Goal: Communication & Community: Answer question/provide support

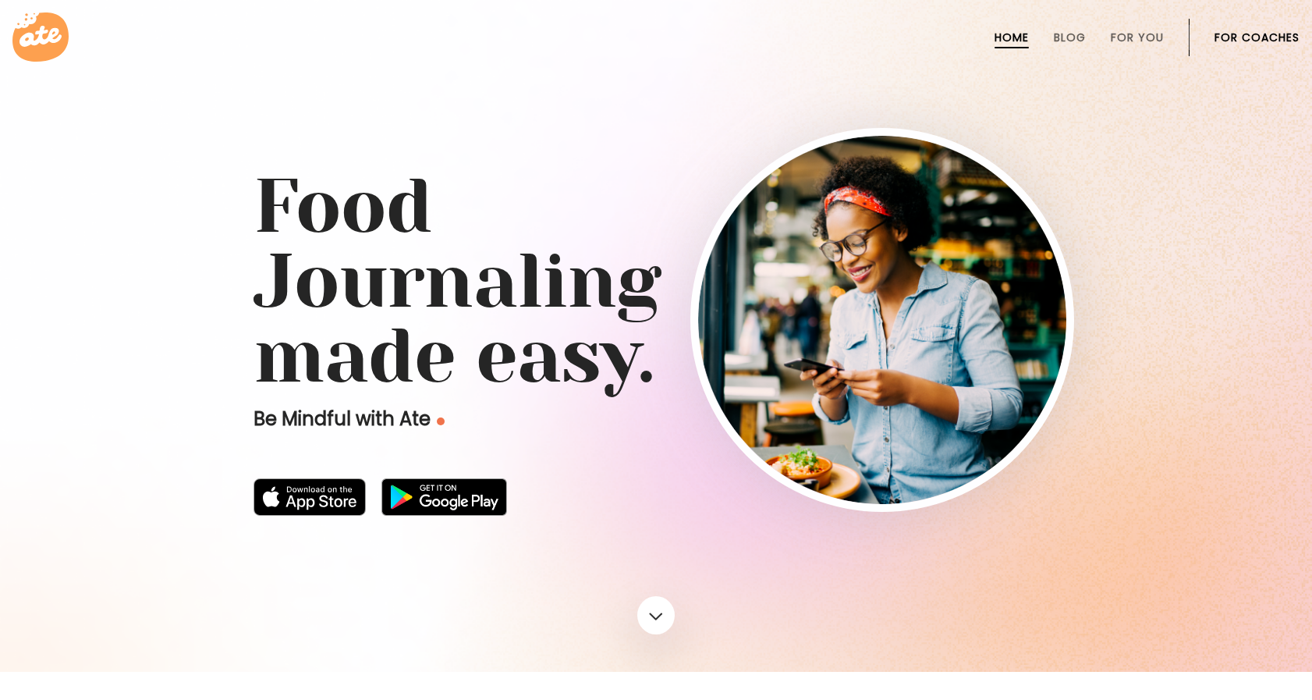
click at [1225, 29] on li "For Coaches" at bounding box center [1257, 37] width 85 height 37
click at [1225, 37] on link "For Coaches" at bounding box center [1257, 37] width 85 height 12
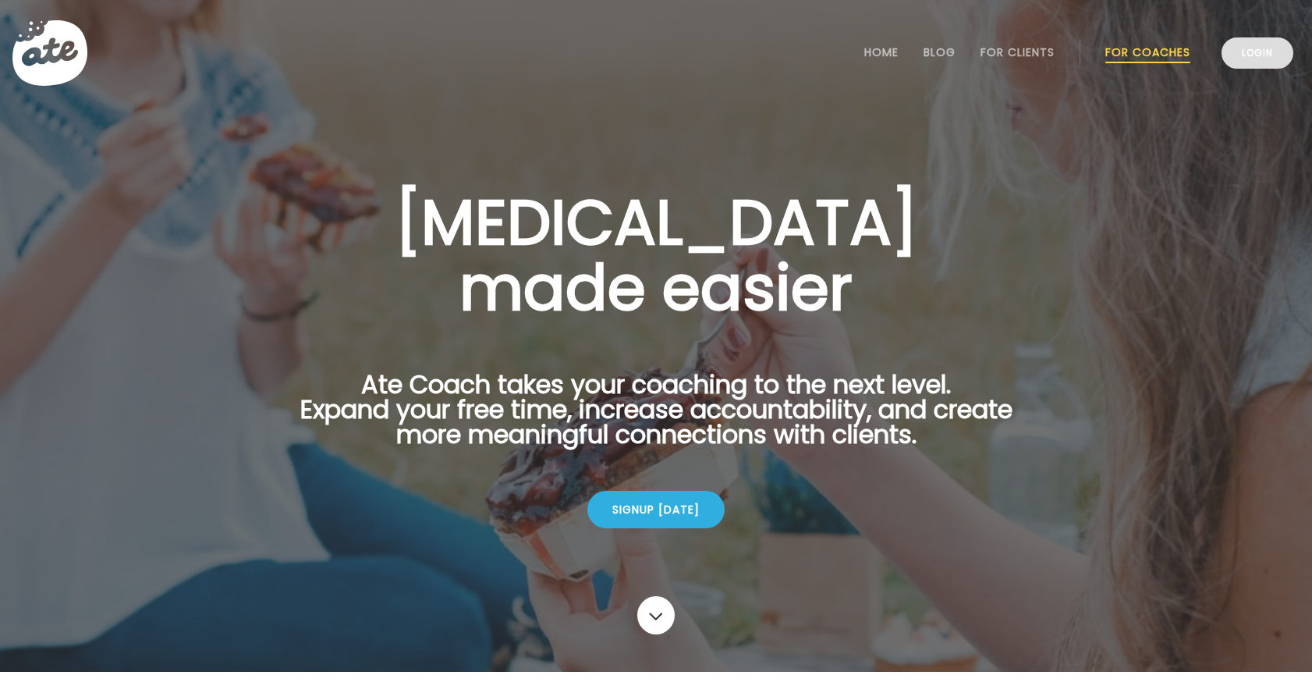
click at [1240, 58] on link "Login" at bounding box center [1258, 52] width 72 height 31
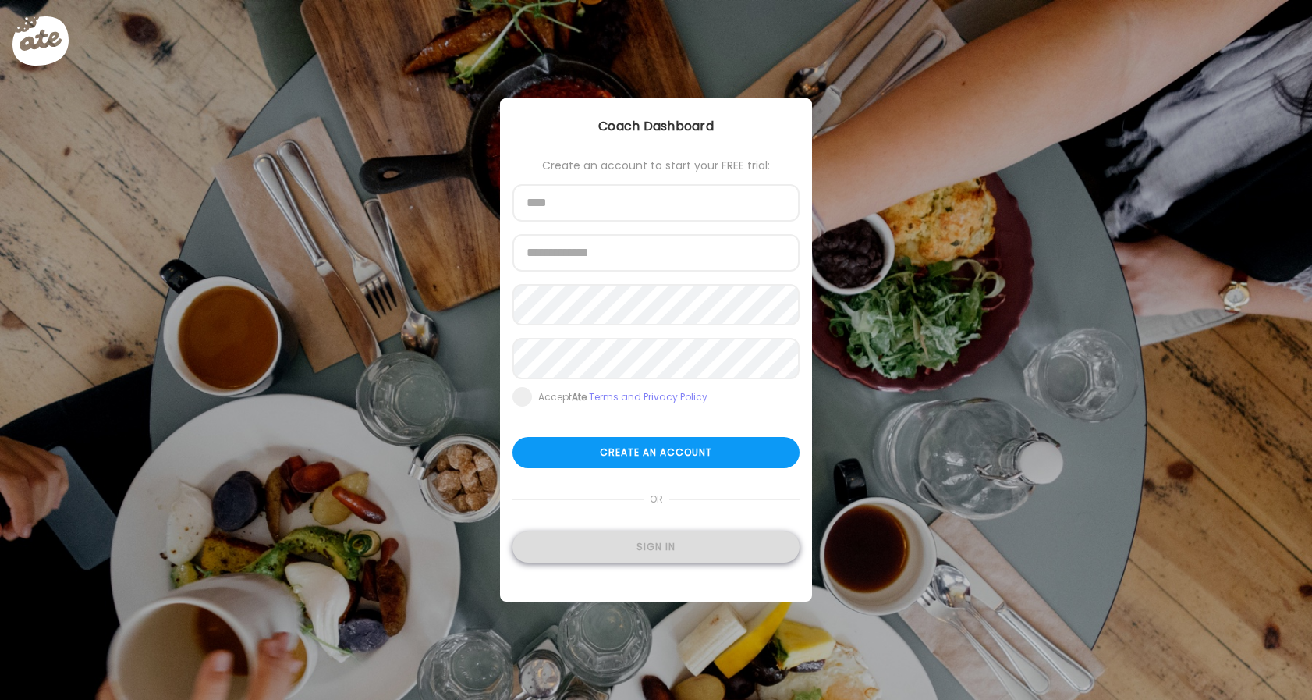
click at [629, 562] on div "Sign in" at bounding box center [655, 546] width 287 height 31
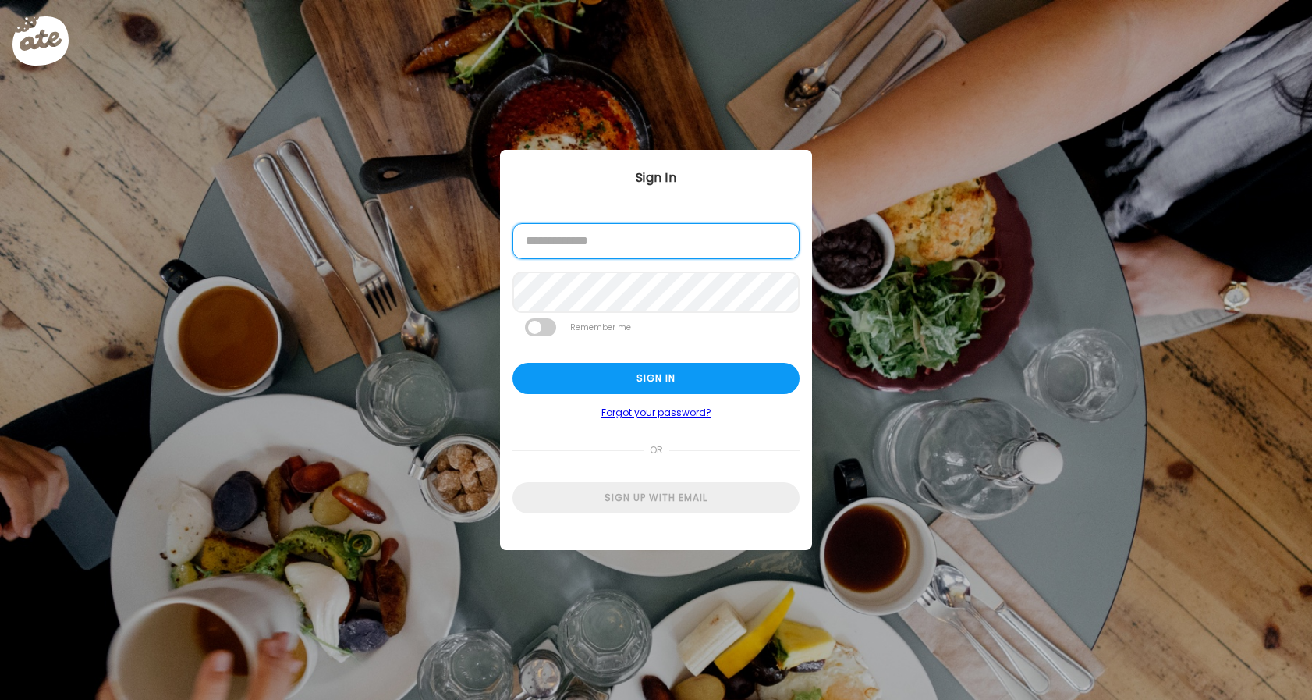
type input "**********"
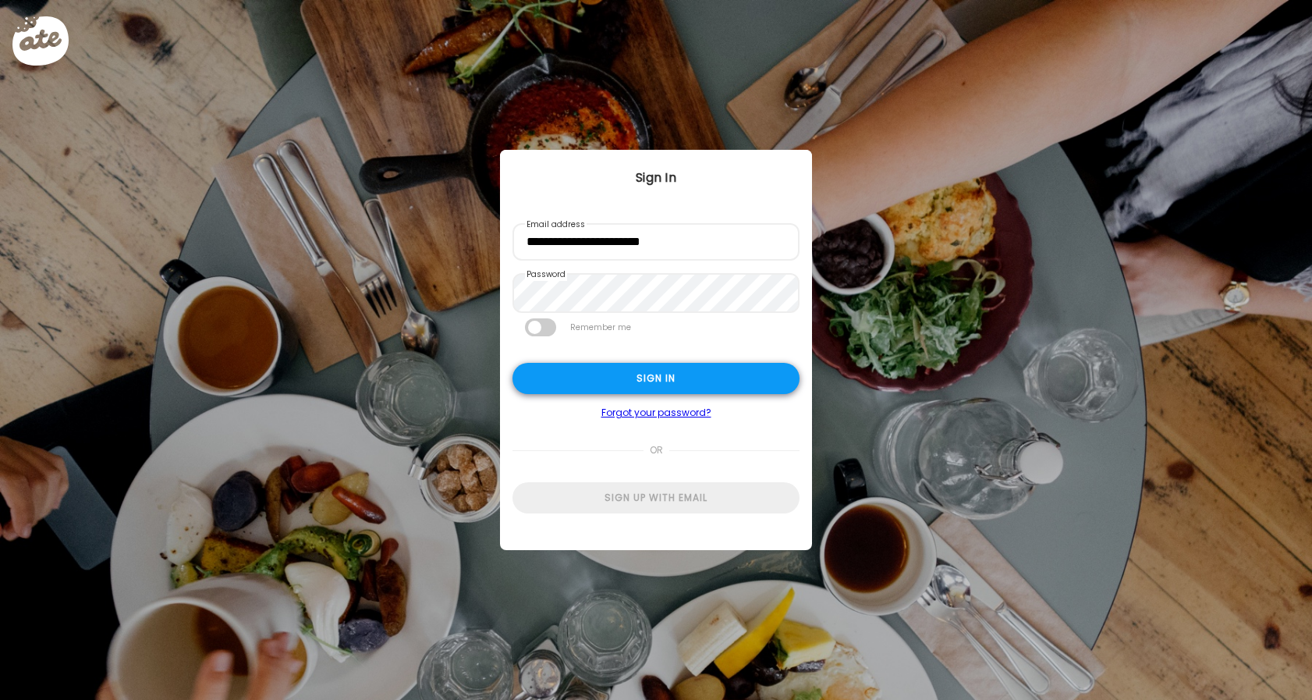
click at [635, 380] on div "Sign in" at bounding box center [655, 378] width 287 height 31
type input "**********"
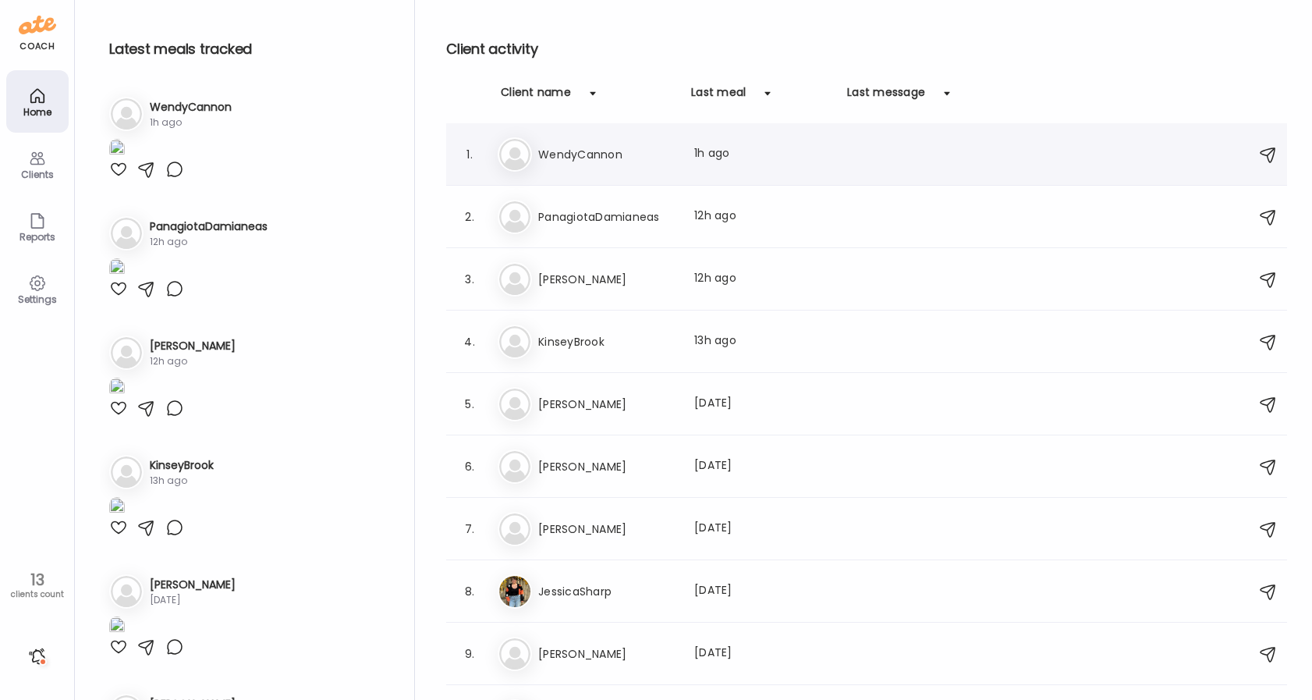
click at [622, 157] on h3 "WendyCannon" at bounding box center [606, 154] width 137 height 19
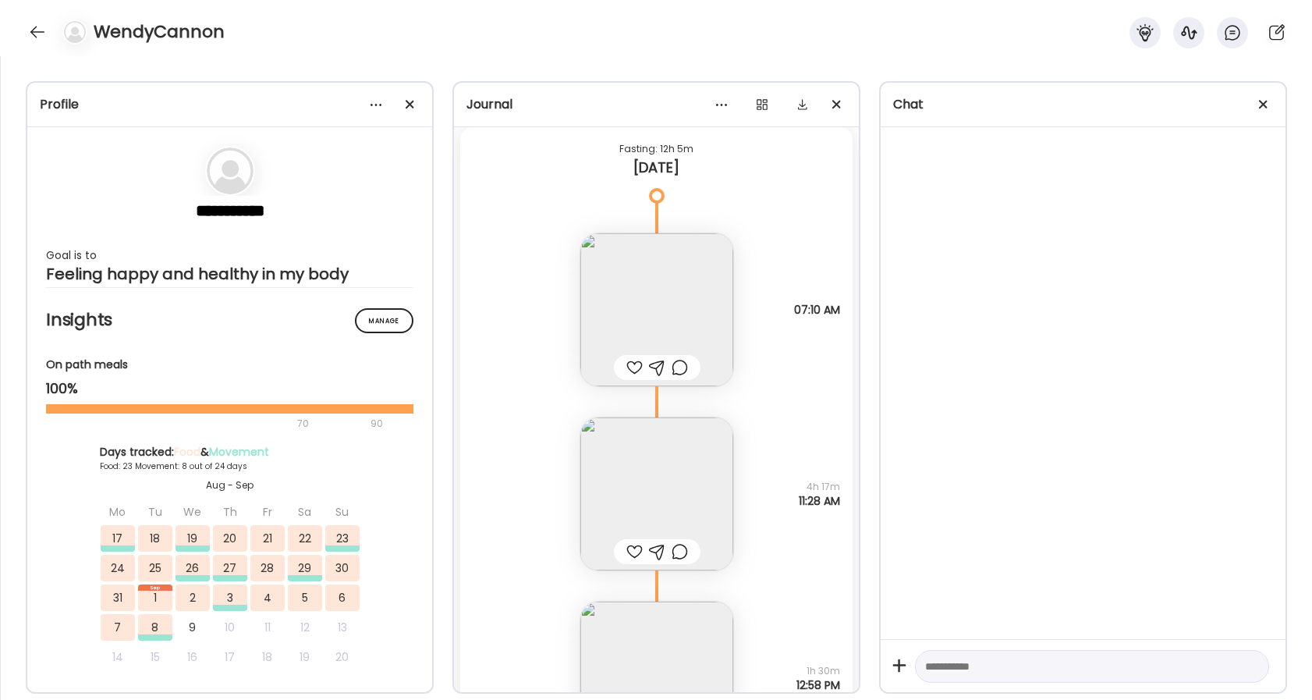
scroll to position [39713, 0]
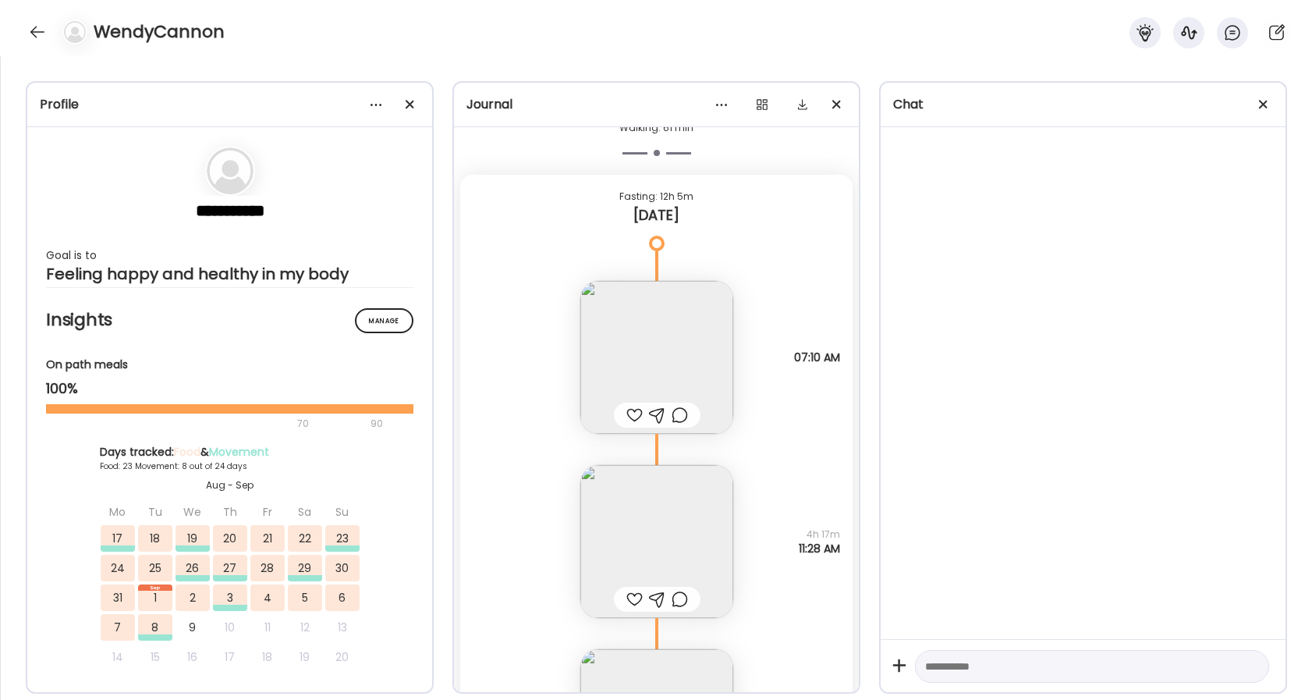
click at [638, 412] on div at bounding box center [634, 415] width 16 height 19
click at [676, 411] on div at bounding box center [680, 415] width 16 height 19
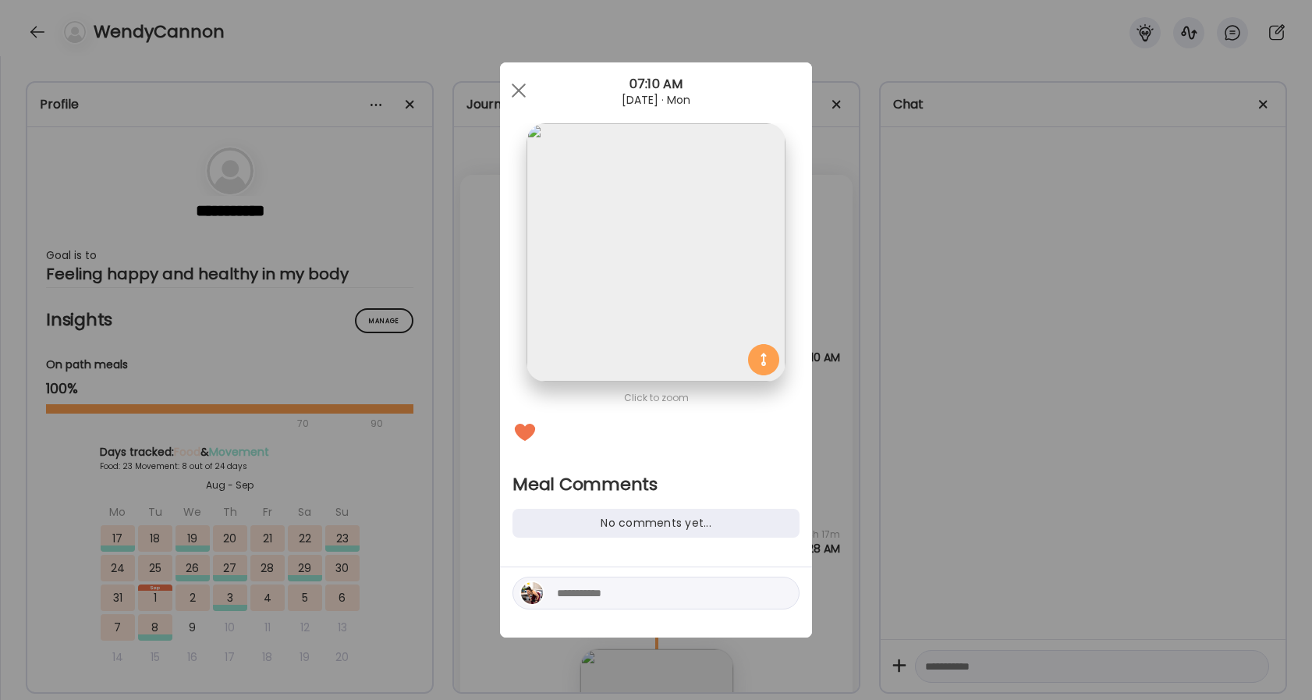
click at [599, 590] on textarea at bounding box center [662, 592] width 211 height 19
type textarea "****"
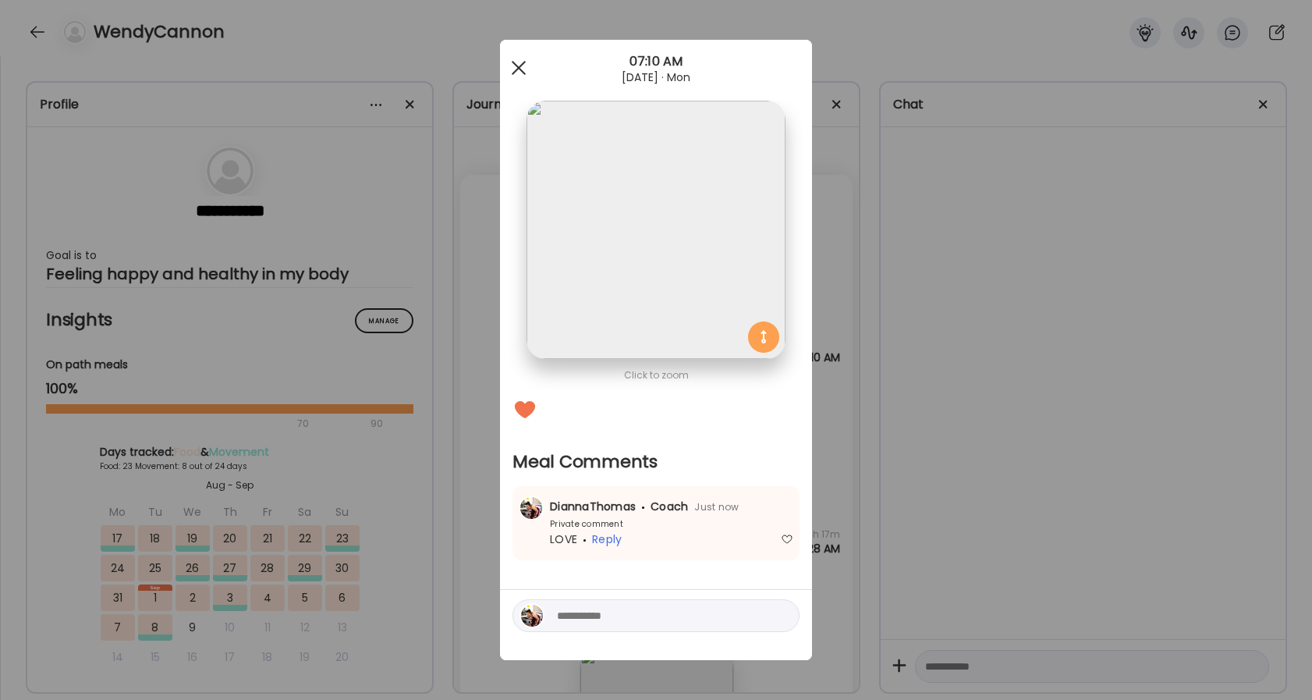
click at [513, 69] on div at bounding box center [518, 67] width 31 height 31
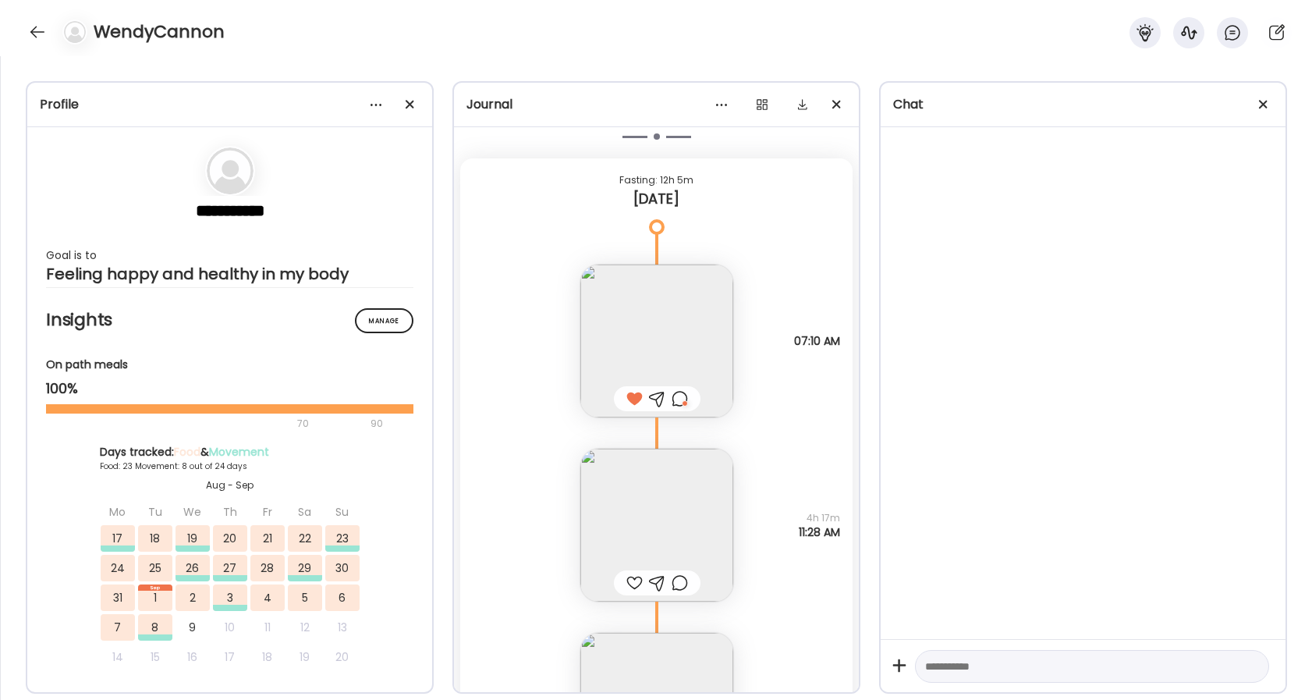
scroll to position [39731, 0]
click at [622, 512] on img at bounding box center [656, 523] width 153 height 153
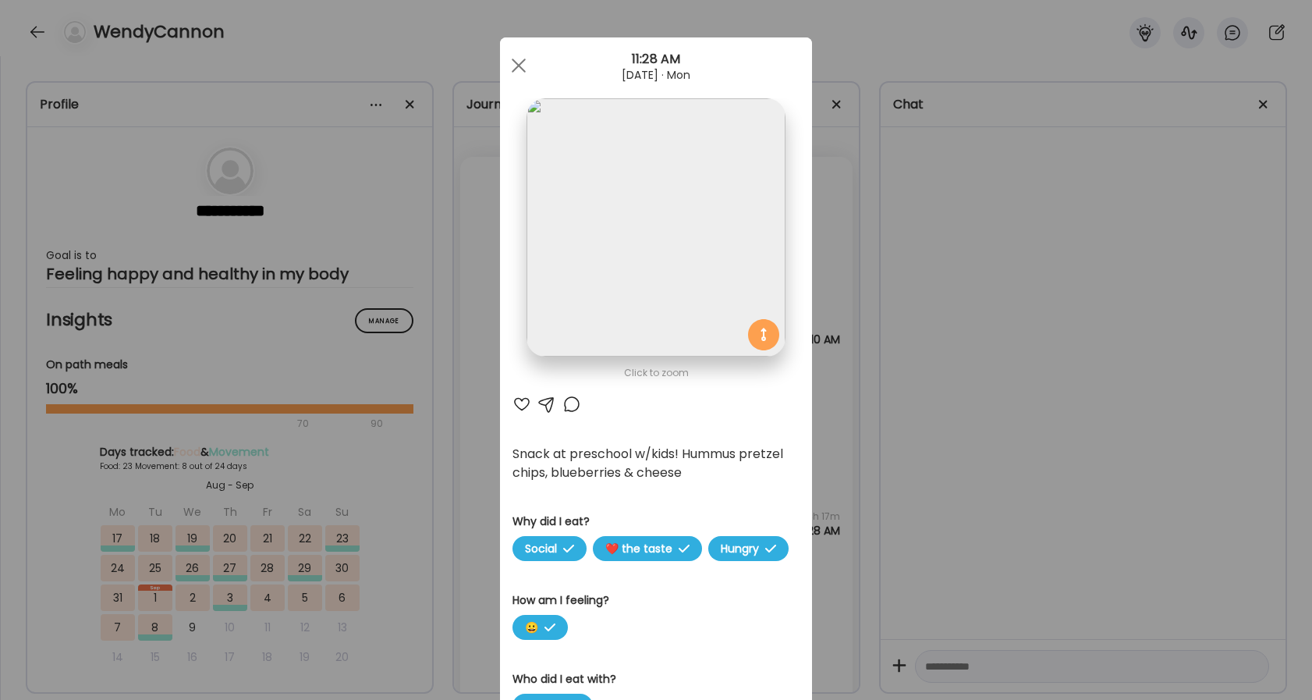
click at [520, 408] on div at bounding box center [521, 404] width 19 height 19
click at [574, 401] on div at bounding box center [571, 404] width 19 height 19
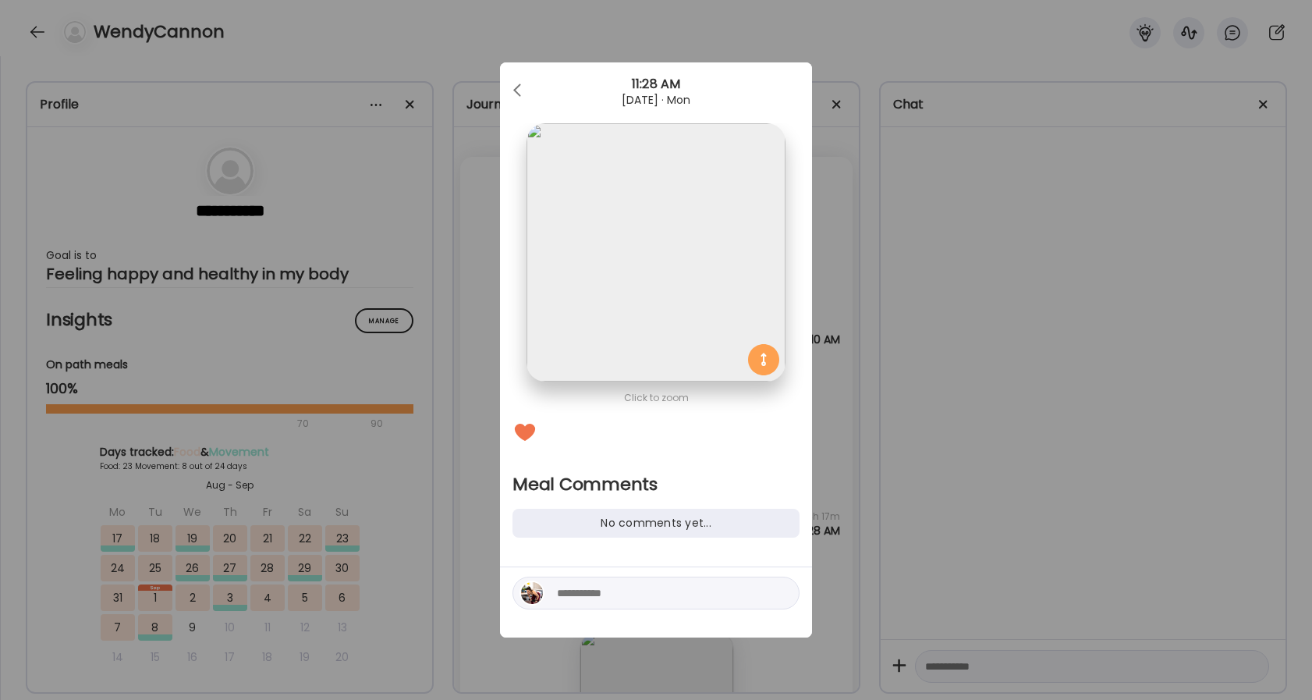
click at [579, 591] on textarea at bounding box center [662, 592] width 211 height 19
type textarea "**********"
click at [777, 596] on div at bounding box center [782, 593] width 22 height 22
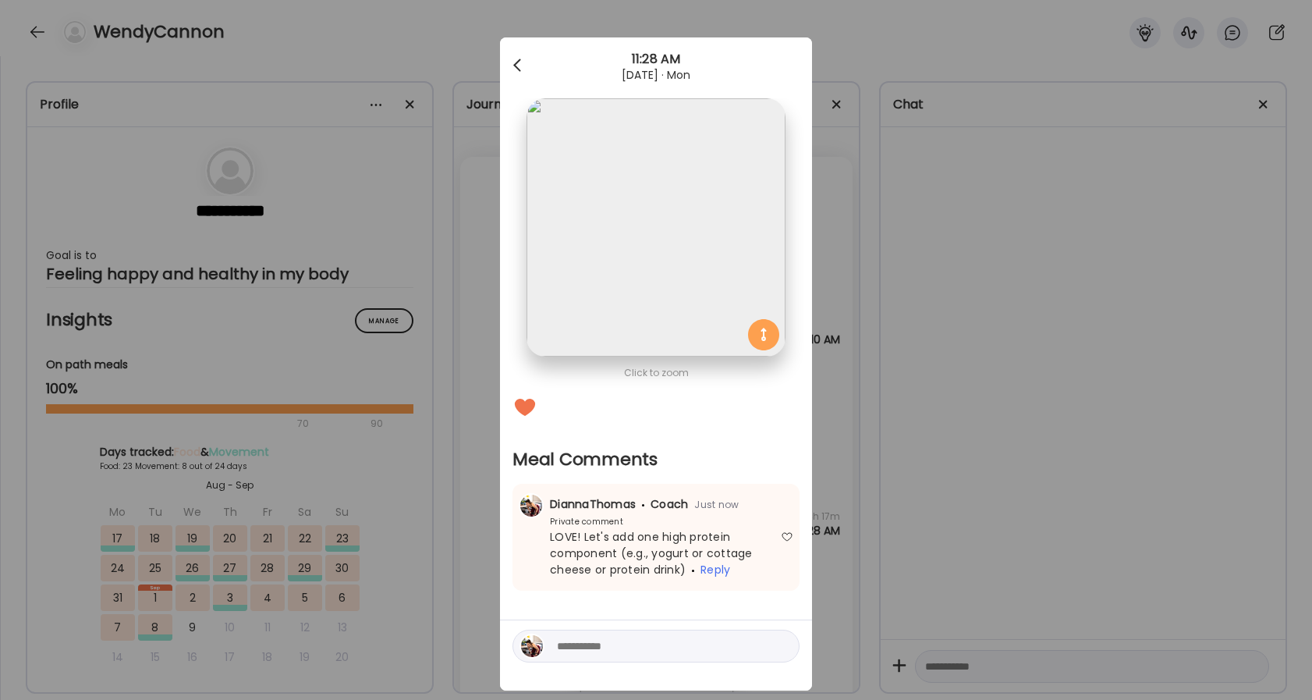
click at [513, 70] on div at bounding box center [518, 65] width 31 height 31
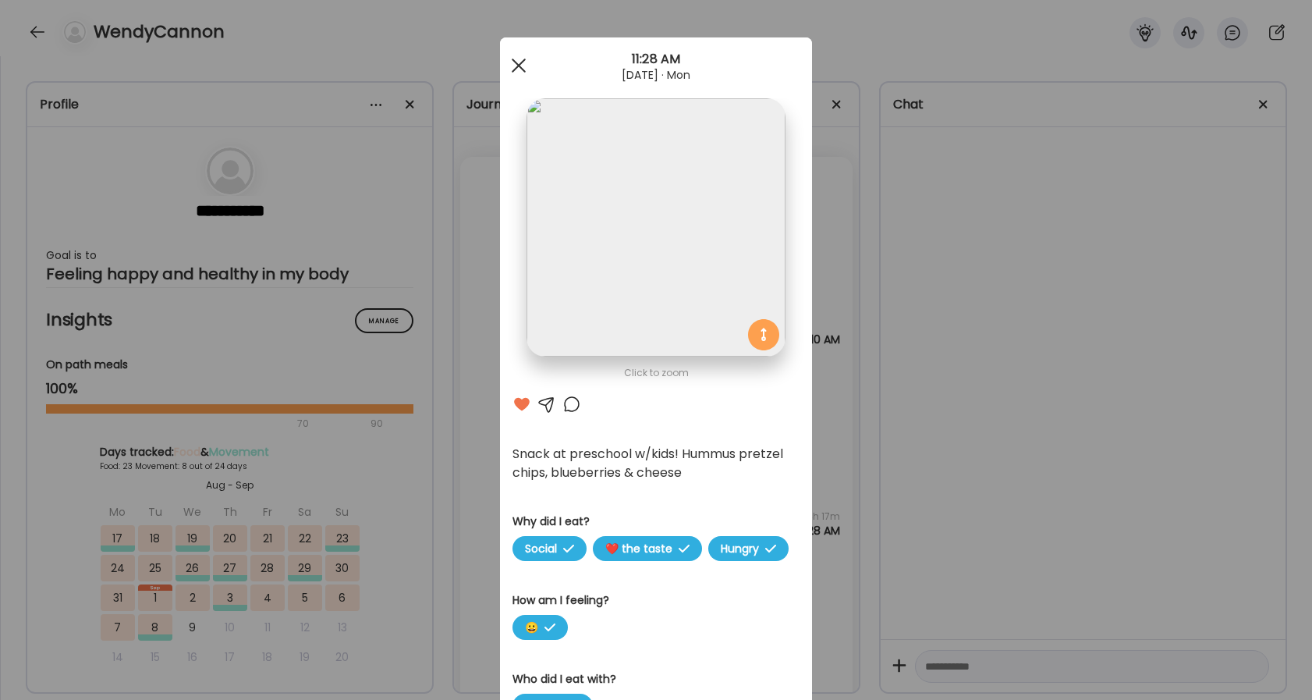
click at [512, 63] on div at bounding box center [518, 65] width 31 height 31
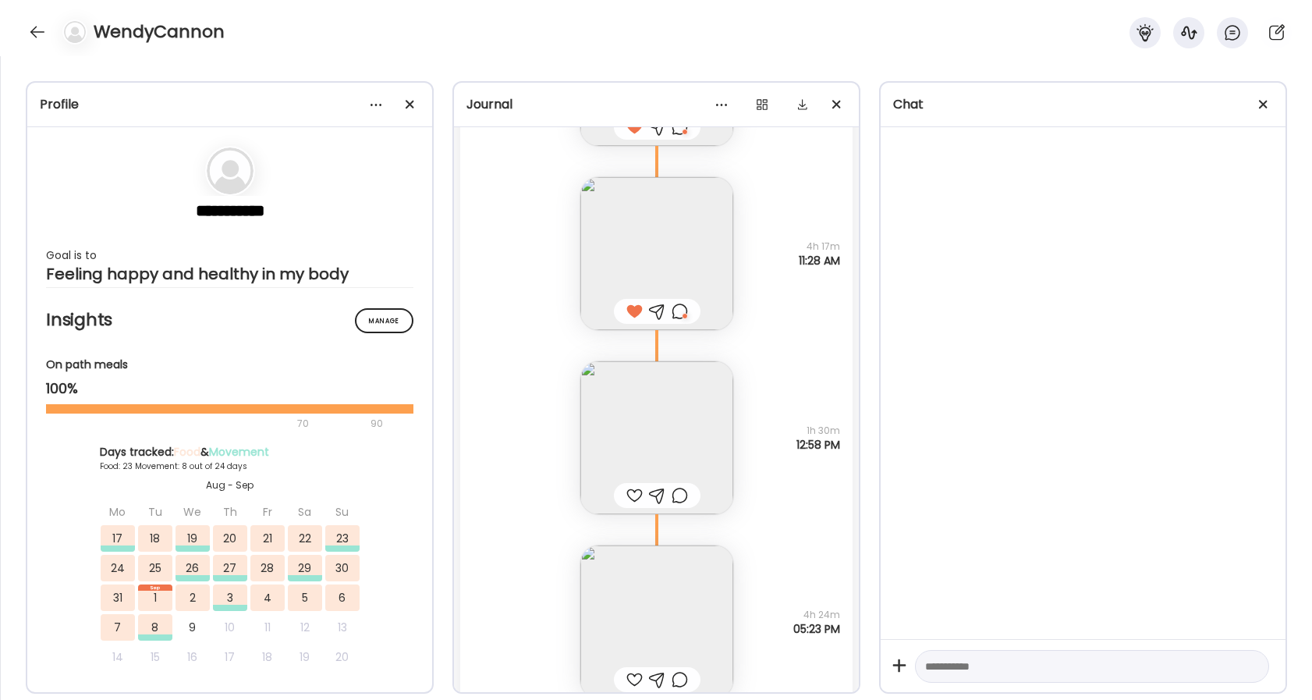
scroll to position [40014, 0]
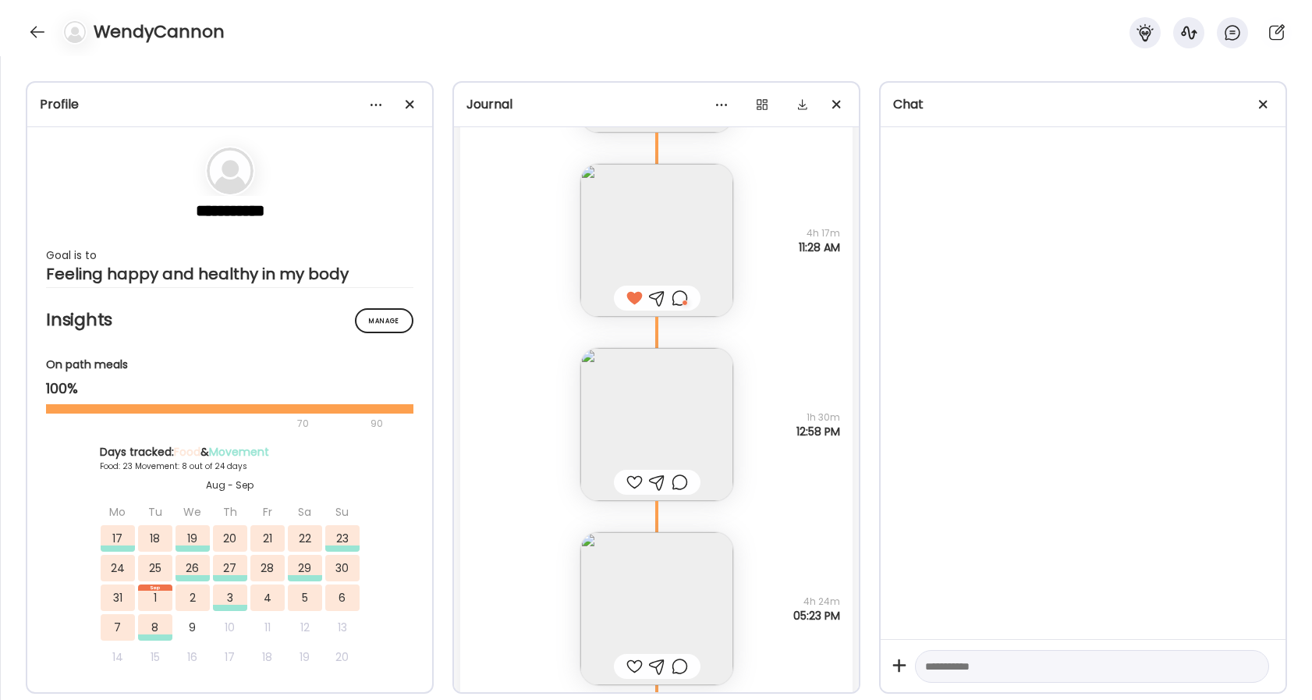
click at [634, 481] on div at bounding box center [634, 482] width 16 height 19
click at [673, 381] on img at bounding box center [656, 424] width 153 height 153
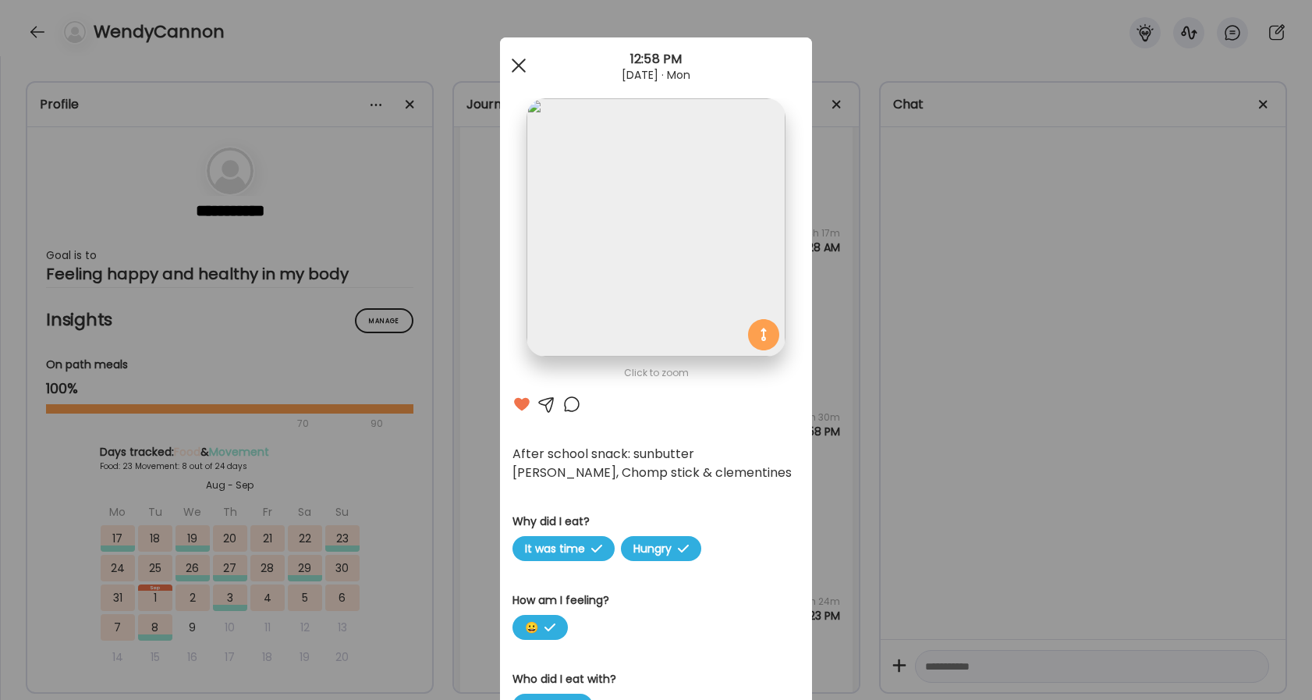
click at [512, 66] on div at bounding box center [518, 65] width 31 height 31
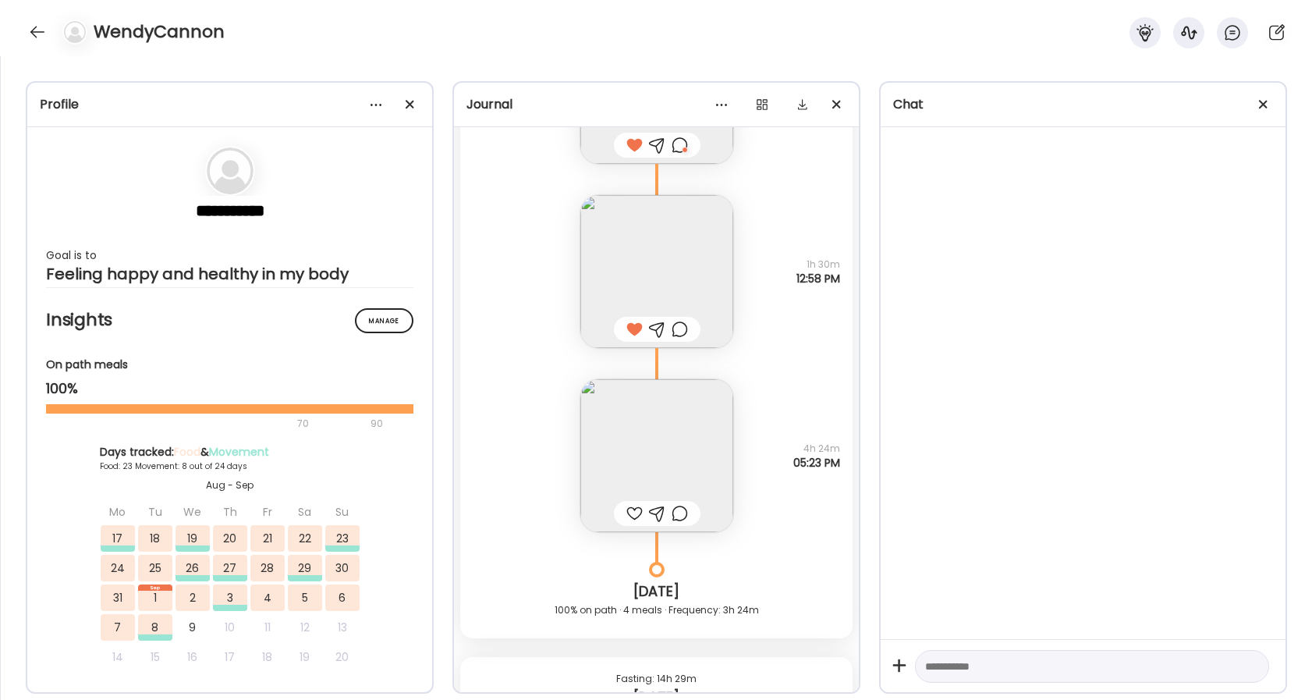
scroll to position [40170, 0]
click at [639, 502] on div at bounding box center [634, 511] width 16 height 19
click at [636, 473] on img at bounding box center [656, 453] width 153 height 153
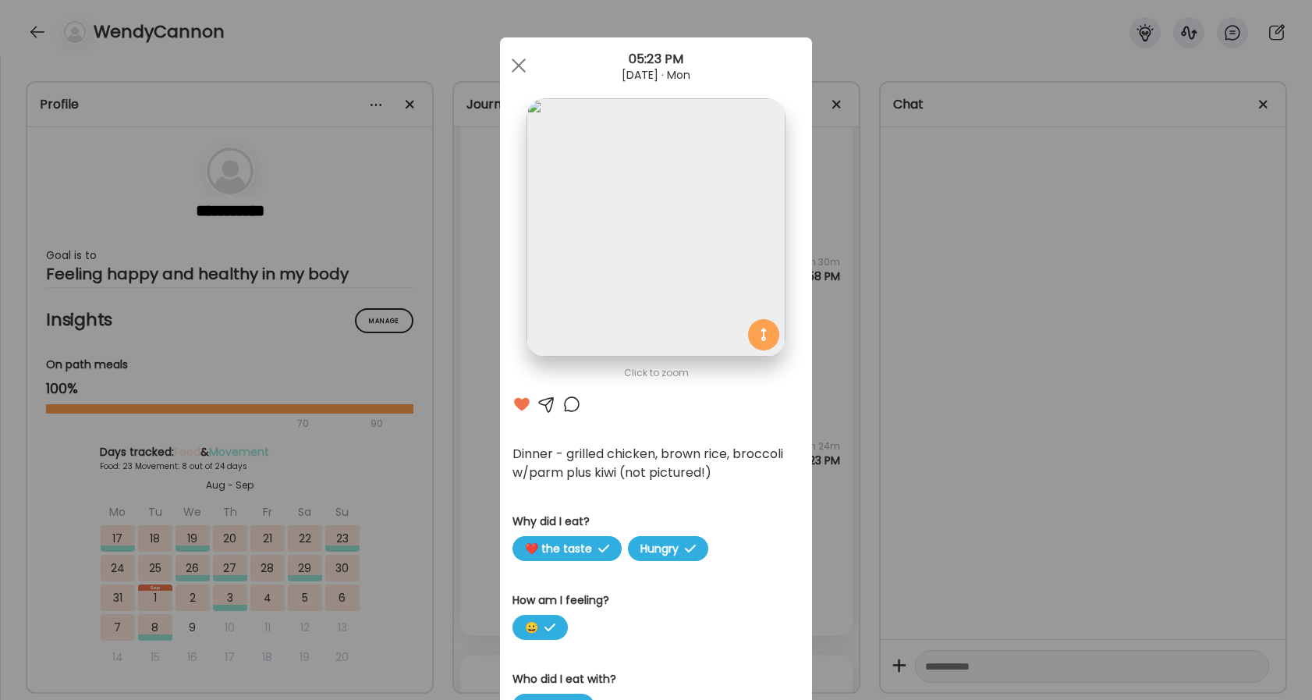
click at [522, 66] on div at bounding box center [518, 65] width 31 height 31
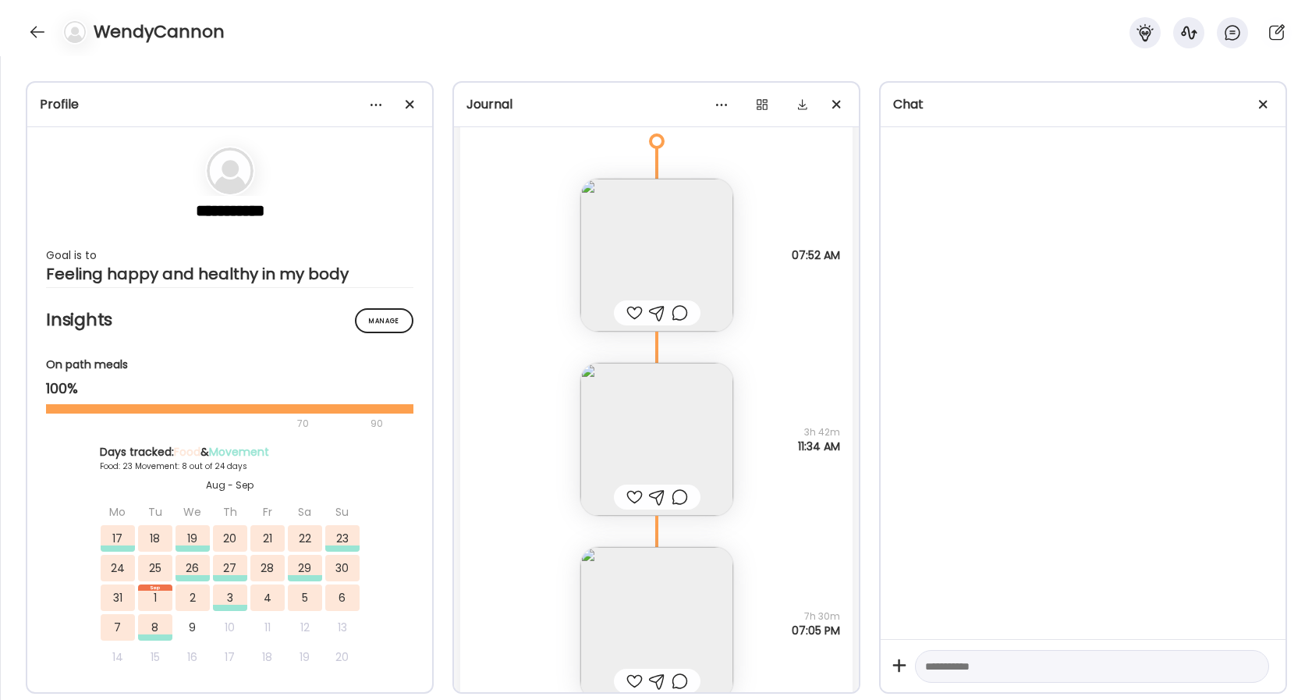
scroll to position [38947, 0]
click at [630, 315] on div at bounding box center [634, 314] width 16 height 19
click at [630, 440] on img at bounding box center [656, 440] width 153 height 153
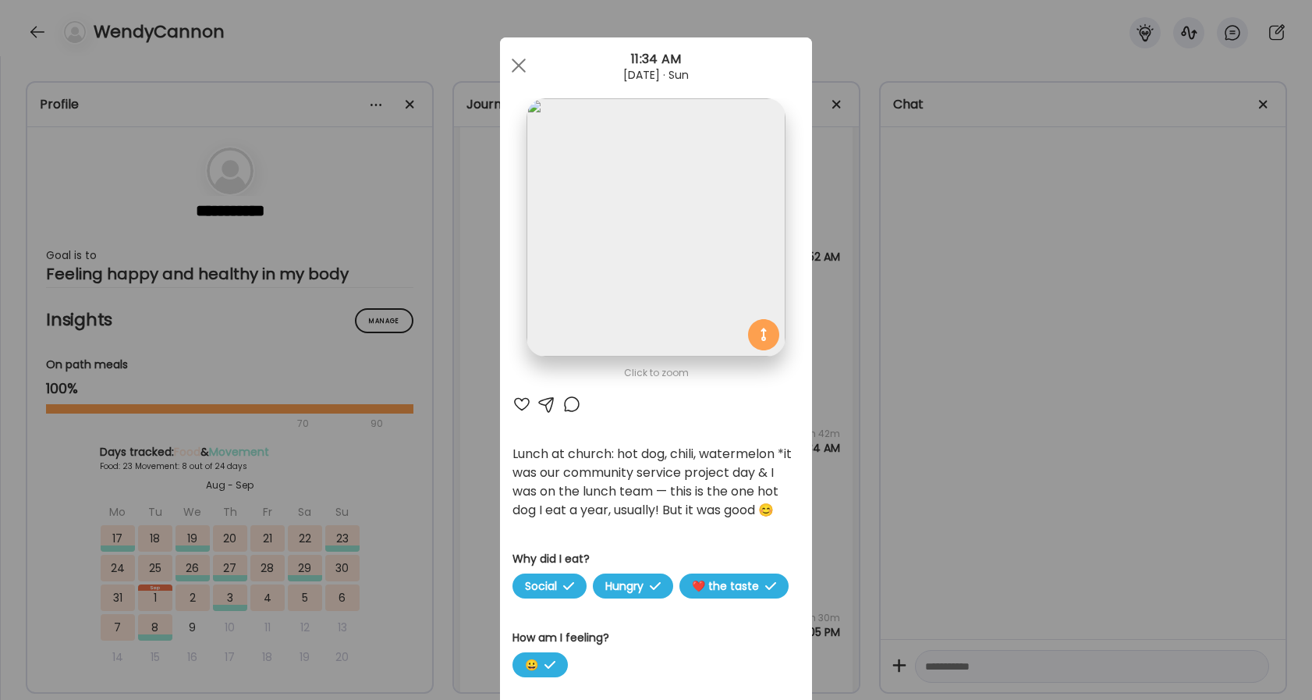
click at [528, 405] on div at bounding box center [521, 404] width 19 height 19
click at [520, 74] on div at bounding box center [518, 65] width 31 height 31
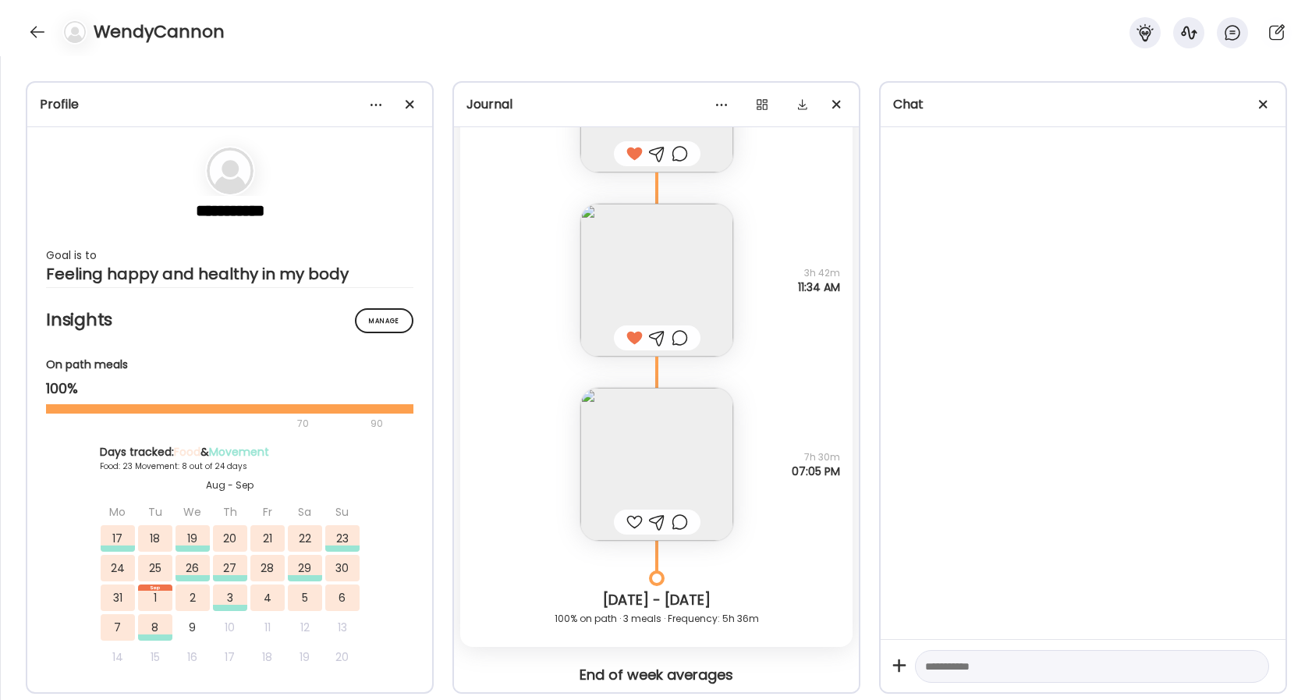
scroll to position [39121, 0]
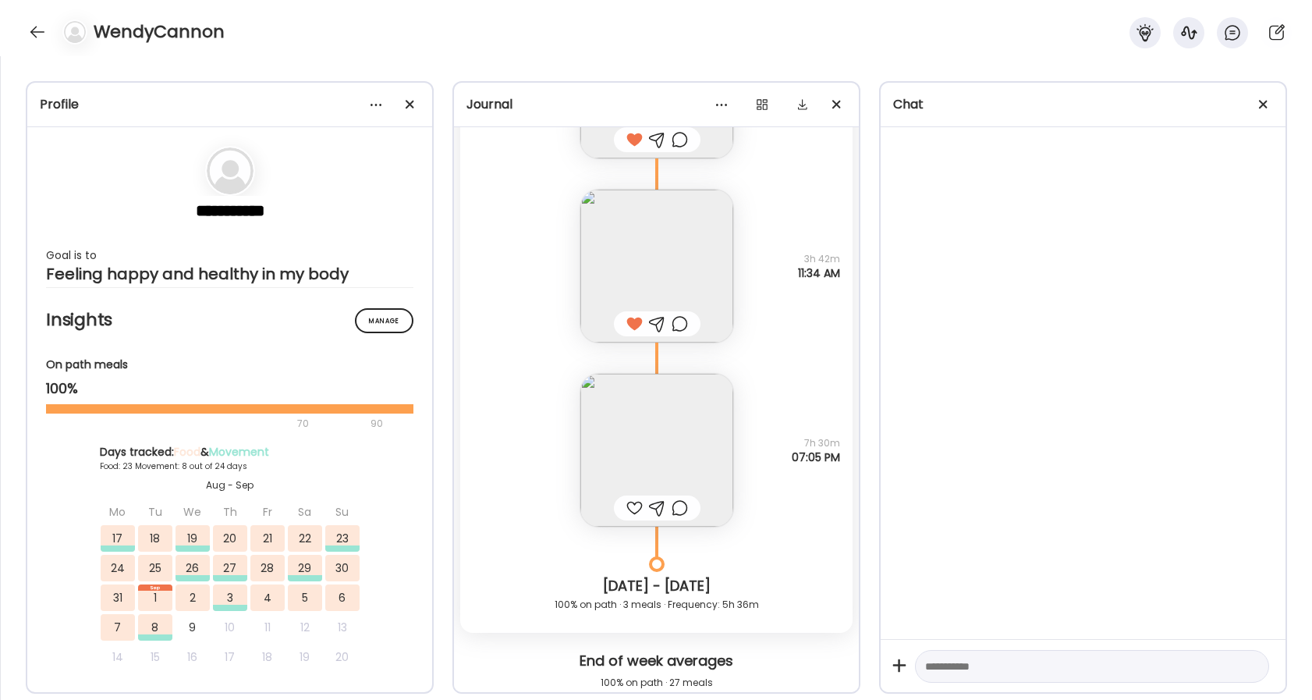
click at [617, 464] on img at bounding box center [656, 450] width 153 height 153
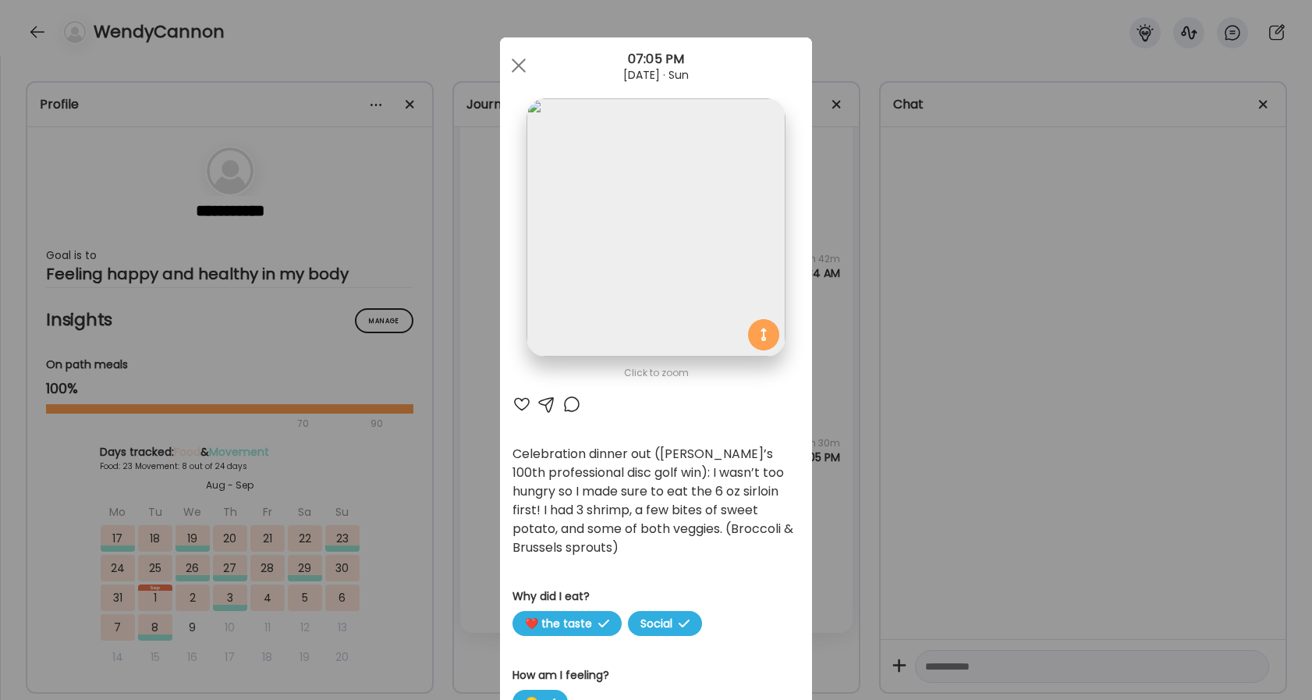
click at [519, 406] on div at bounding box center [521, 404] width 19 height 19
click at [573, 405] on div at bounding box center [571, 404] width 19 height 19
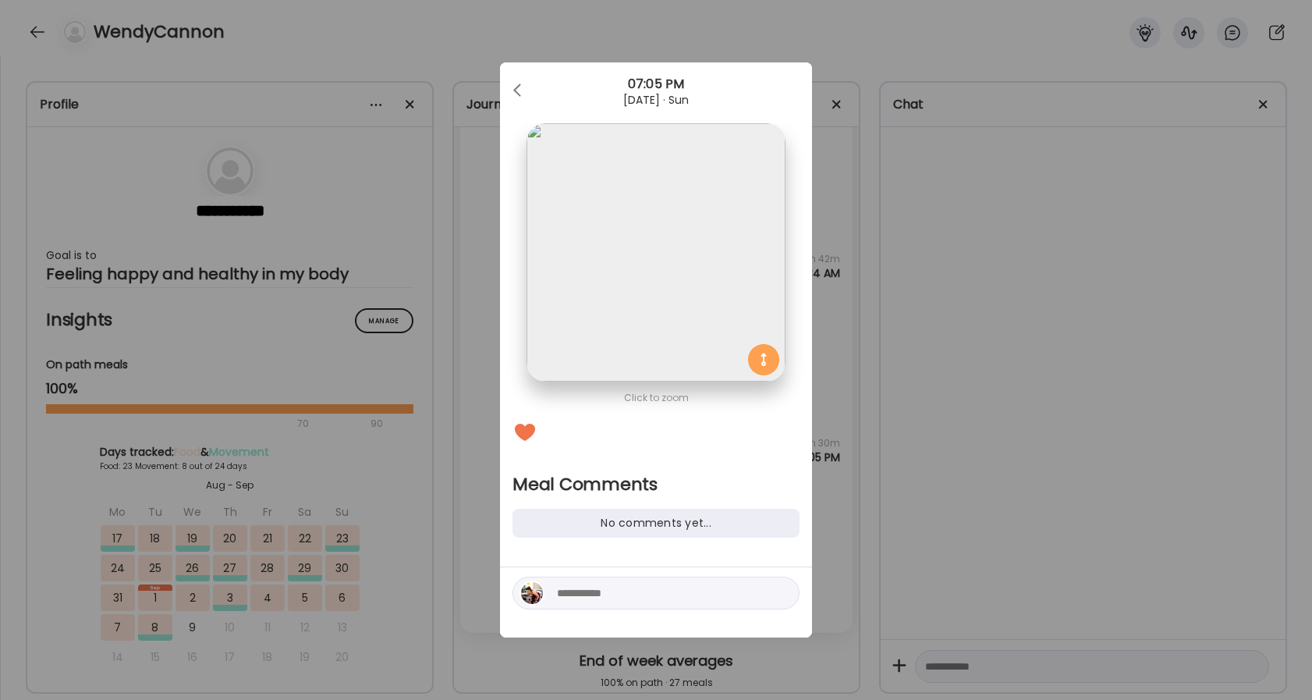
click at [616, 591] on textarea at bounding box center [662, 592] width 211 height 19
type textarea "**********"
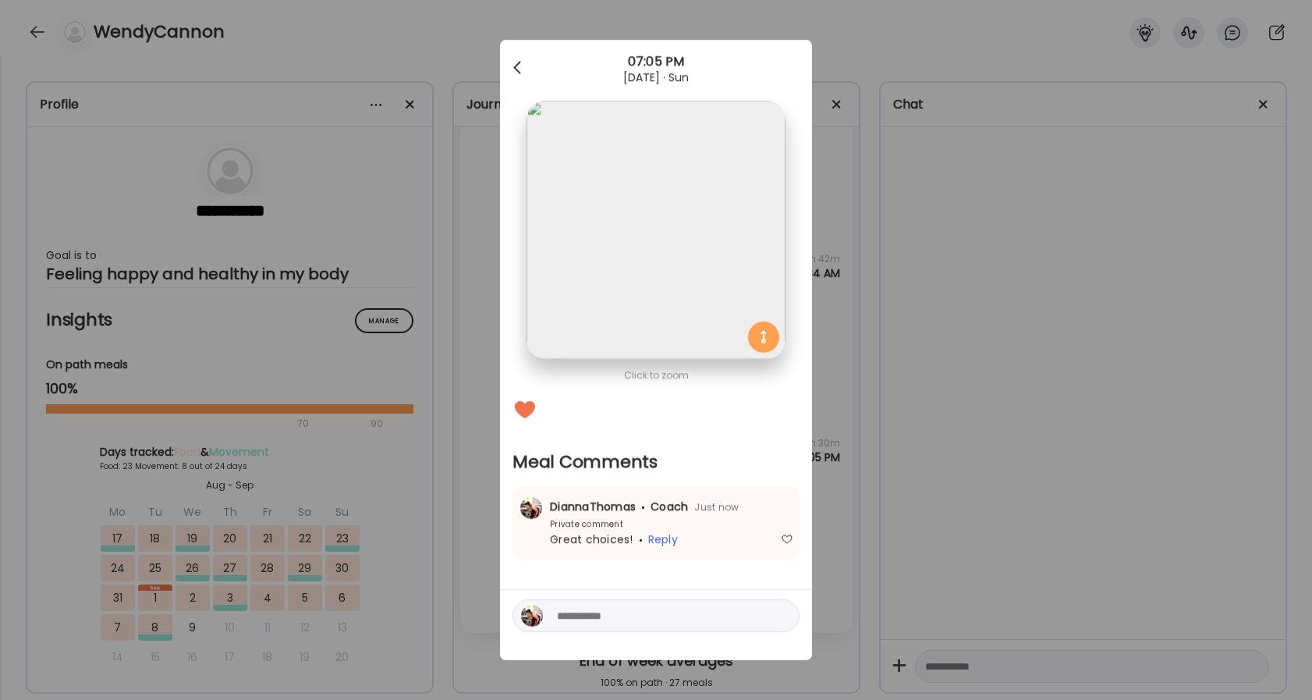
click at [511, 56] on div at bounding box center [518, 67] width 31 height 31
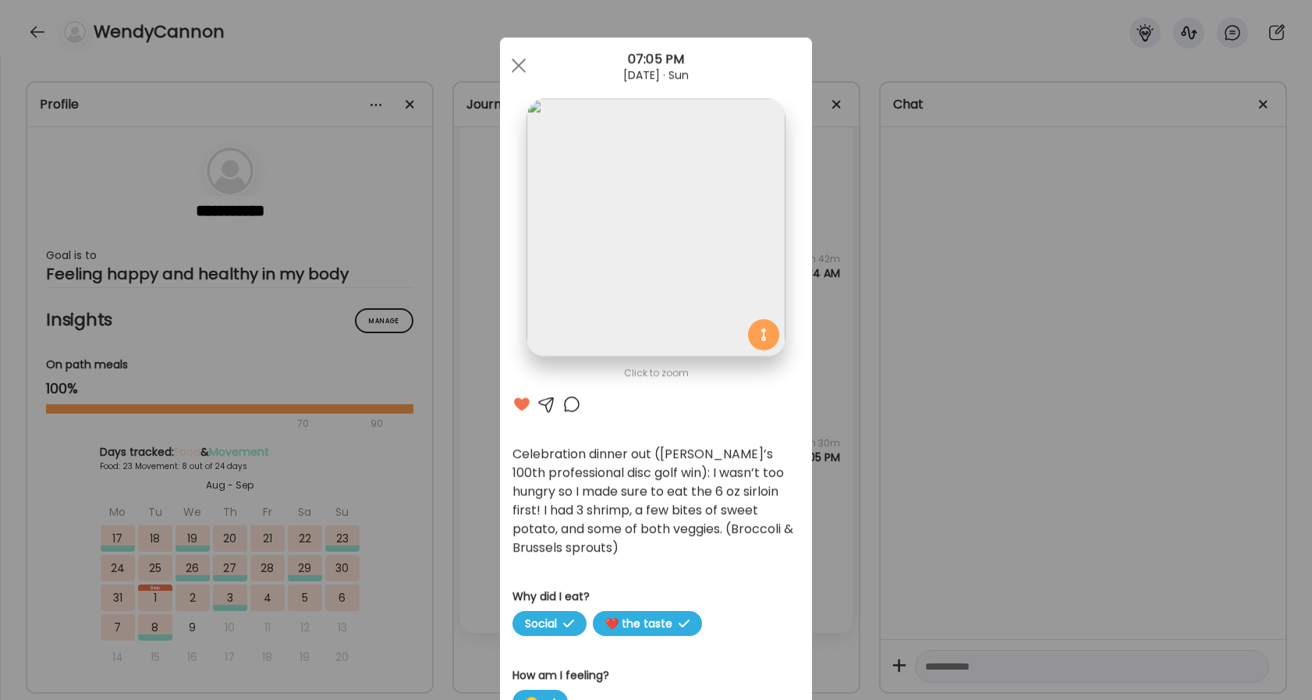
click at [516, 64] on div at bounding box center [518, 65] width 31 height 31
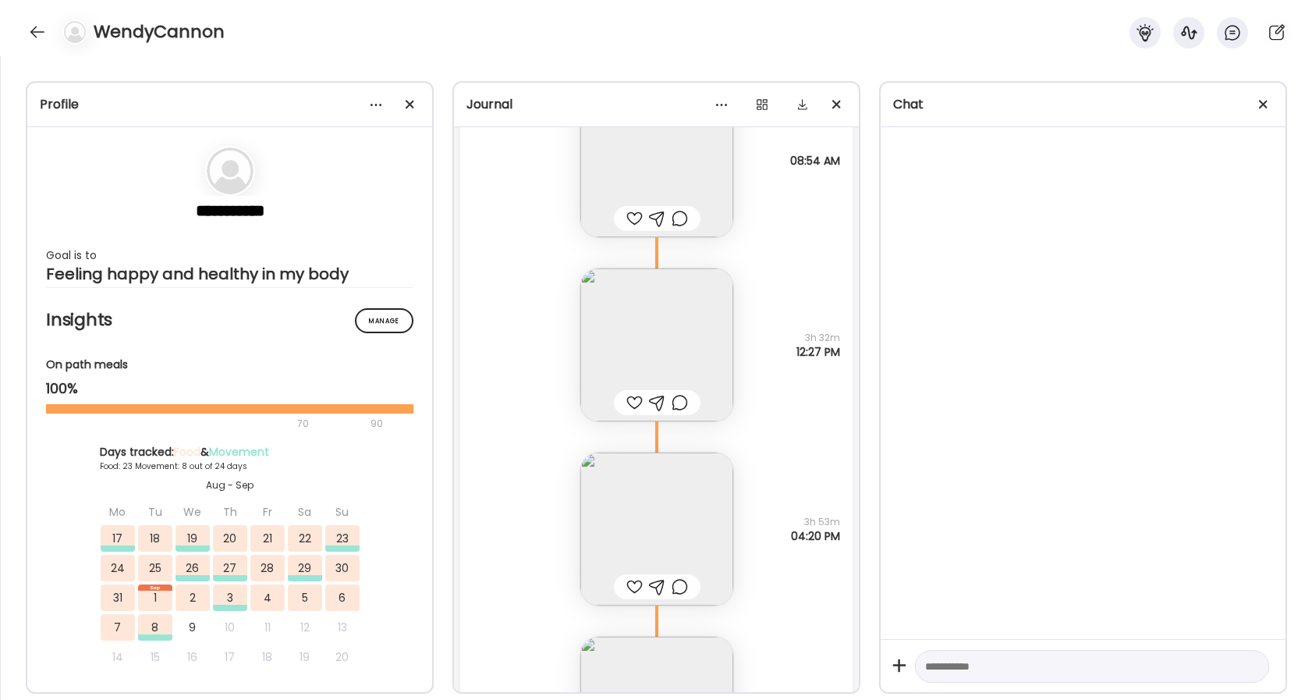
scroll to position [37904, 0]
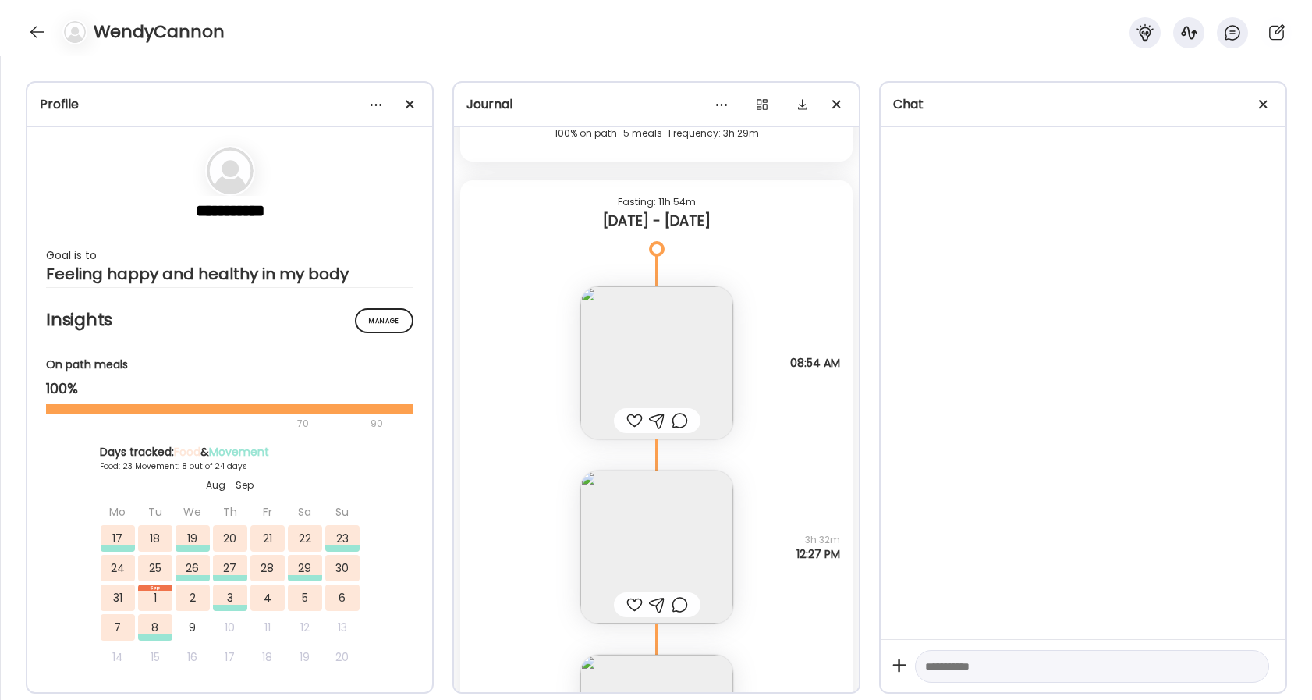
click at [630, 424] on div at bounding box center [634, 420] width 16 height 19
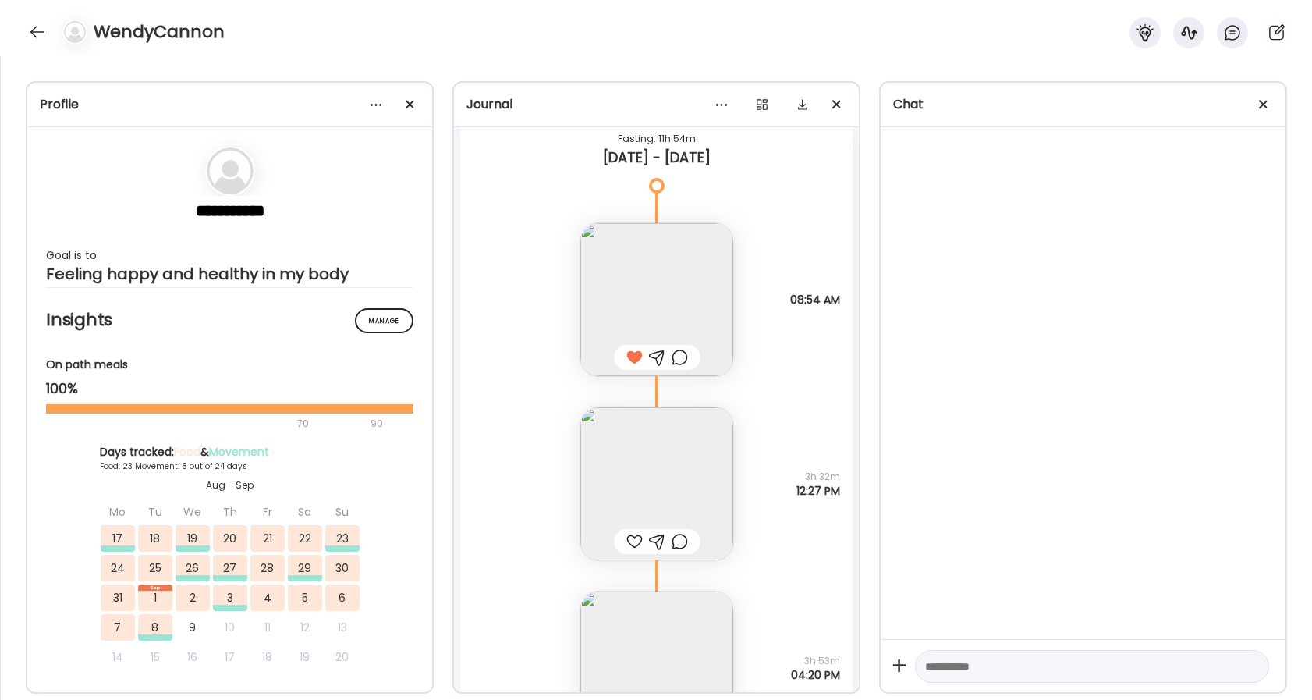
scroll to position [37981, 0]
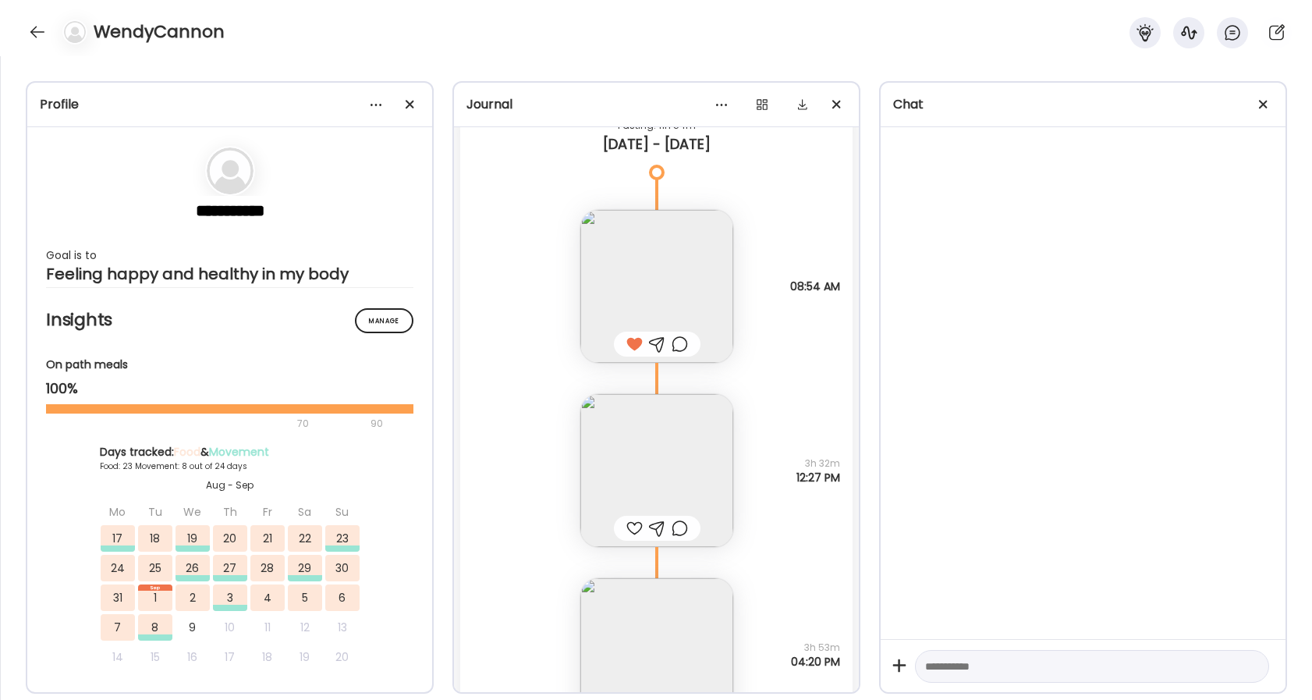
click at [629, 532] on div at bounding box center [634, 528] width 16 height 19
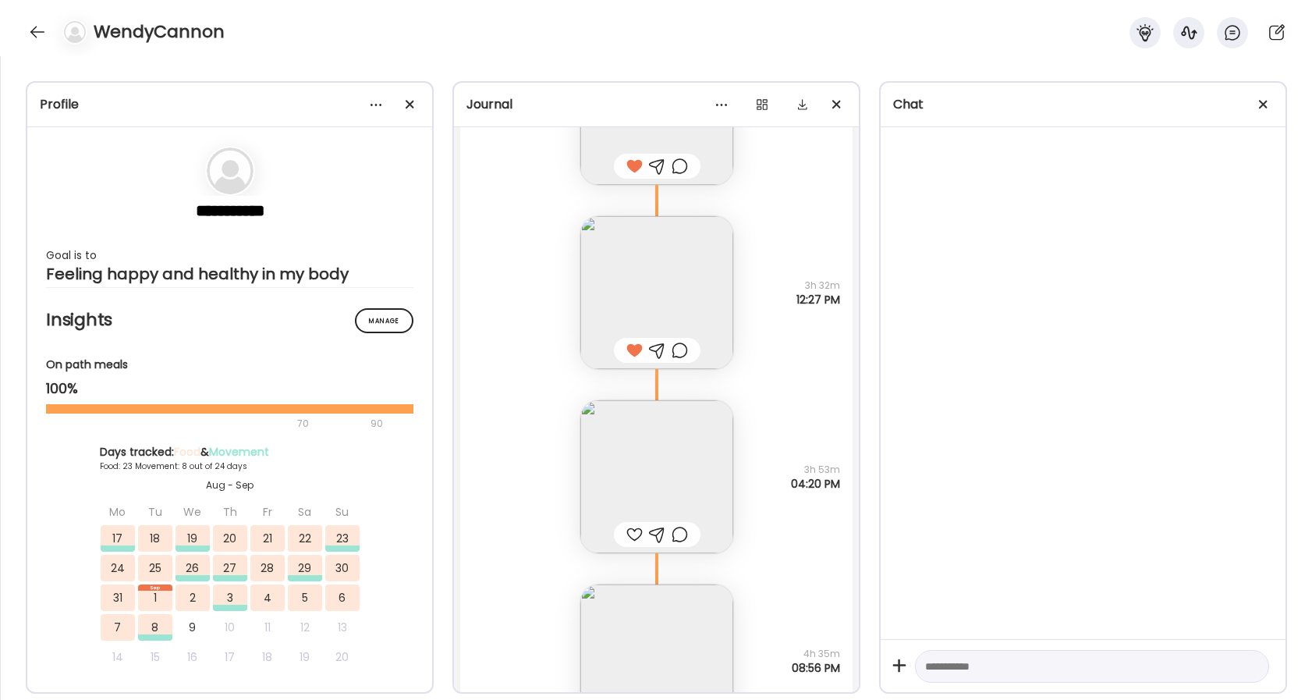
click at [626, 533] on div at bounding box center [634, 534] width 16 height 19
click at [679, 537] on div at bounding box center [680, 534] width 16 height 19
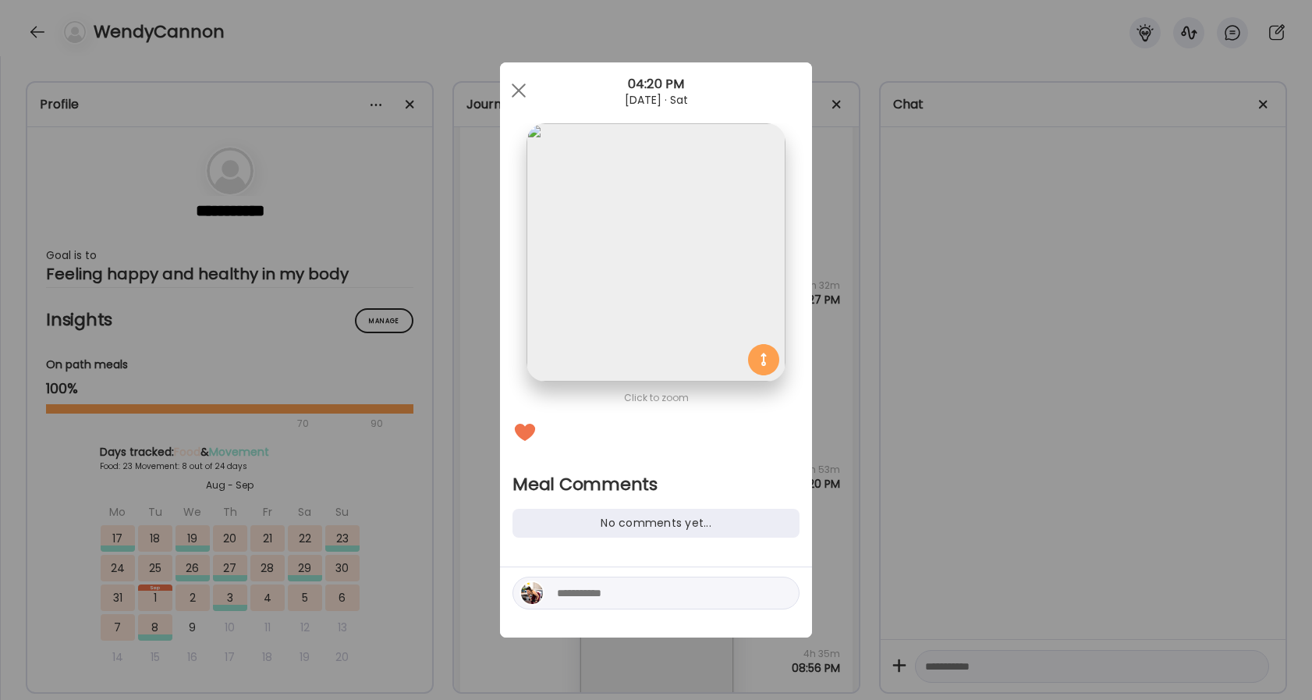
click at [609, 594] on textarea at bounding box center [662, 592] width 211 height 19
type textarea "**********"
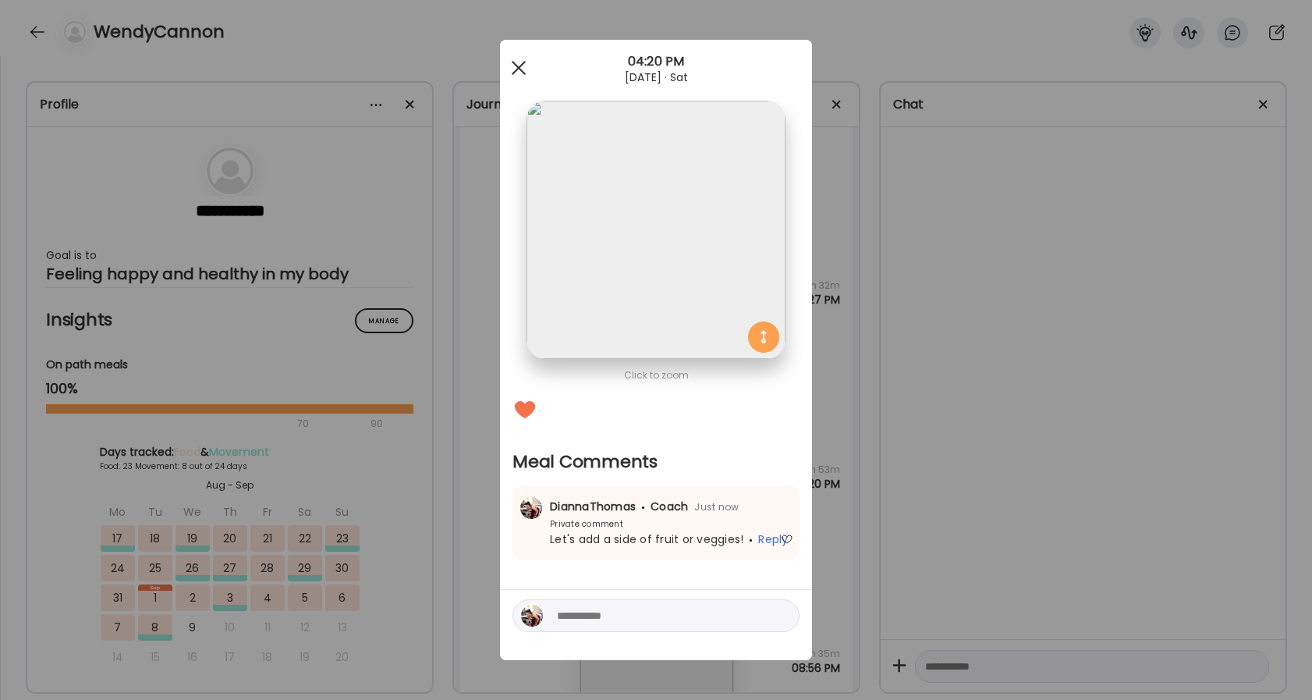
click at [519, 69] on span at bounding box center [519, 68] width 14 height 14
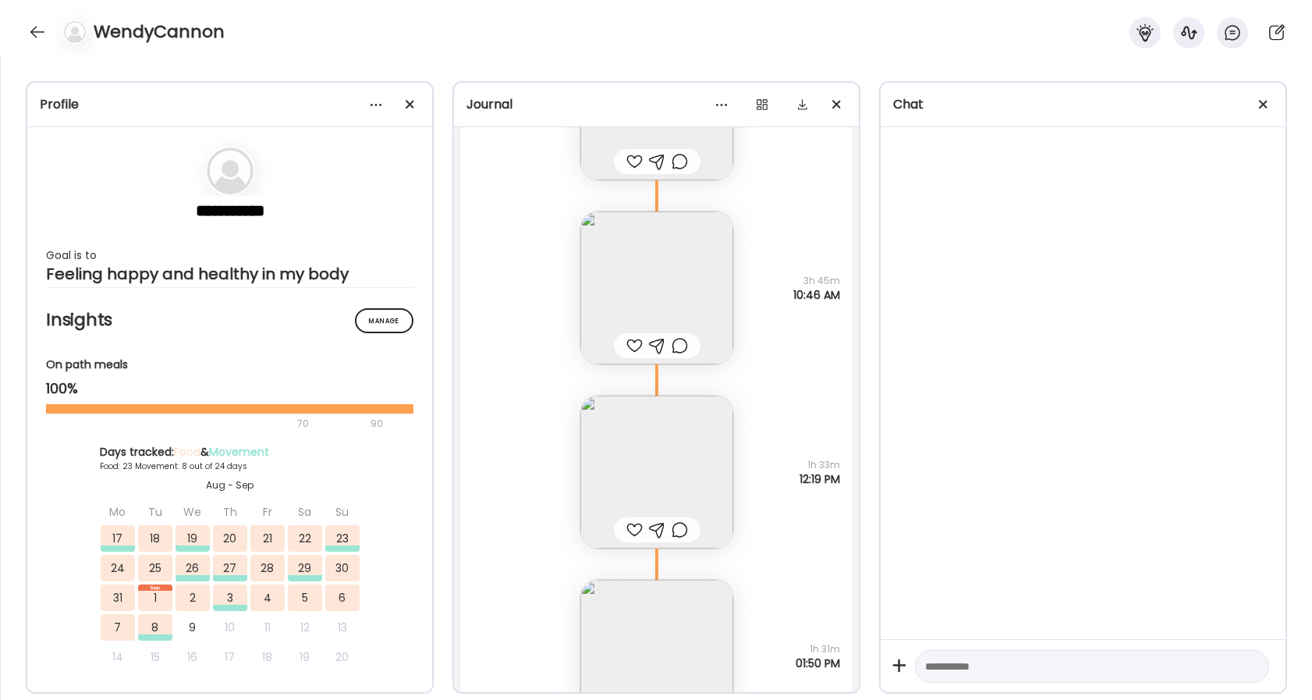
scroll to position [36834, 0]
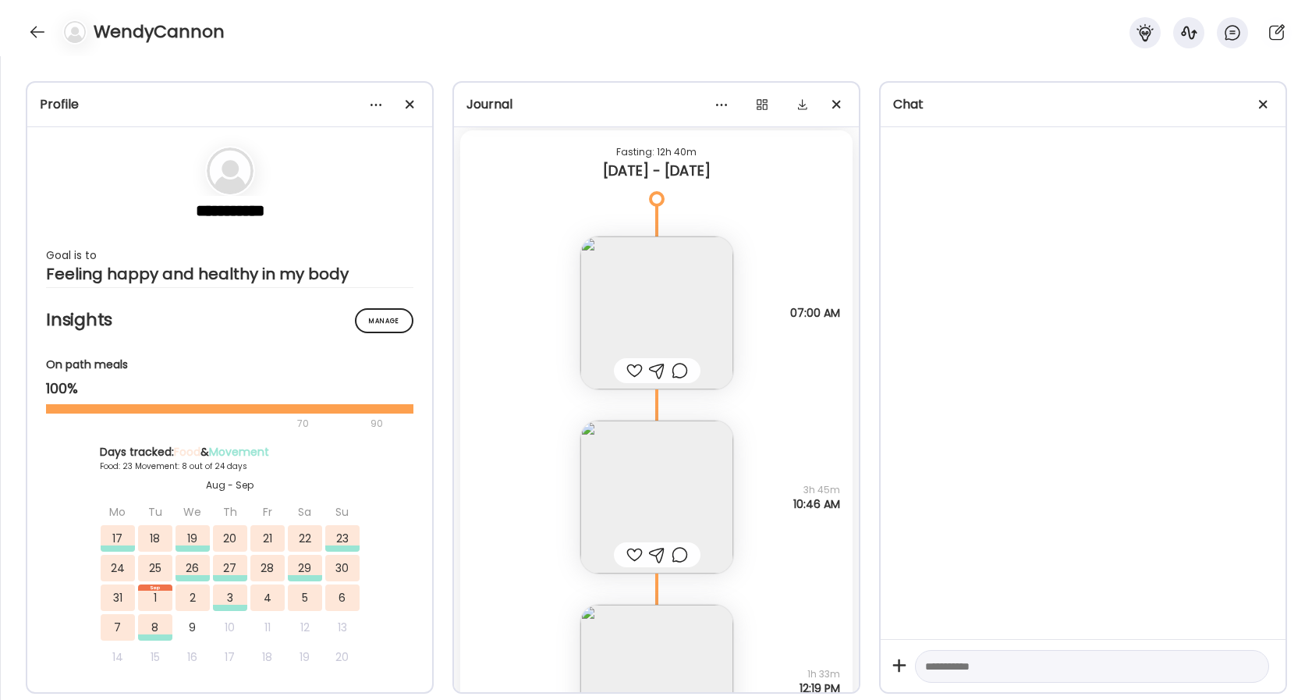
click at [633, 356] on img at bounding box center [656, 312] width 153 height 153
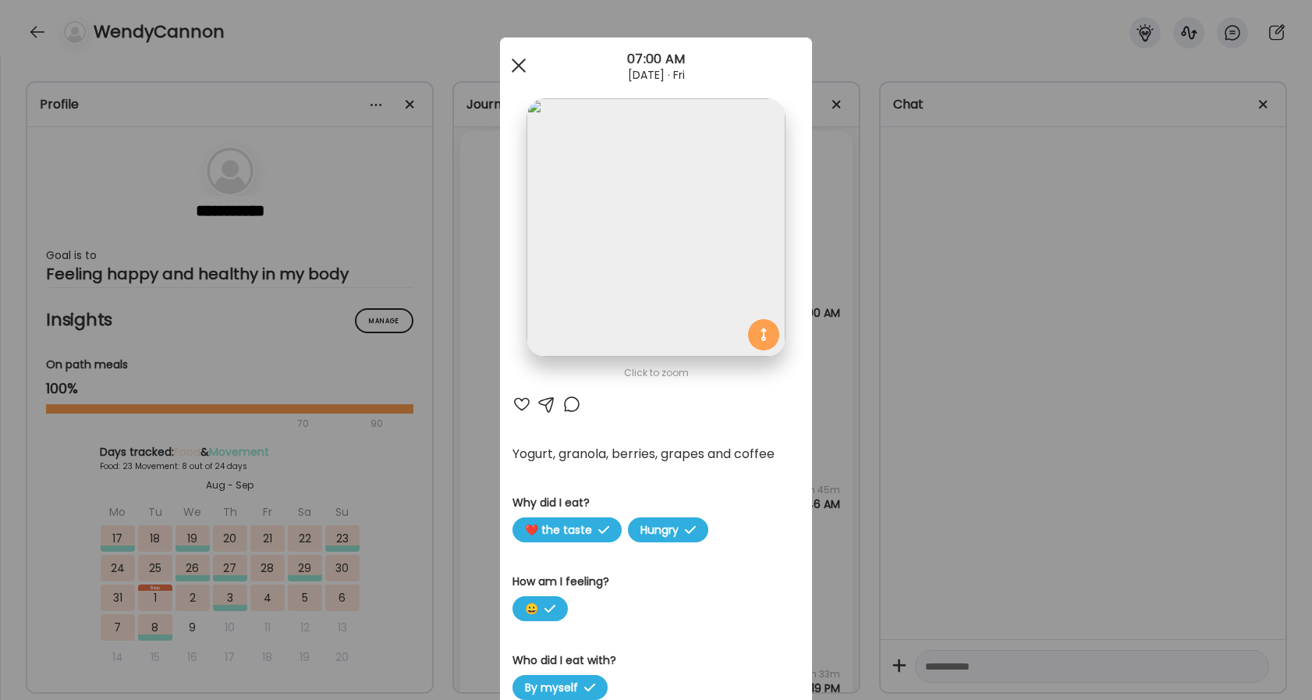
click at [515, 57] on div at bounding box center [518, 65] width 31 height 31
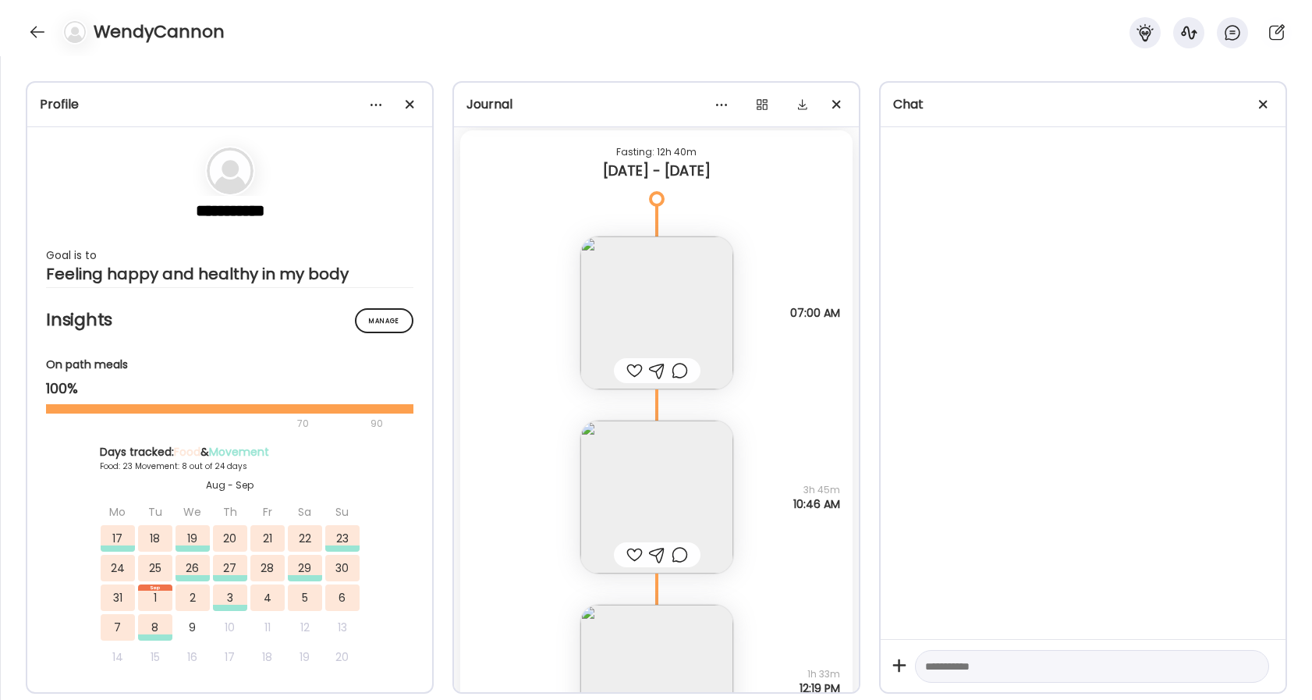
click at [628, 378] on div at bounding box center [634, 370] width 16 height 19
click at [629, 559] on div at bounding box center [634, 554] width 16 height 19
click at [678, 555] on div at bounding box center [680, 554] width 16 height 19
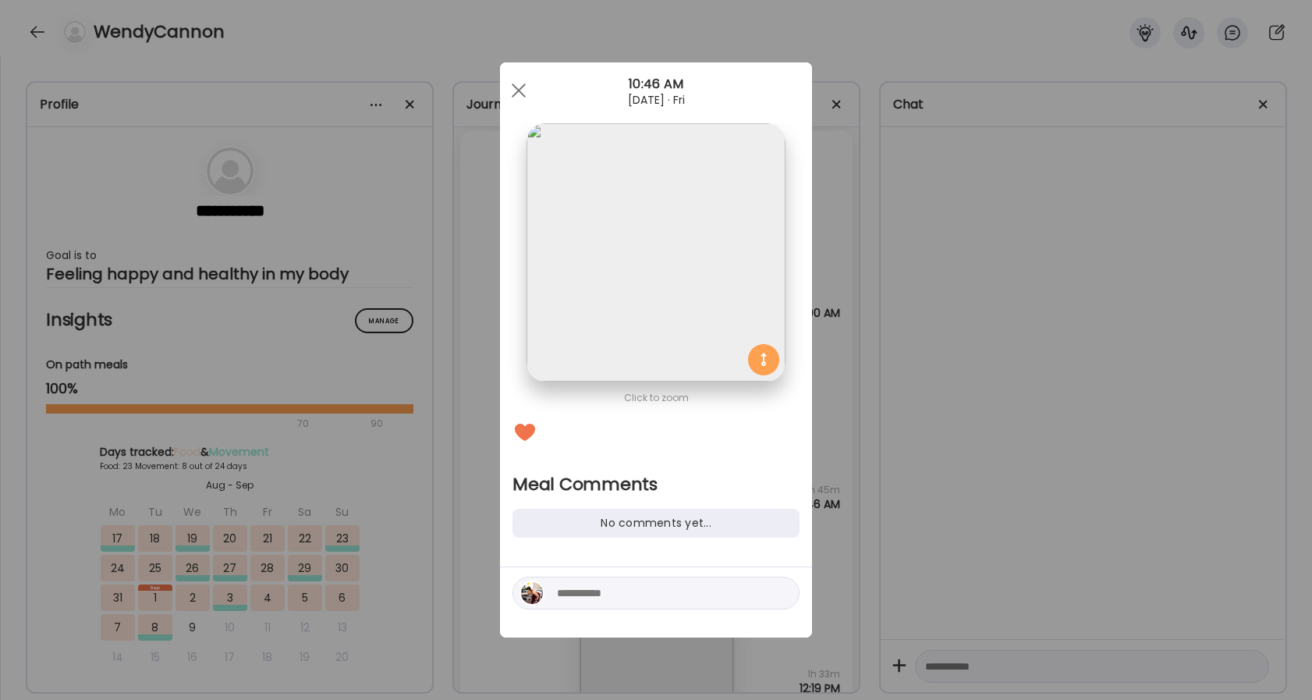
click at [601, 591] on textarea at bounding box center [662, 592] width 211 height 19
type textarea "**********"
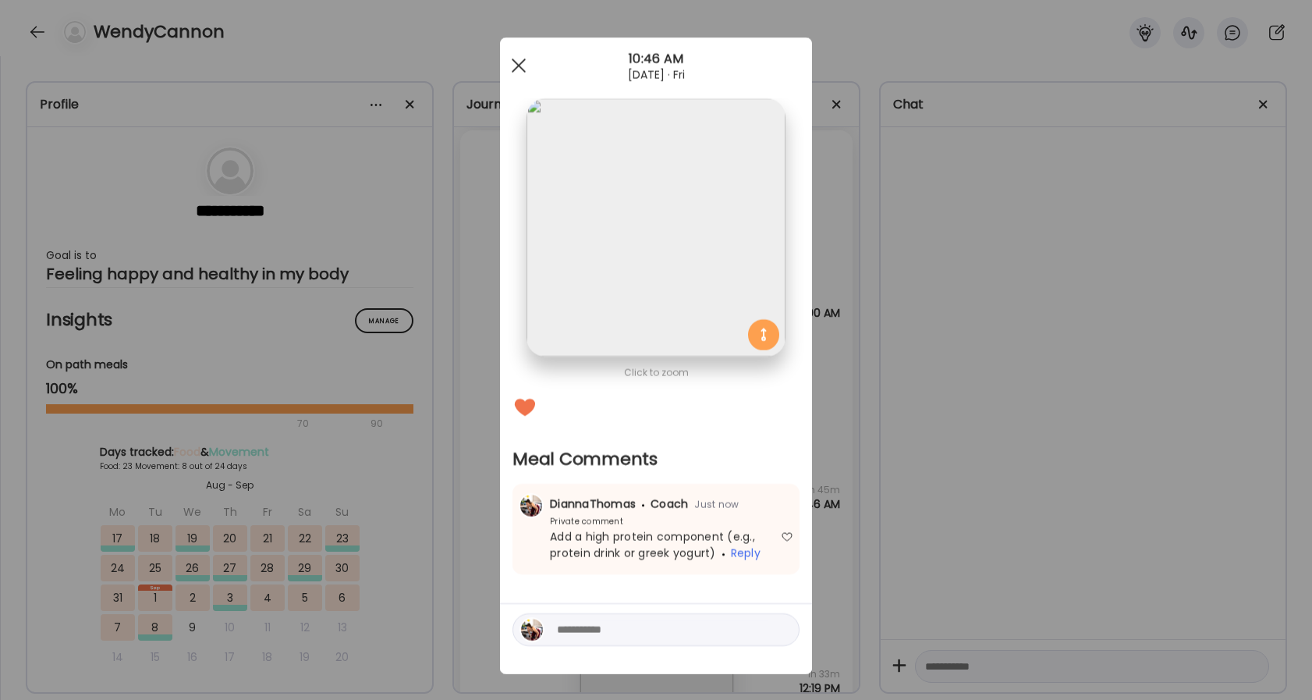
click at [523, 59] on div at bounding box center [518, 65] width 31 height 31
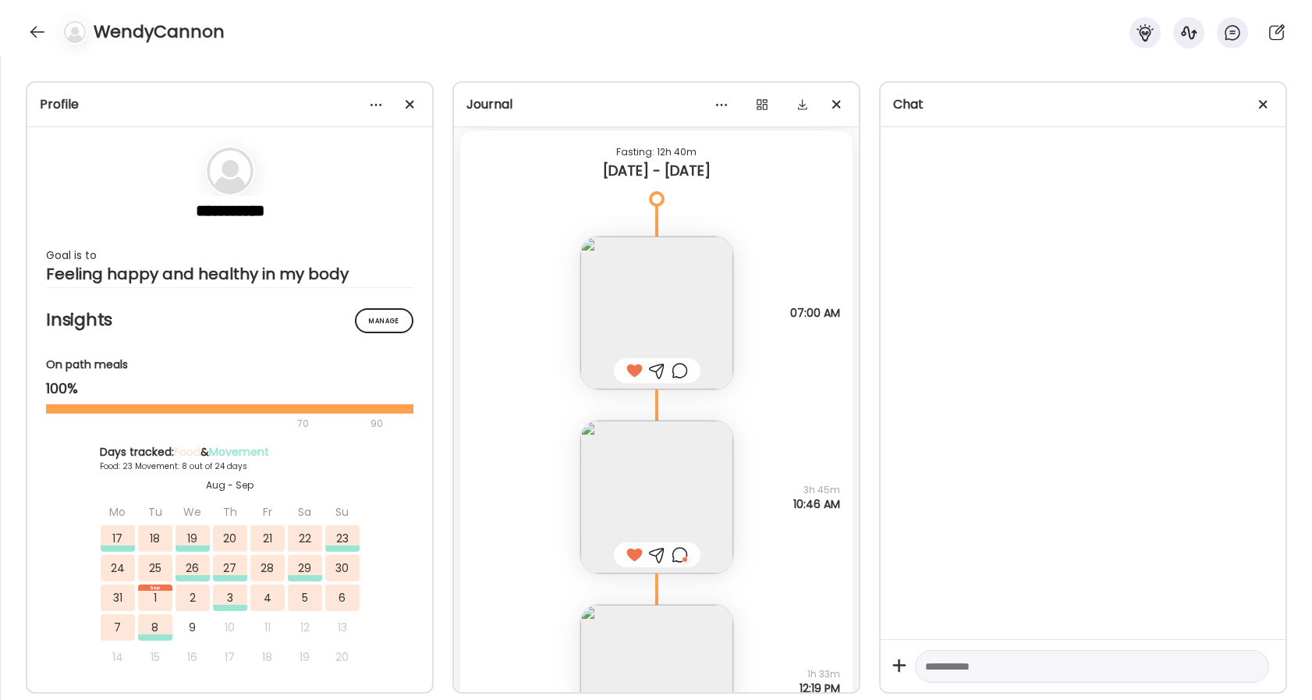
scroll to position [37031, 0]
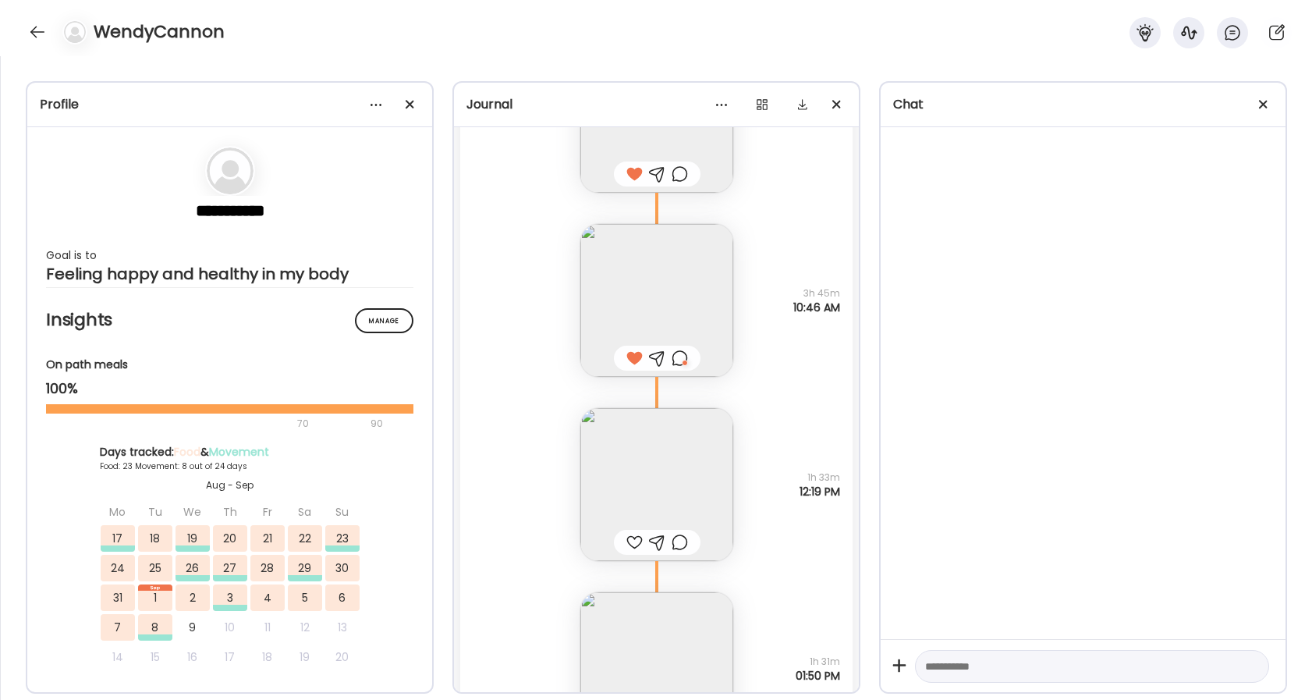
click at [626, 550] on div at bounding box center [634, 542] width 16 height 19
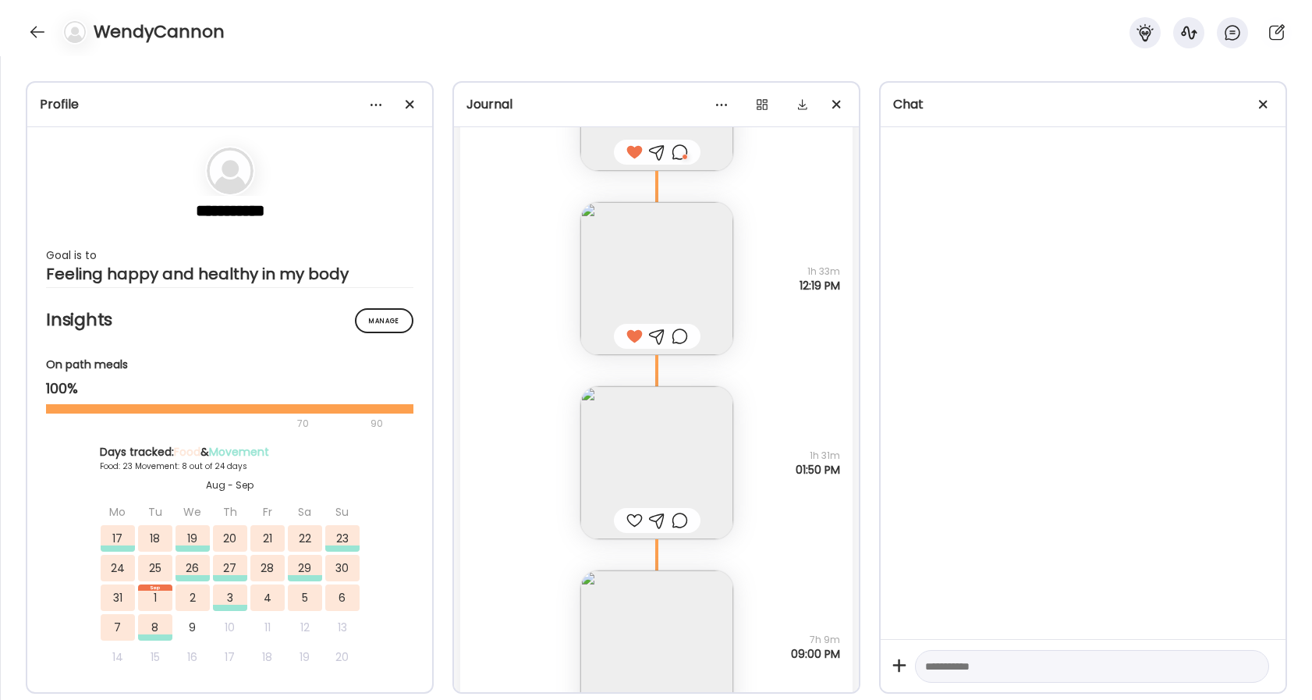
click at [679, 333] on div at bounding box center [680, 336] width 16 height 19
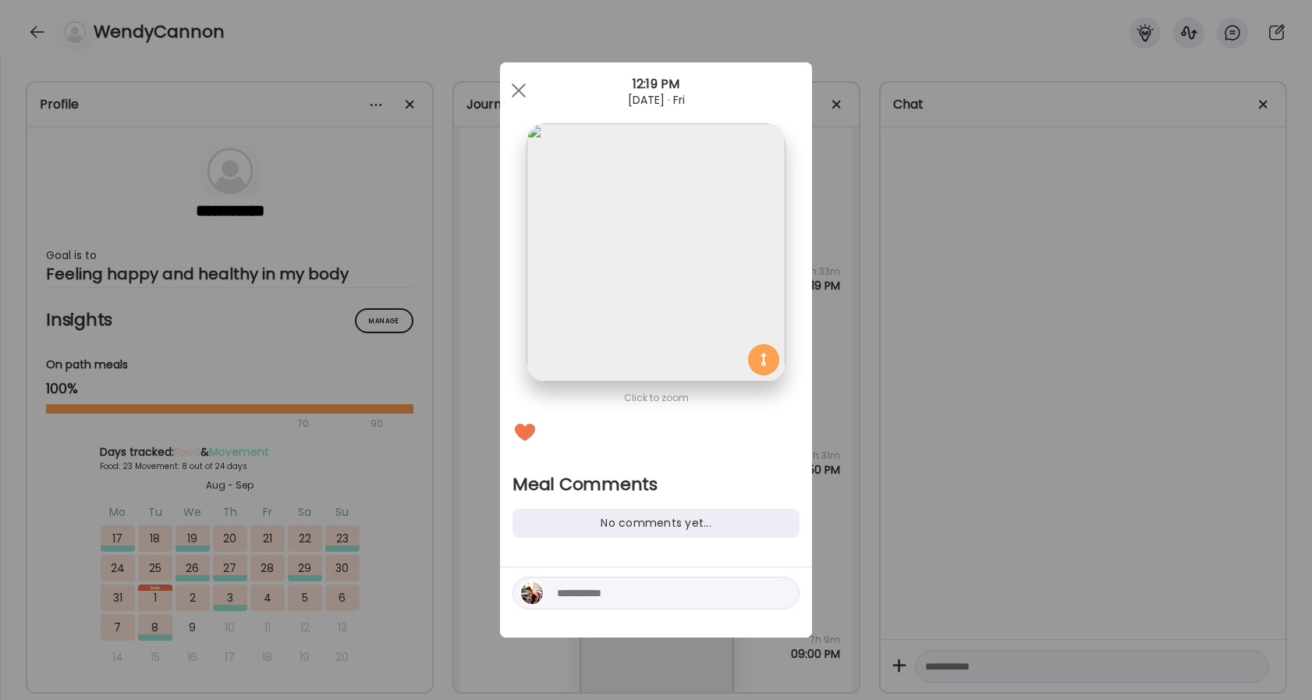
click at [619, 594] on textarea at bounding box center [662, 592] width 211 height 19
type textarea "****"
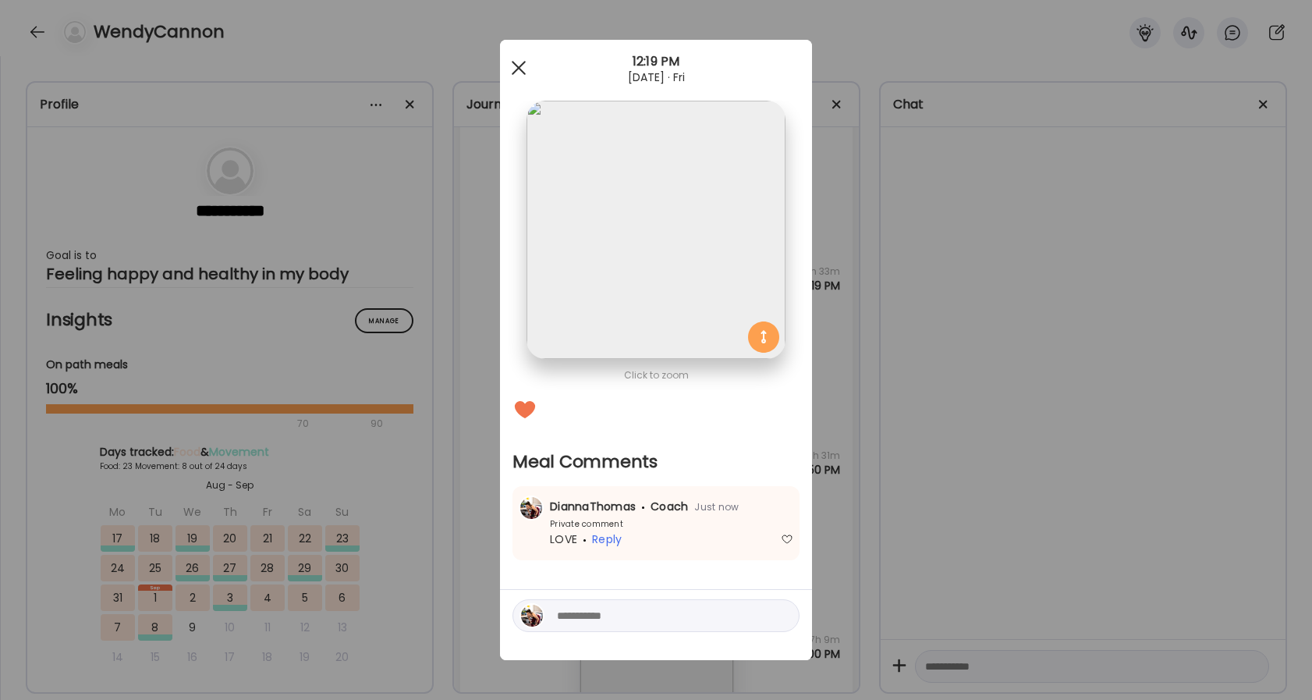
click at [521, 57] on div at bounding box center [518, 67] width 31 height 31
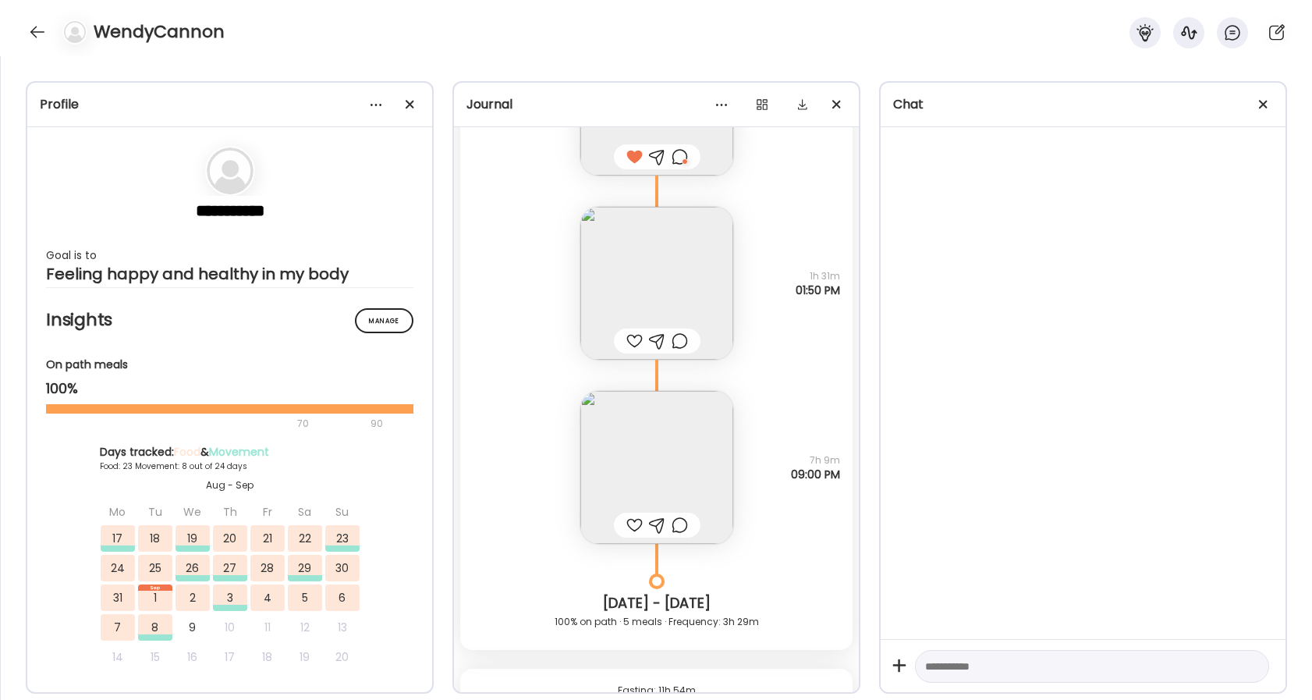
scroll to position [37426, 0]
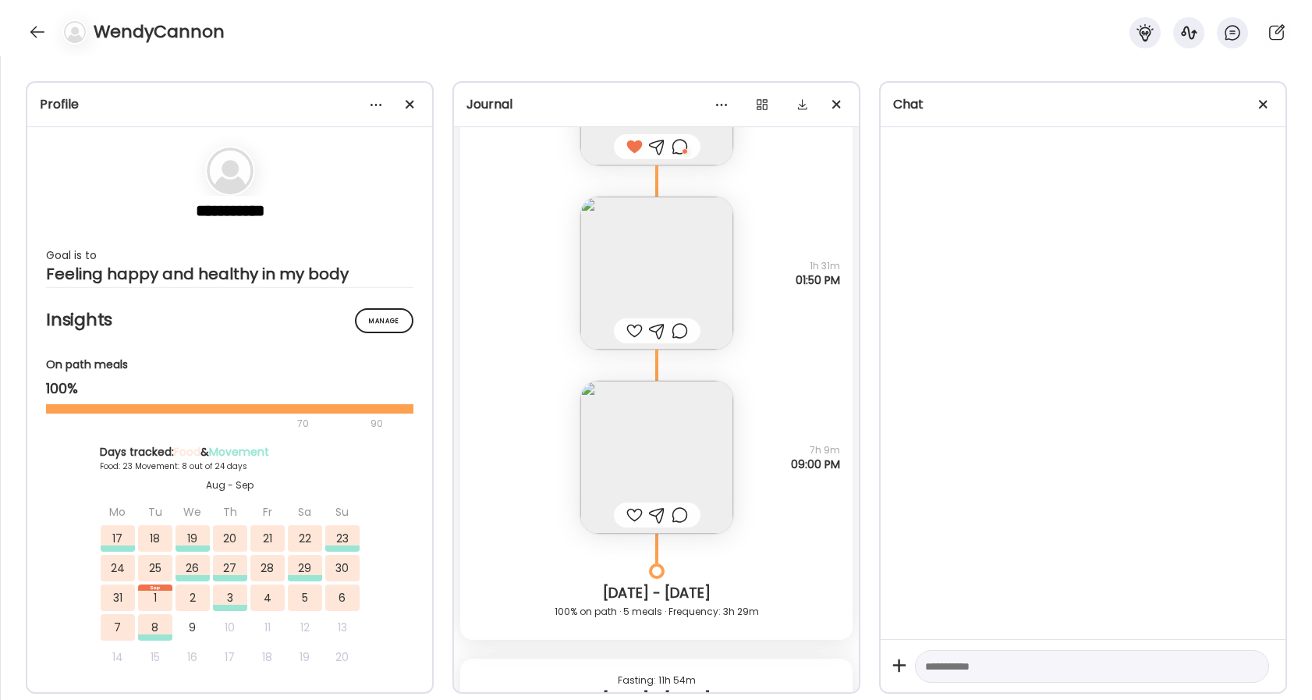
click at [624, 516] on div at bounding box center [657, 514] width 87 height 25
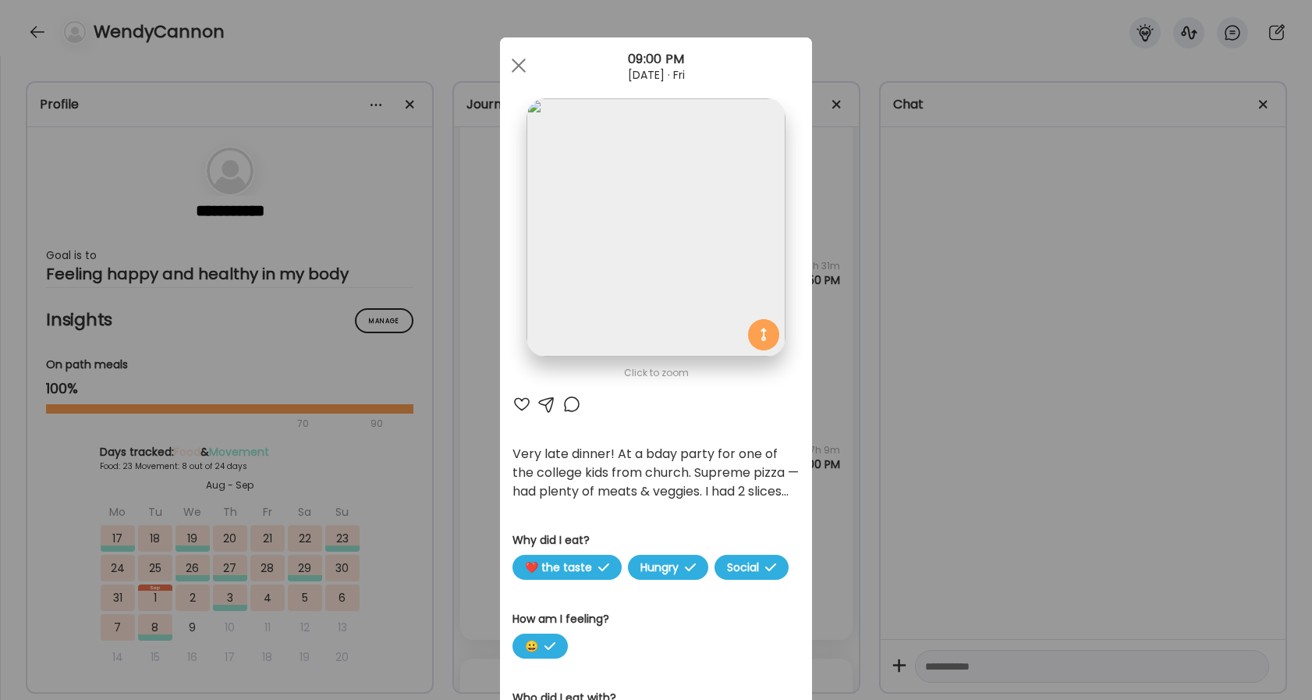
click at [520, 400] on div at bounding box center [521, 404] width 19 height 19
click at [520, 70] on div at bounding box center [518, 65] width 31 height 31
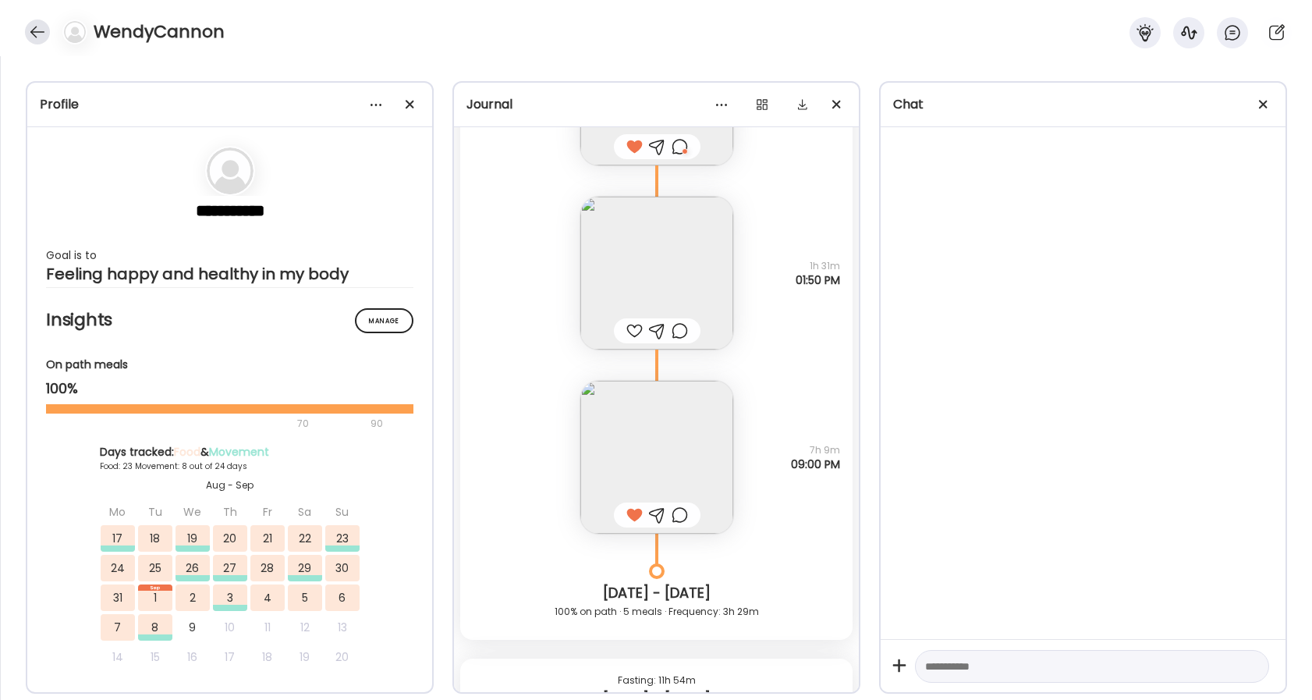
click at [38, 29] on div at bounding box center [37, 32] width 25 height 25
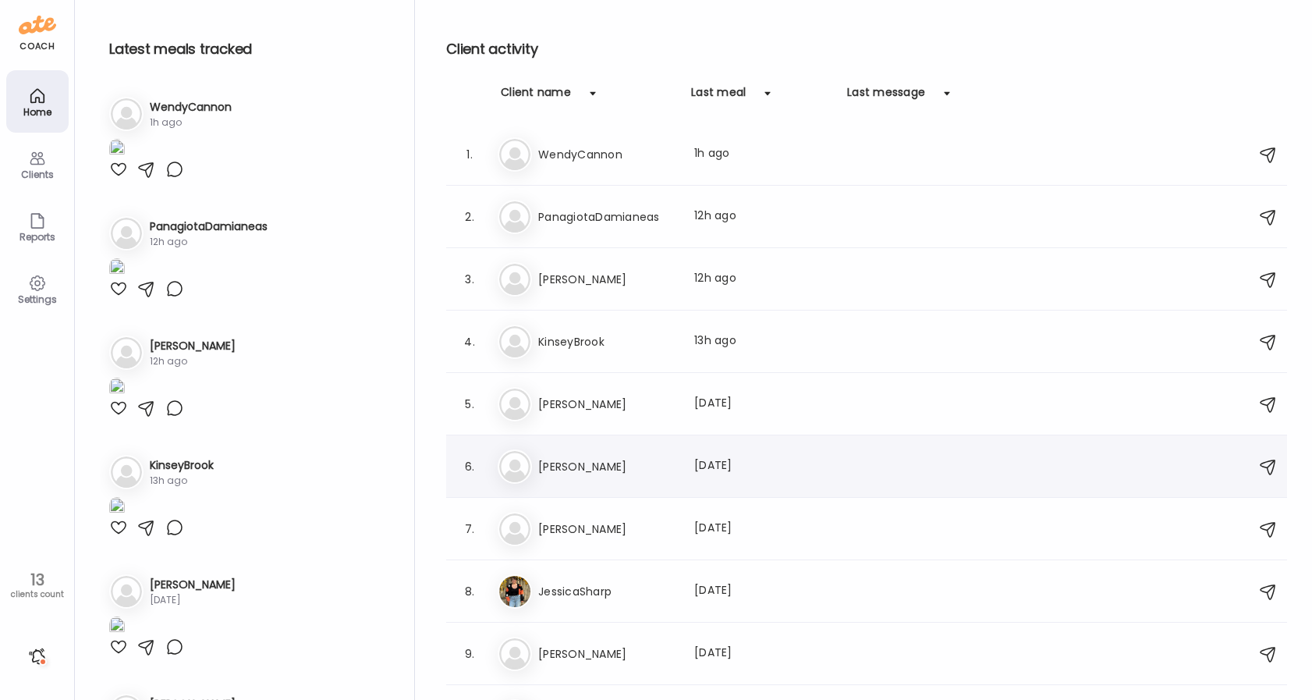
click at [702, 460] on div "Last meal: 2d ago" at bounding box center [762, 466] width 137 height 19
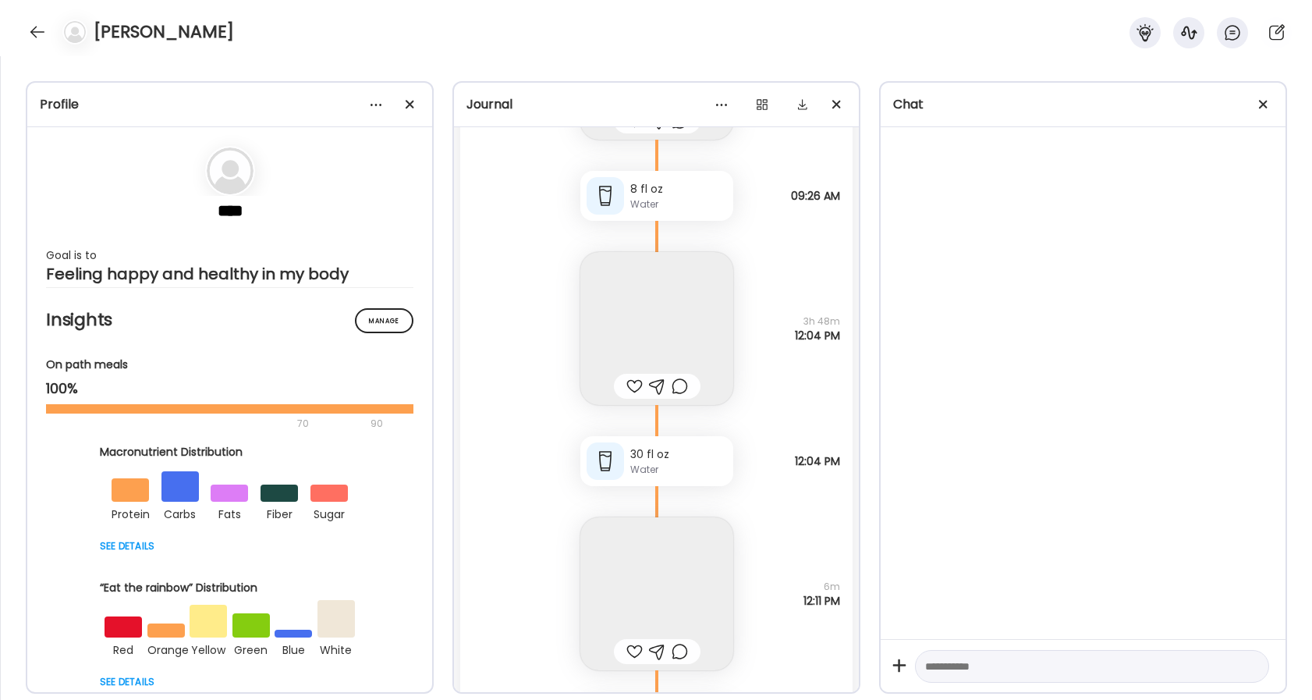
scroll to position [45749, 0]
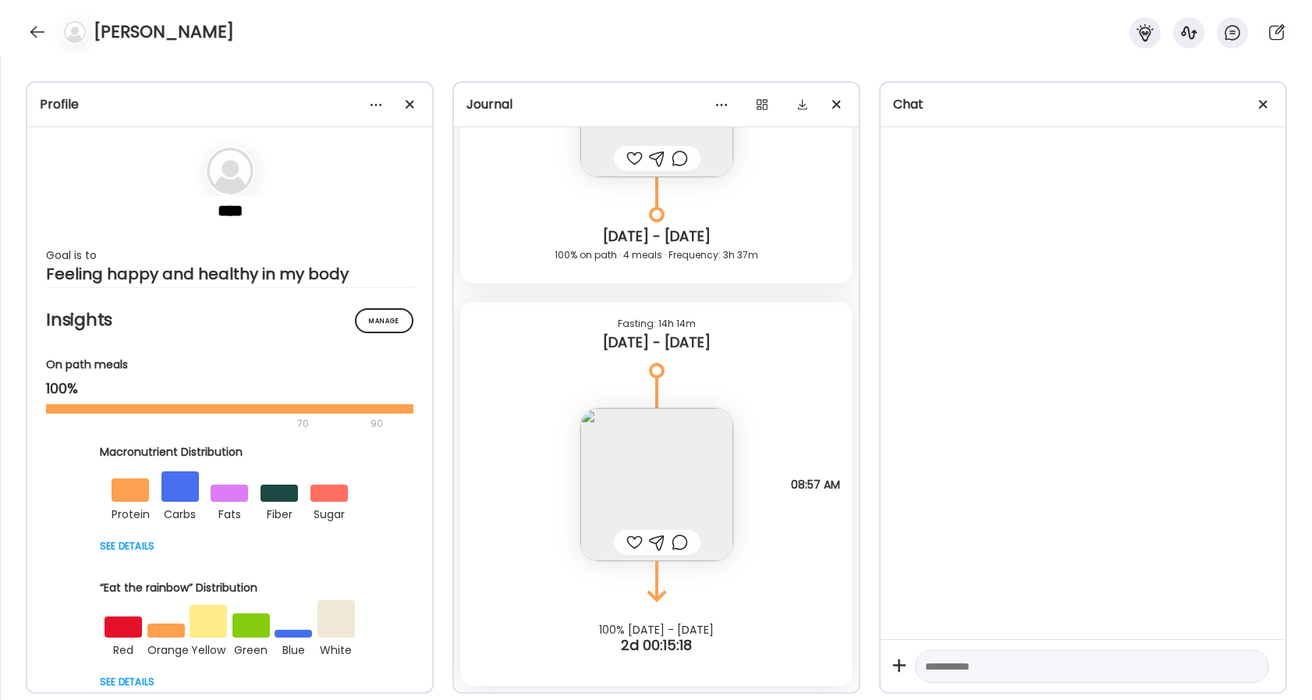
click at [676, 456] on img at bounding box center [656, 484] width 153 height 153
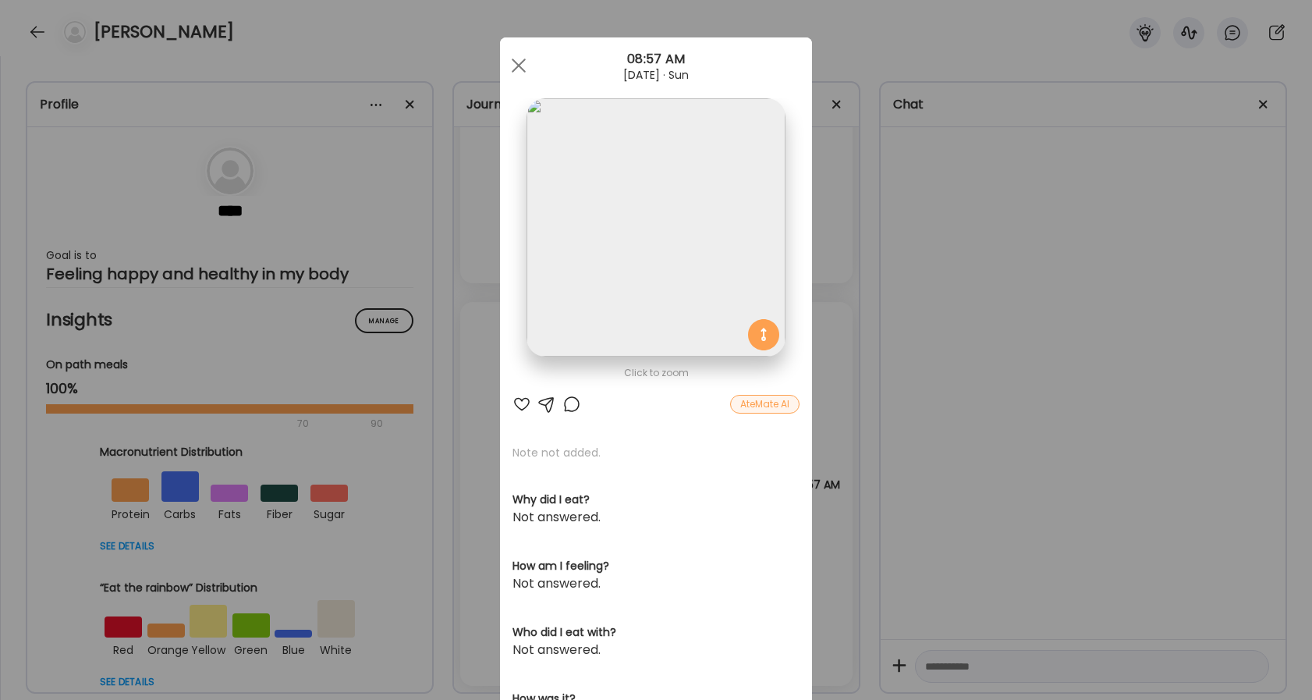
click at [524, 405] on div at bounding box center [521, 404] width 19 height 19
click at [571, 412] on div at bounding box center [571, 404] width 19 height 19
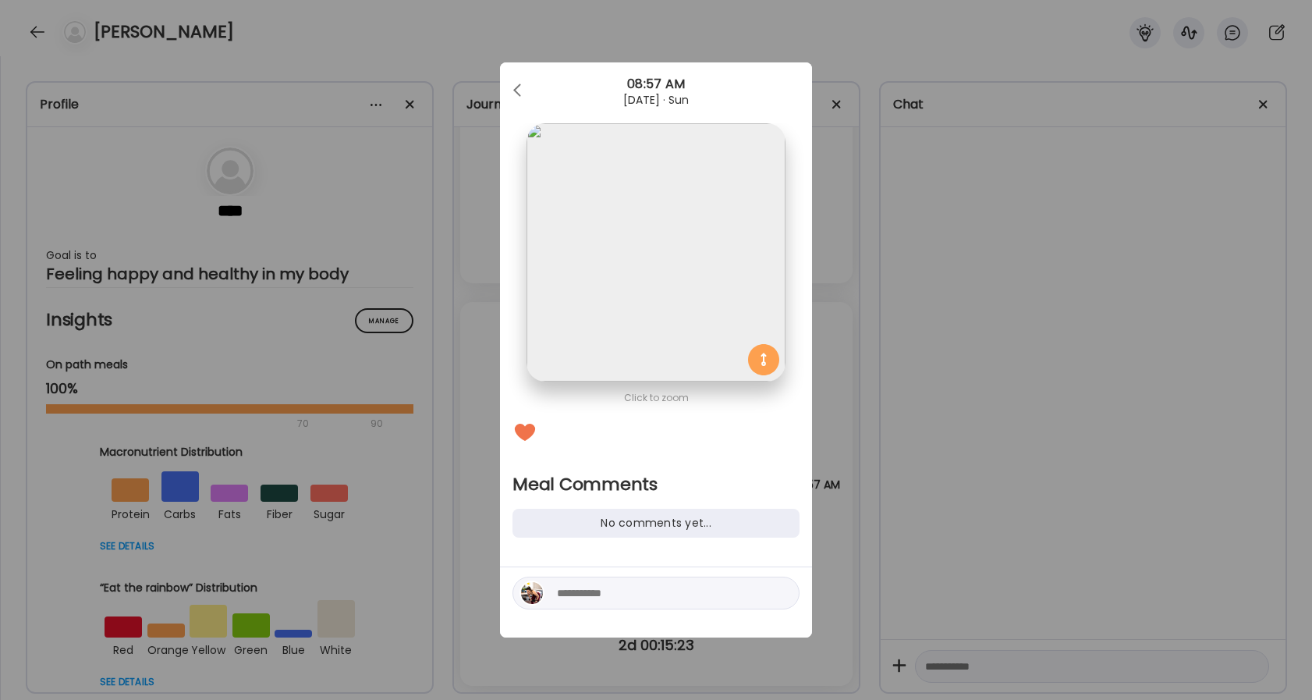
click at [598, 591] on textarea at bounding box center [662, 592] width 211 height 19
type textarea "**********"
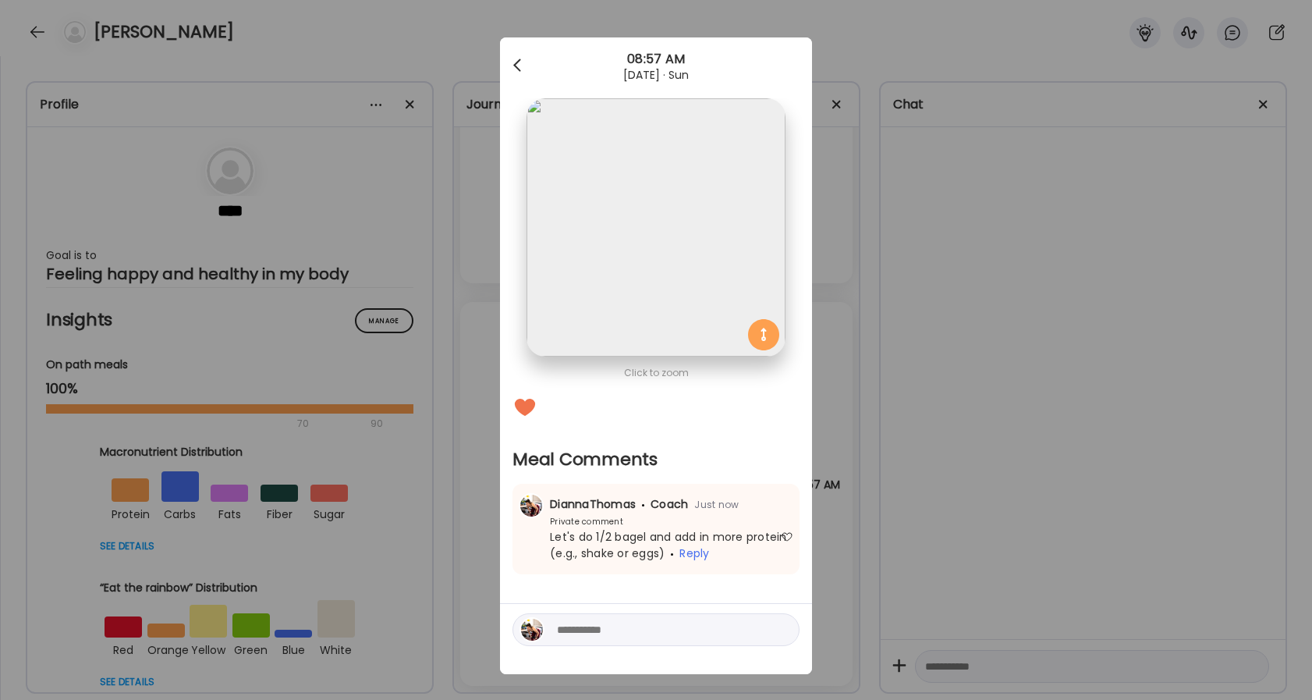
click at [516, 59] on div at bounding box center [518, 65] width 31 height 31
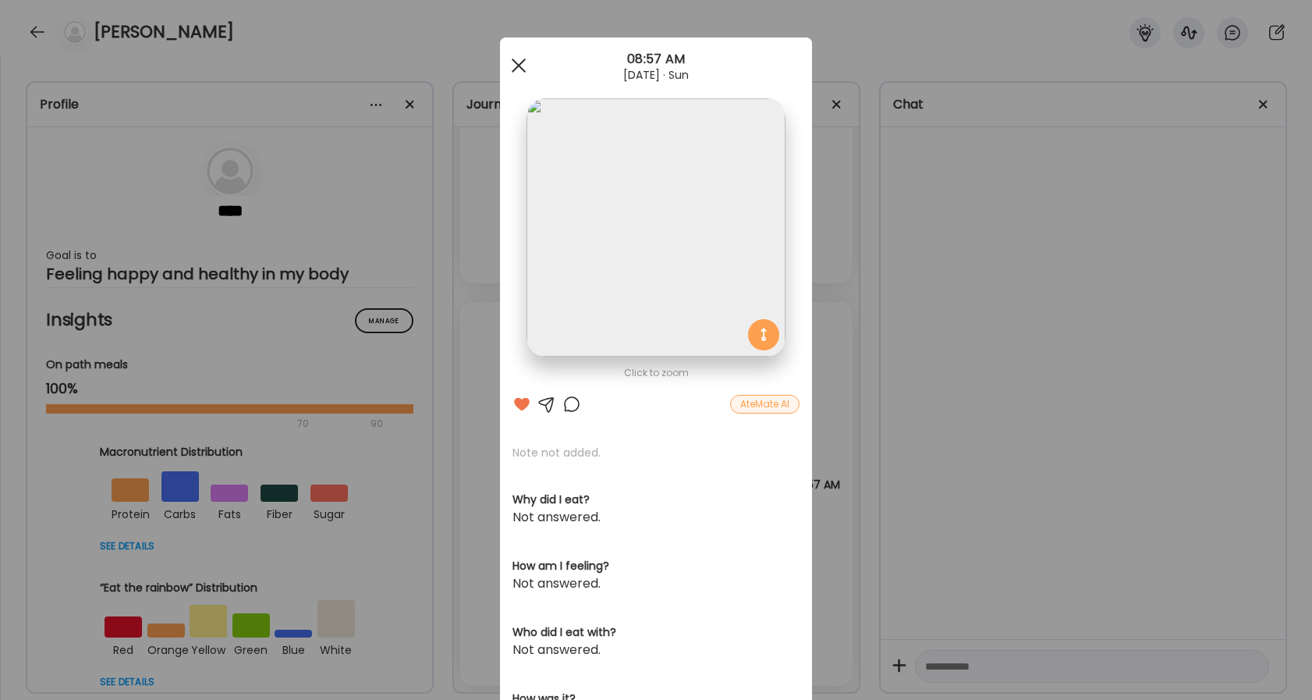
click at [521, 72] on div at bounding box center [518, 65] width 31 height 31
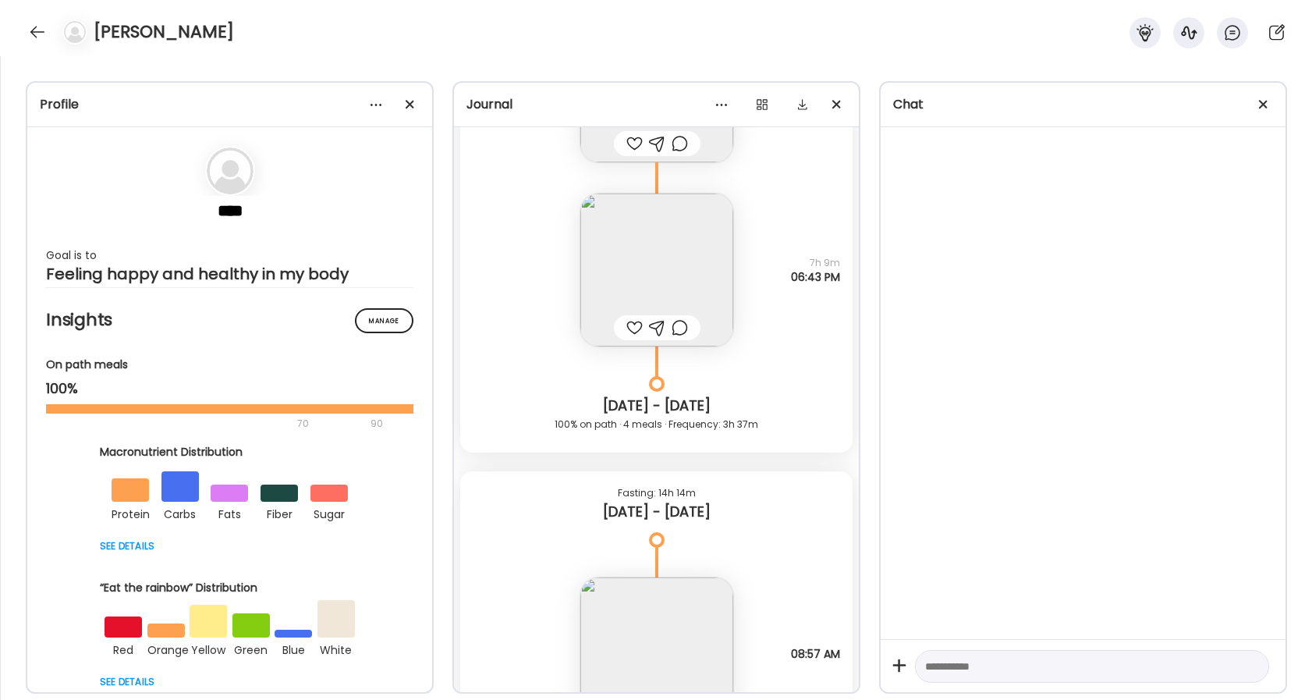
scroll to position [45521, 0]
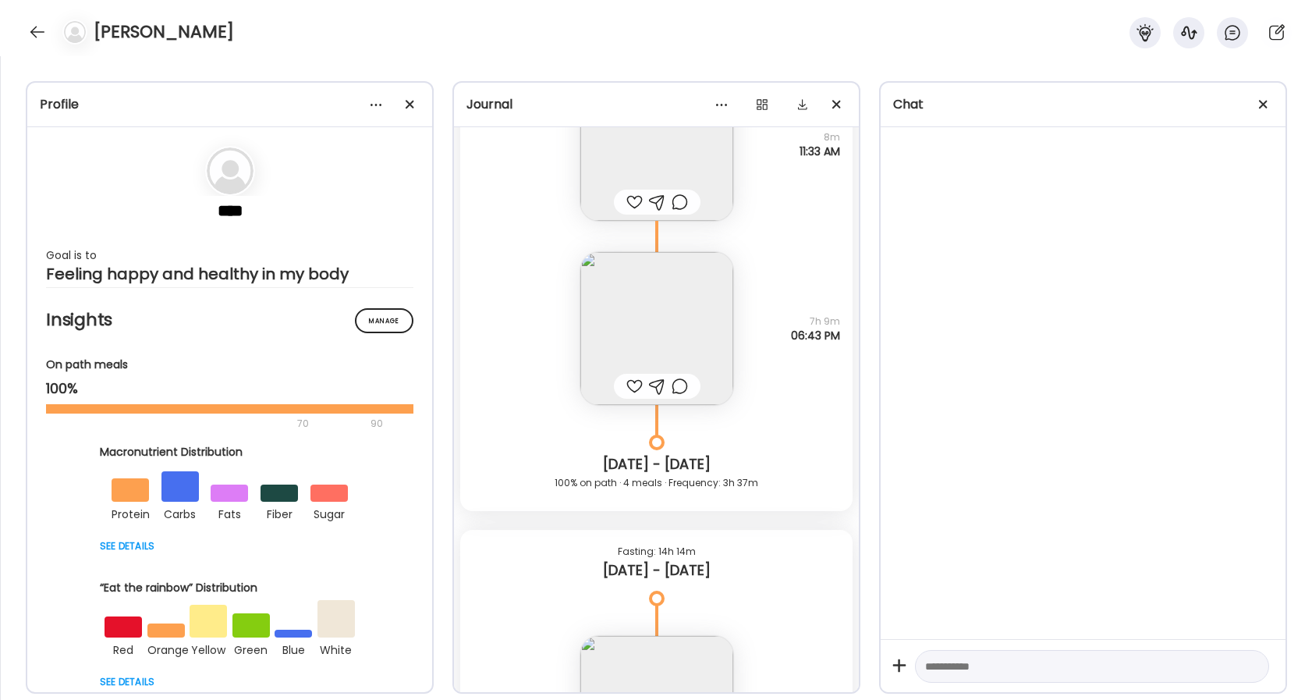
click at [633, 381] on div at bounding box center [634, 386] width 16 height 19
click at [679, 387] on div at bounding box center [680, 386] width 16 height 19
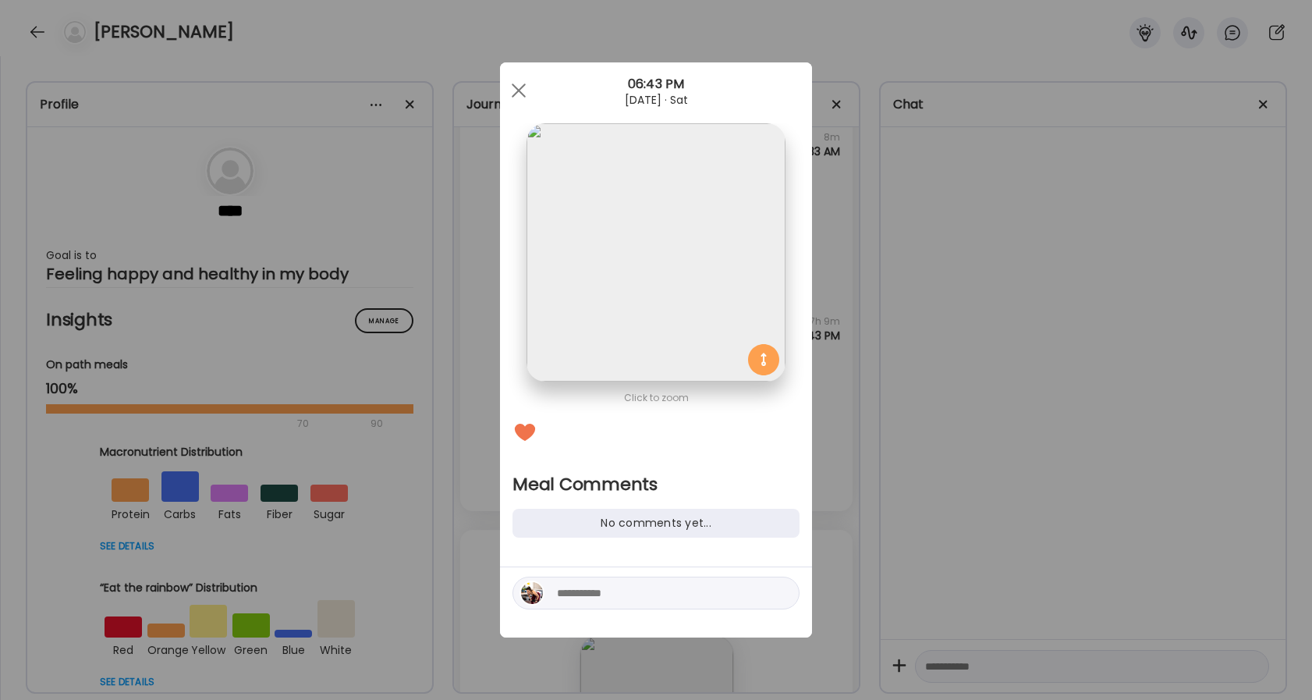
click at [578, 605] on div at bounding box center [655, 592] width 287 height 33
click at [578, 601] on textarea at bounding box center [662, 592] width 211 height 19
type textarea "**********"
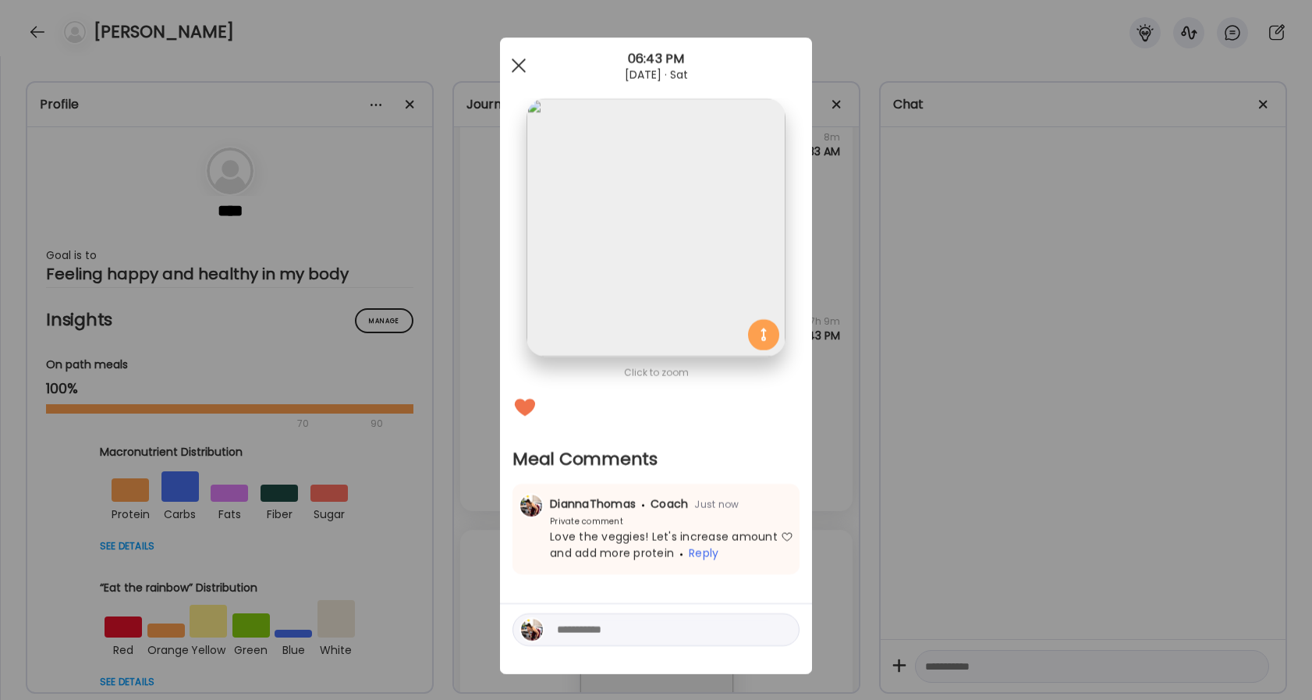
click at [519, 61] on div at bounding box center [518, 65] width 31 height 31
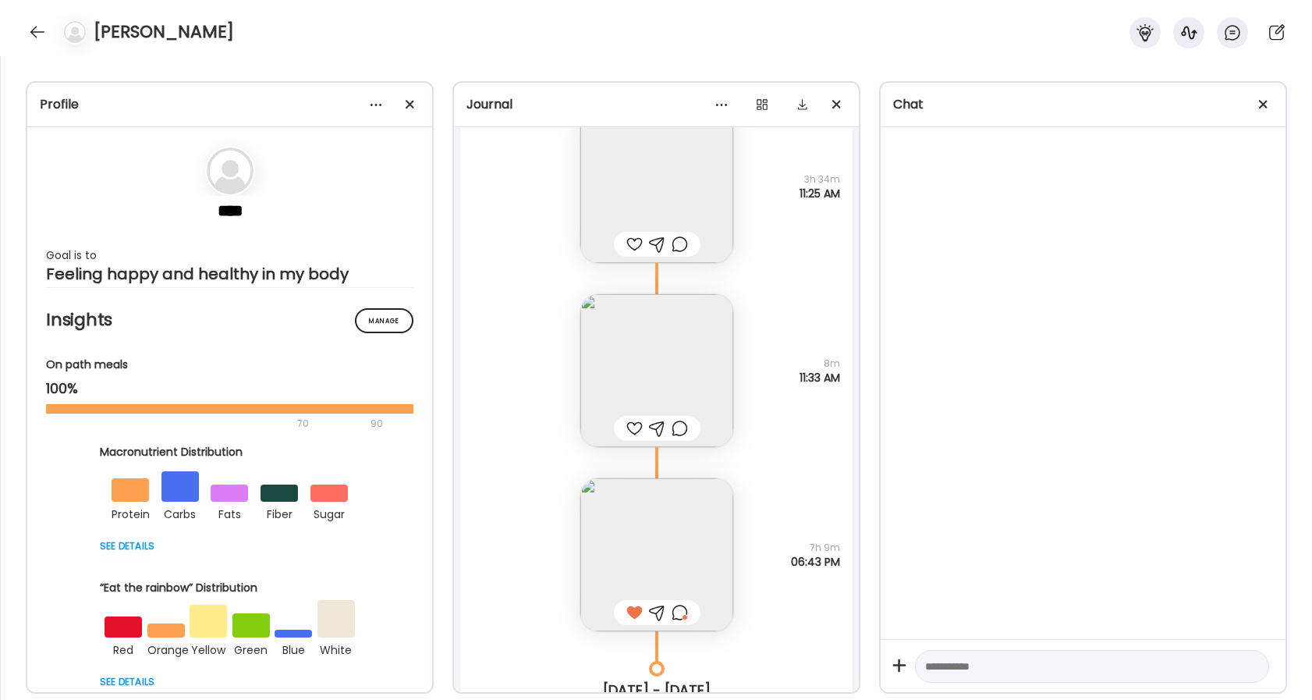
scroll to position [45295, 0]
click at [633, 426] on div at bounding box center [634, 427] width 16 height 19
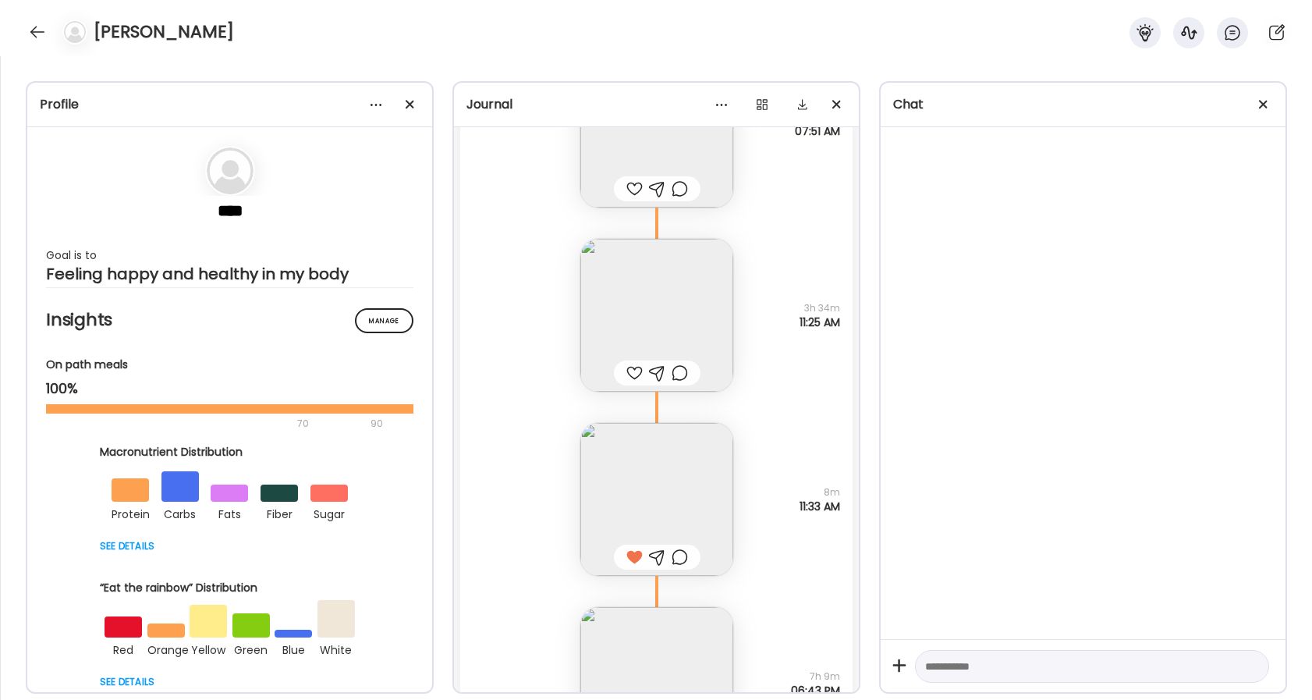
scroll to position [45164, 0]
click at [632, 339] on img at bounding box center [656, 316] width 153 height 153
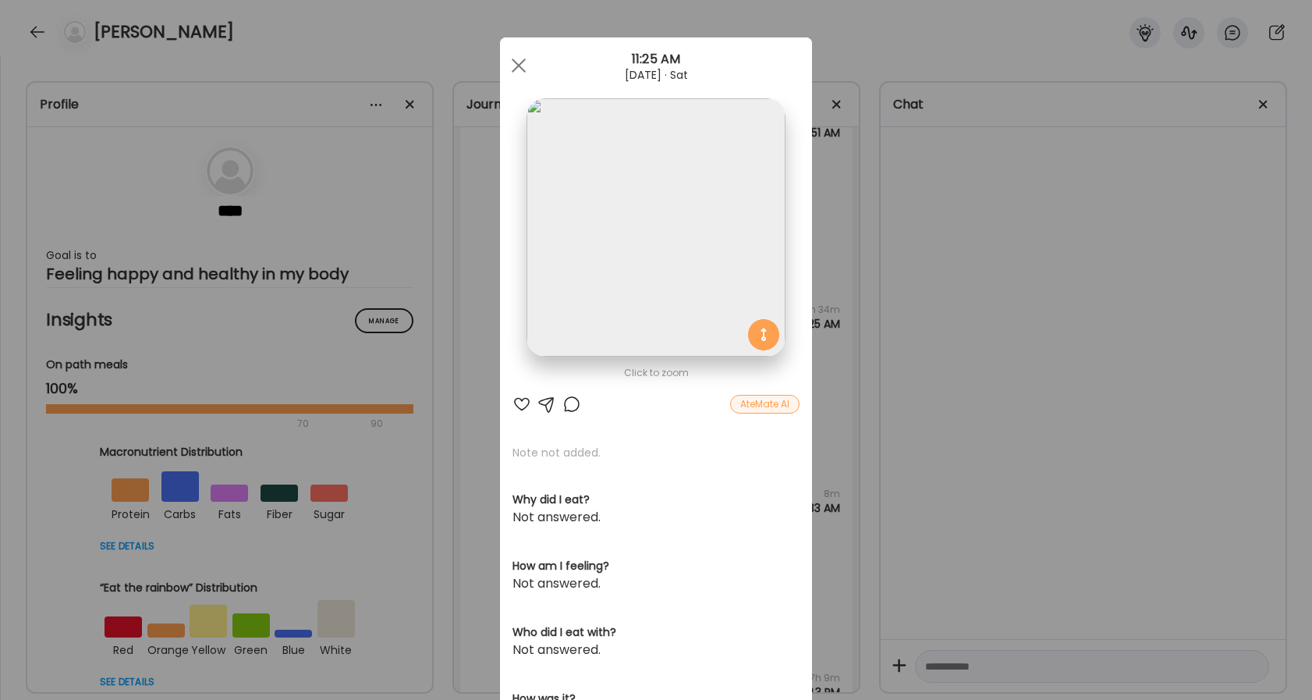
click at [520, 408] on div at bounding box center [521, 404] width 19 height 19
click at [580, 403] on div at bounding box center [571, 404] width 19 height 19
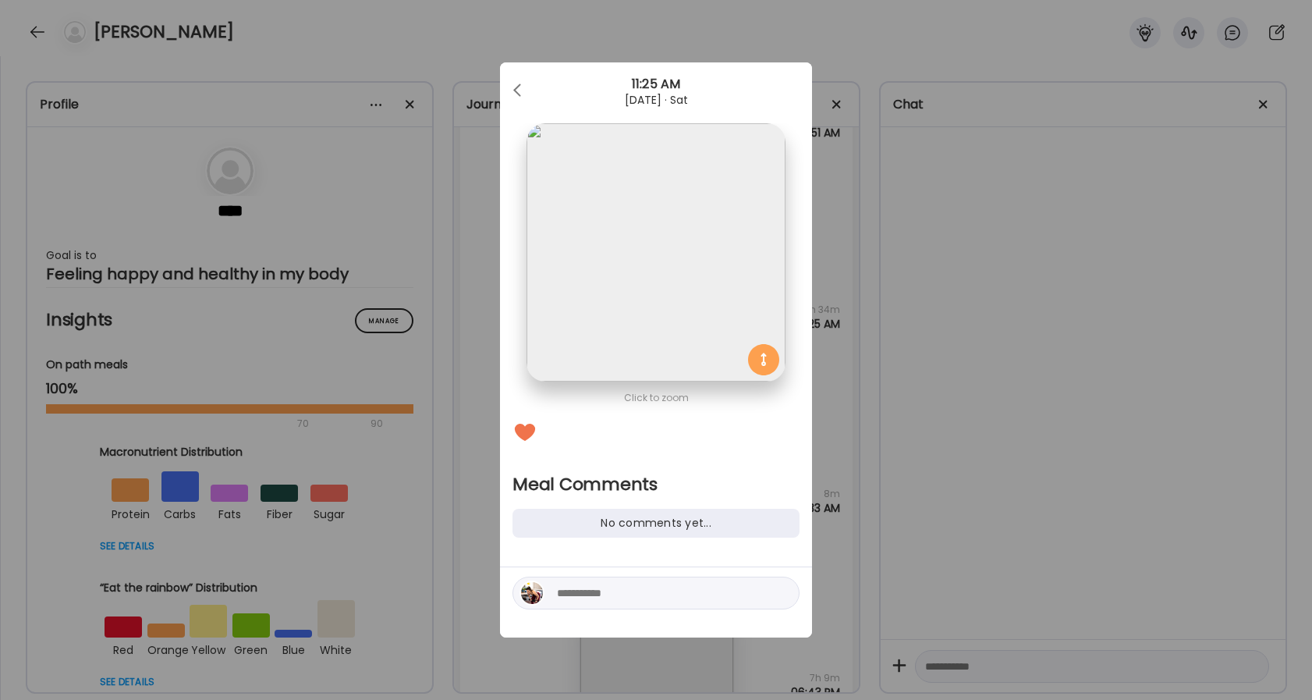
click at [596, 574] on div at bounding box center [656, 602] width 312 height 70
click at [591, 586] on textarea at bounding box center [662, 592] width 211 height 19
click at [585, 590] on textarea at bounding box center [662, 592] width 211 height 19
type textarea "**********"
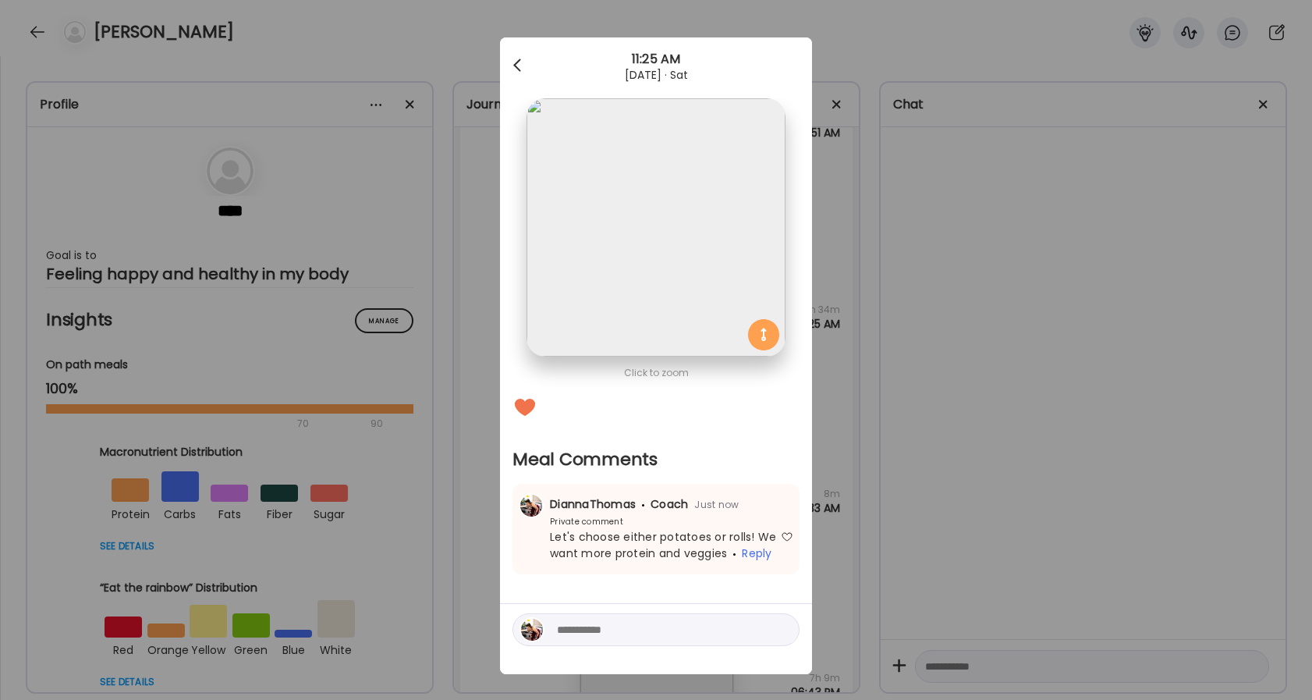
click at [522, 62] on div at bounding box center [518, 65] width 31 height 31
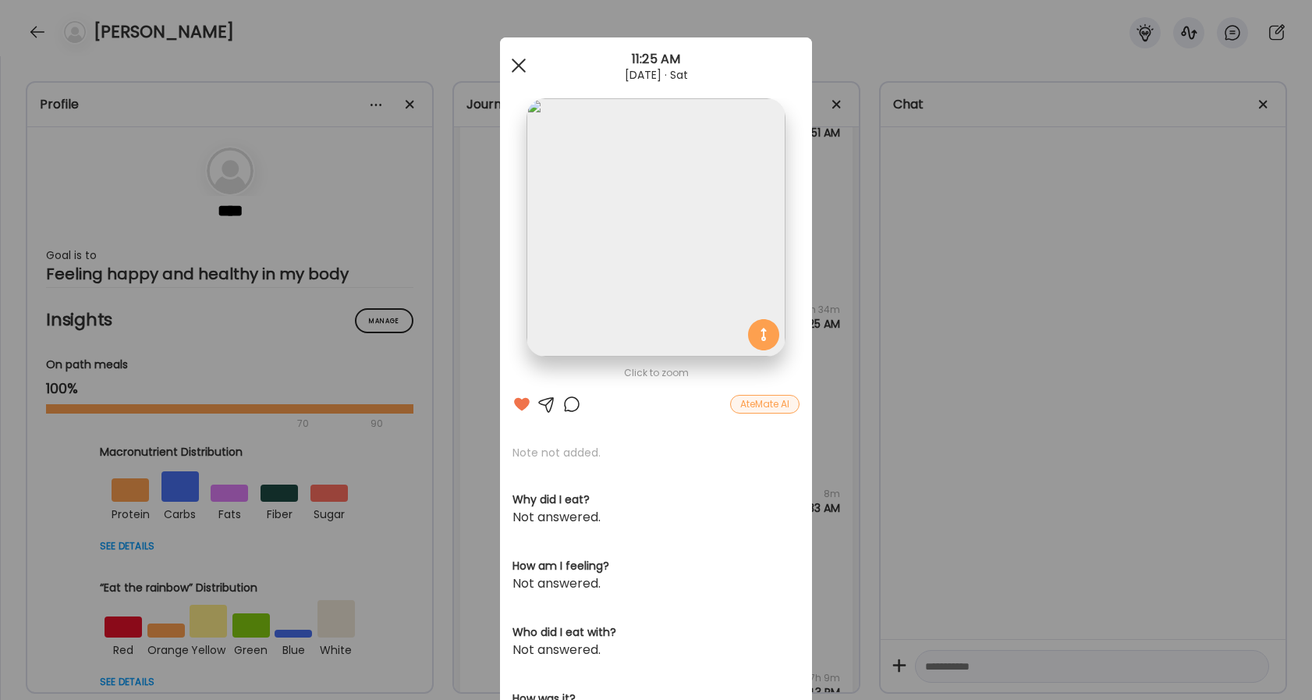
click at [522, 62] on span at bounding box center [519, 66] width 14 height 14
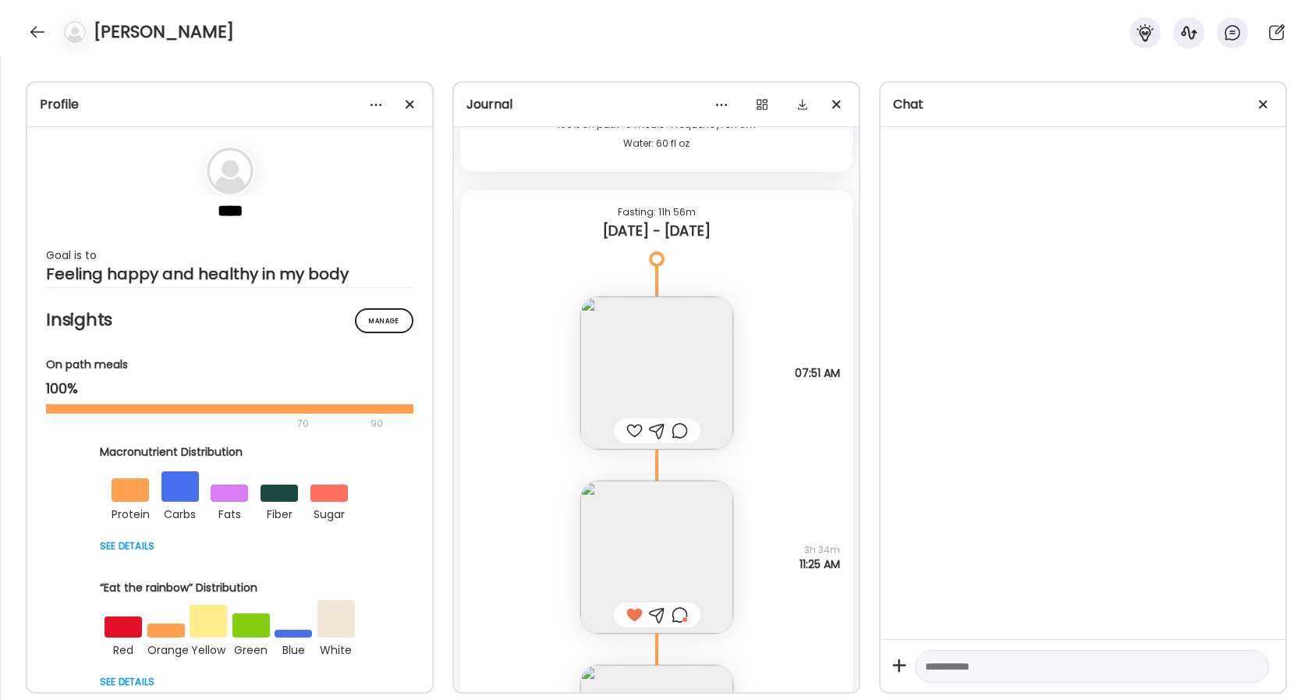
scroll to position [44923, 0]
click at [632, 427] on div at bounding box center [634, 431] width 16 height 19
click at [683, 431] on div at bounding box center [680, 431] width 16 height 19
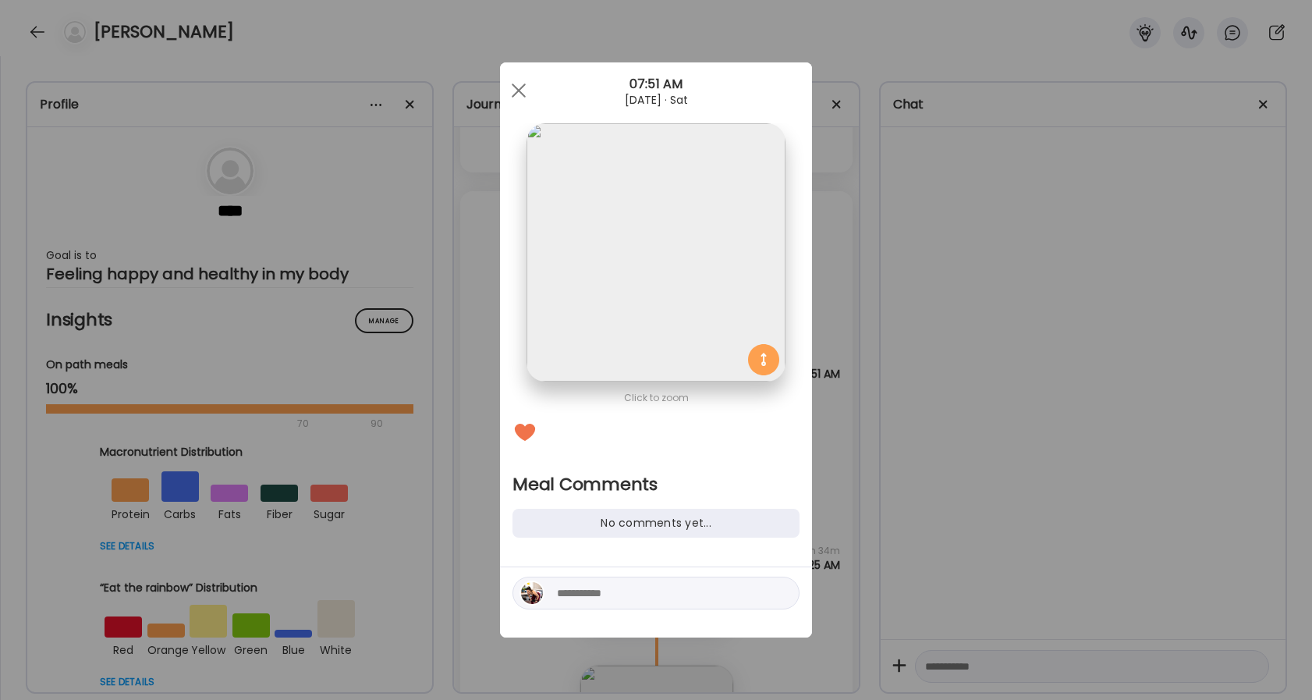
click at [642, 583] on div at bounding box center [655, 592] width 287 height 33
drag, startPoint x: 633, startPoint y: 593, endPoint x: 639, endPoint y: 576, distance: 17.3
click at [633, 593] on textarea at bounding box center [662, 592] width 211 height 19
type textarea "**********"
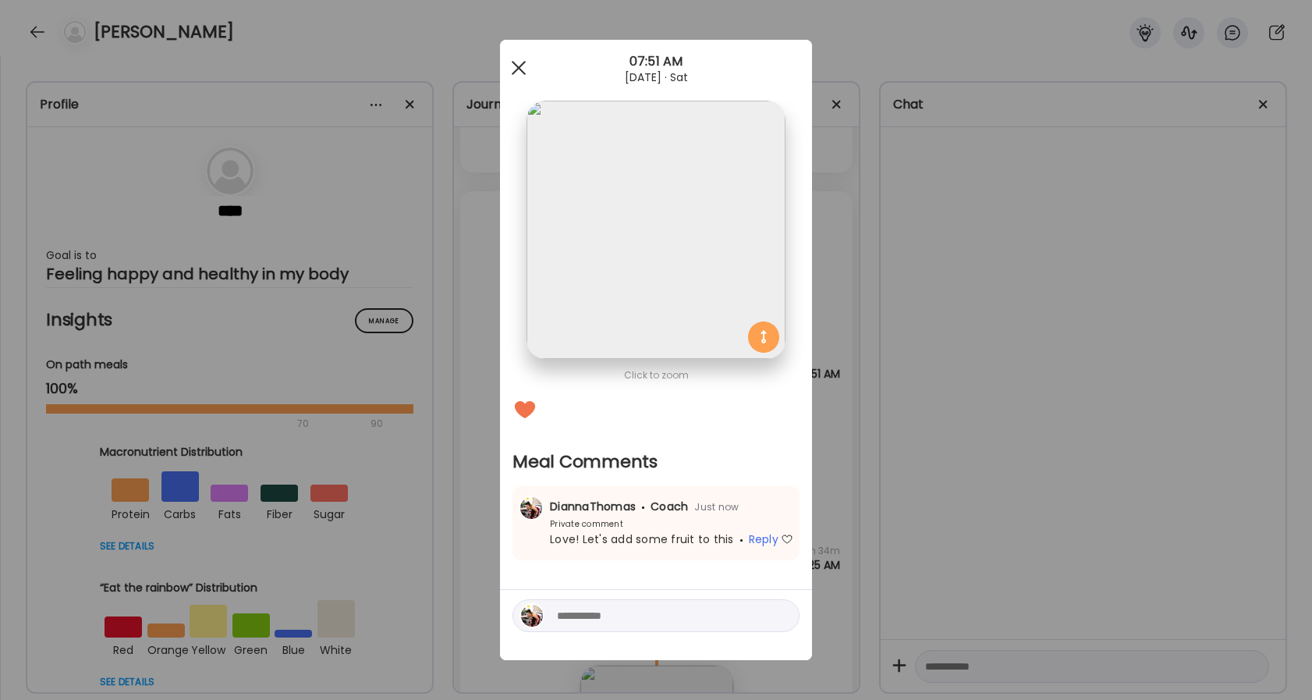
click at [523, 61] on div at bounding box center [518, 67] width 31 height 31
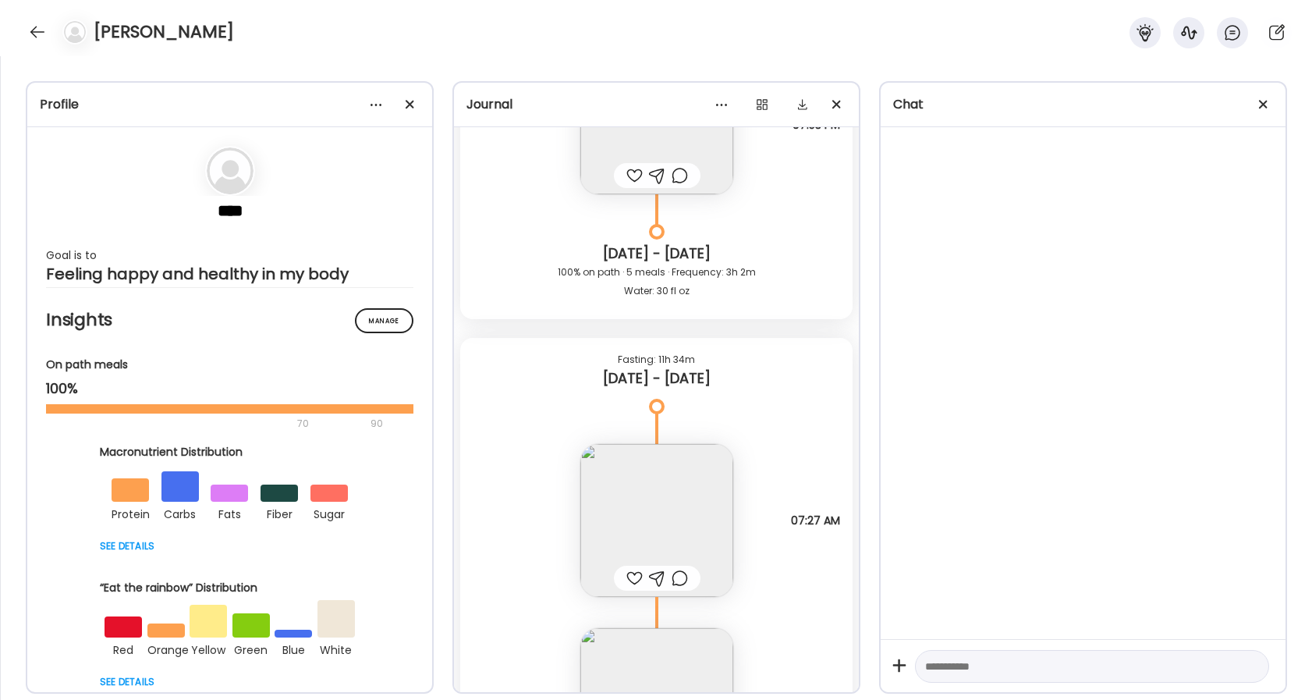
scroll to position [43499, 0]
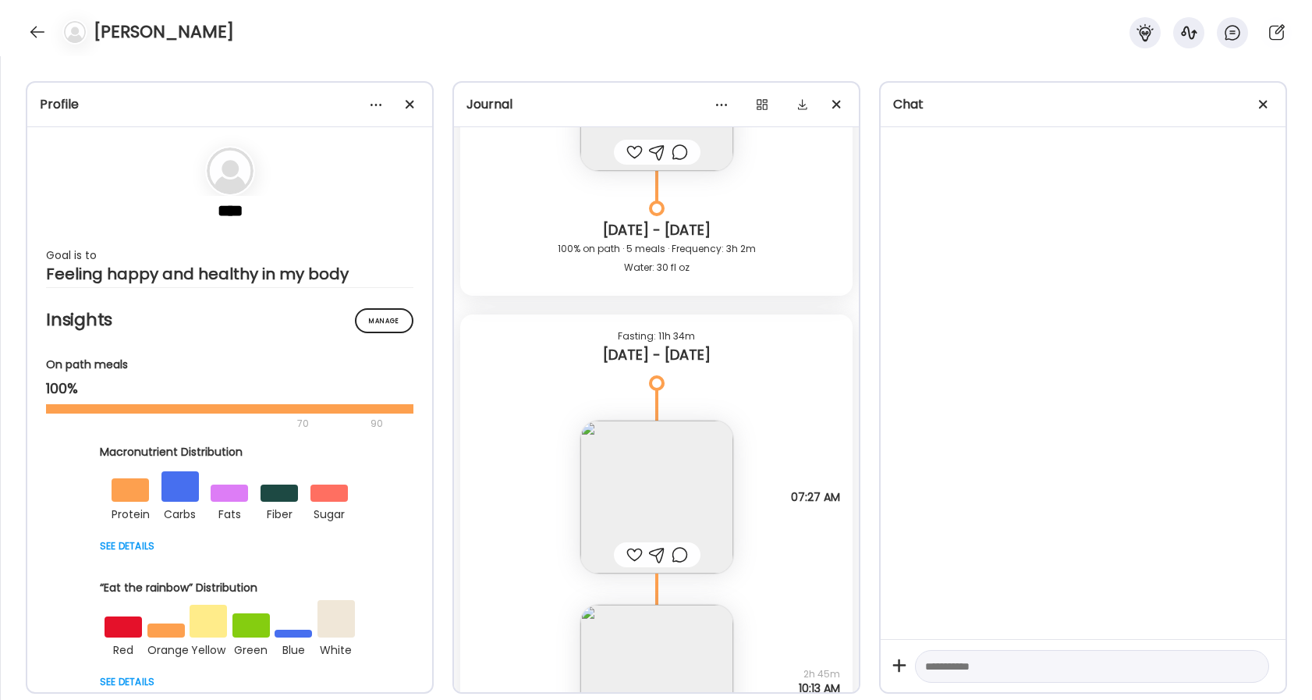
click at [638, 553] on div at bounding box center [634, 554] width 16 height 19
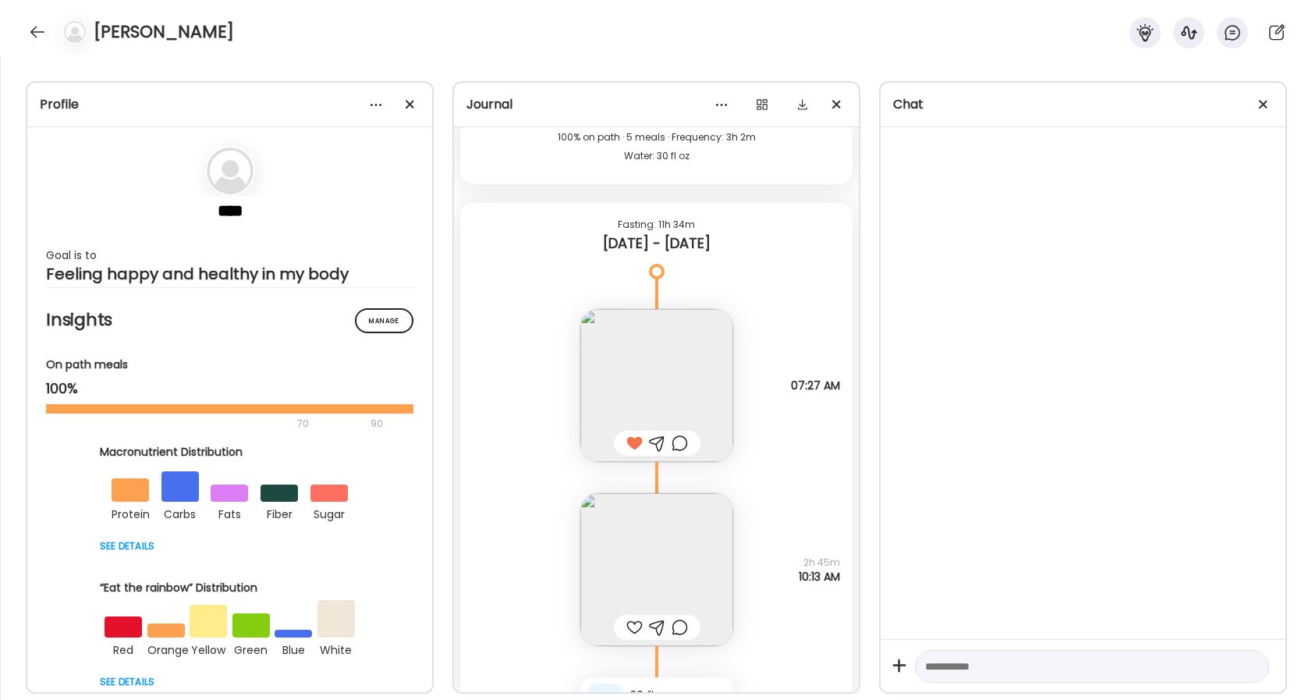
scroll to position [43645, 0]
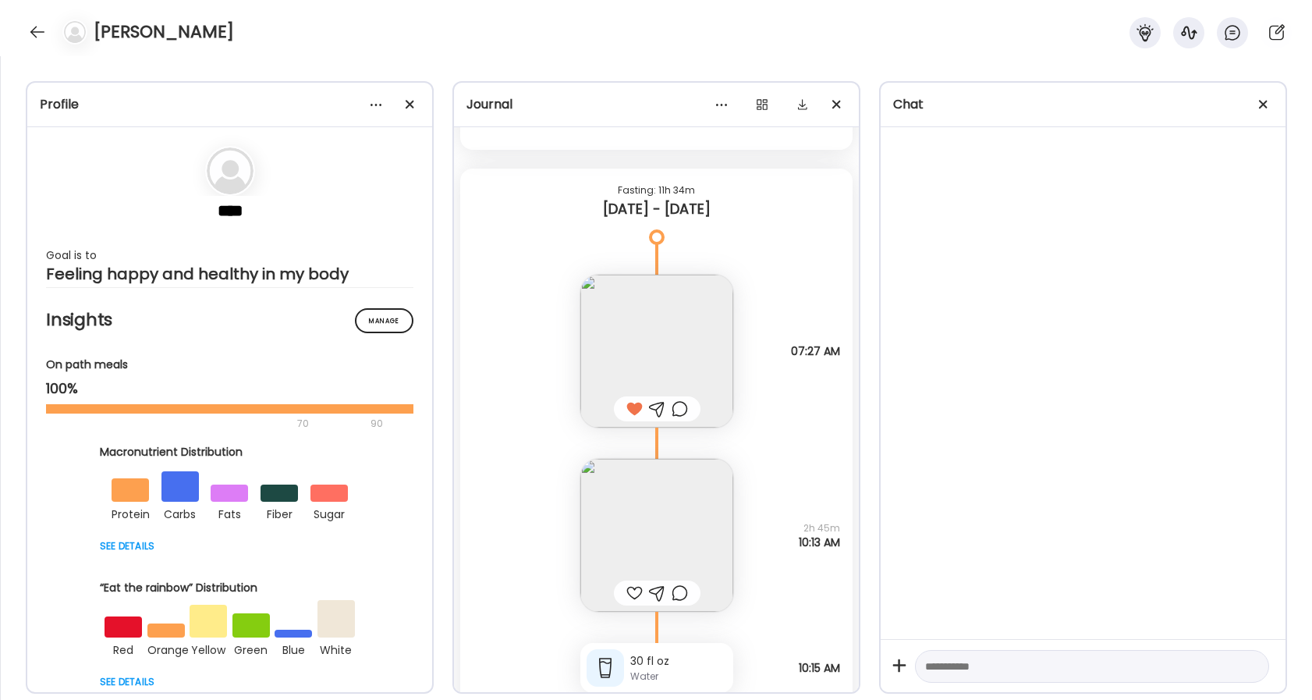
click at [631, 594] on div at bounding box center [634, 592] width 16 height 19
click at [678, 594] on div at bounding box center [680, 592] width 16 height 19
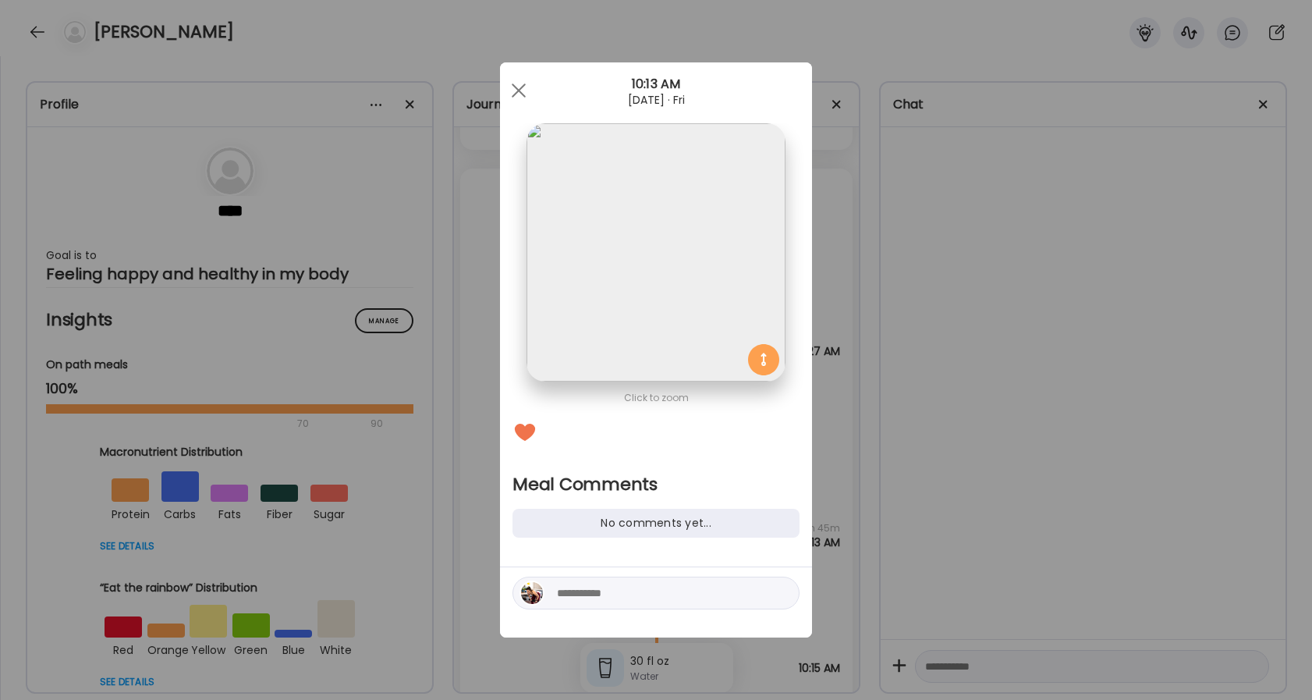
click at [654, 599] on textarea at bounding box center [662, 592] width 211 height 19
type textarea "**********"
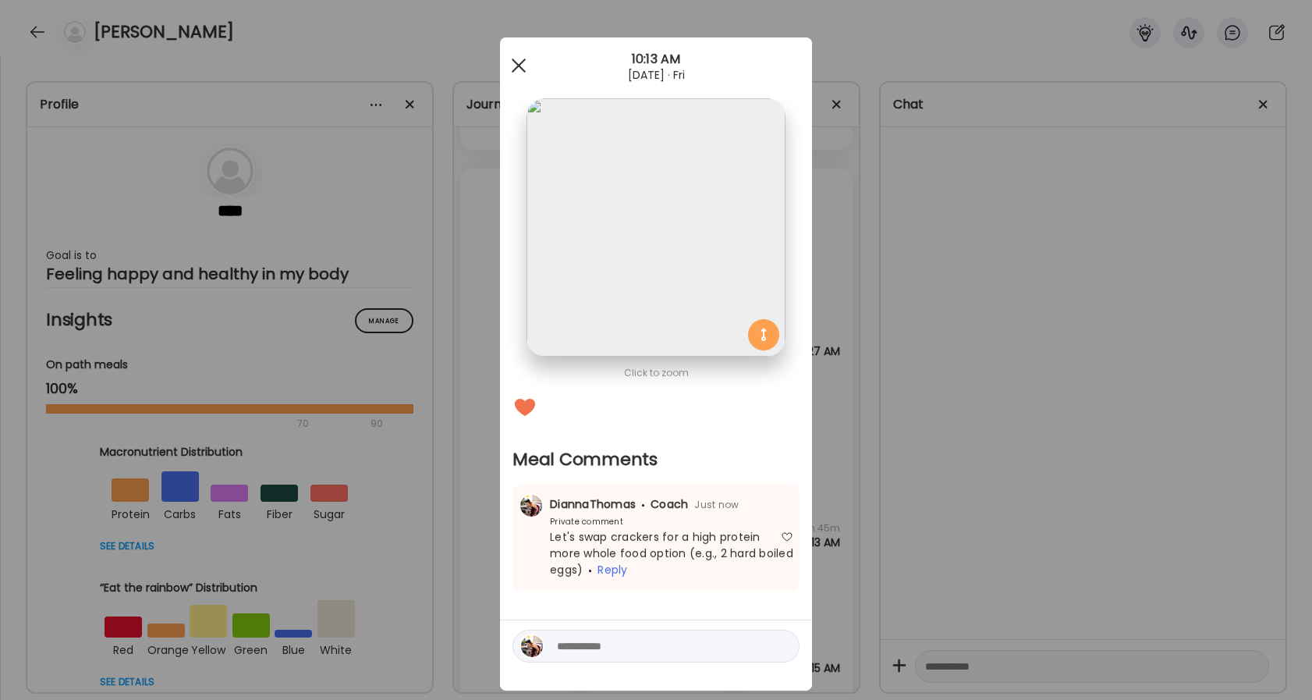
click at [509, 67] on div at bounding box center [518, 65] width 31 height 31
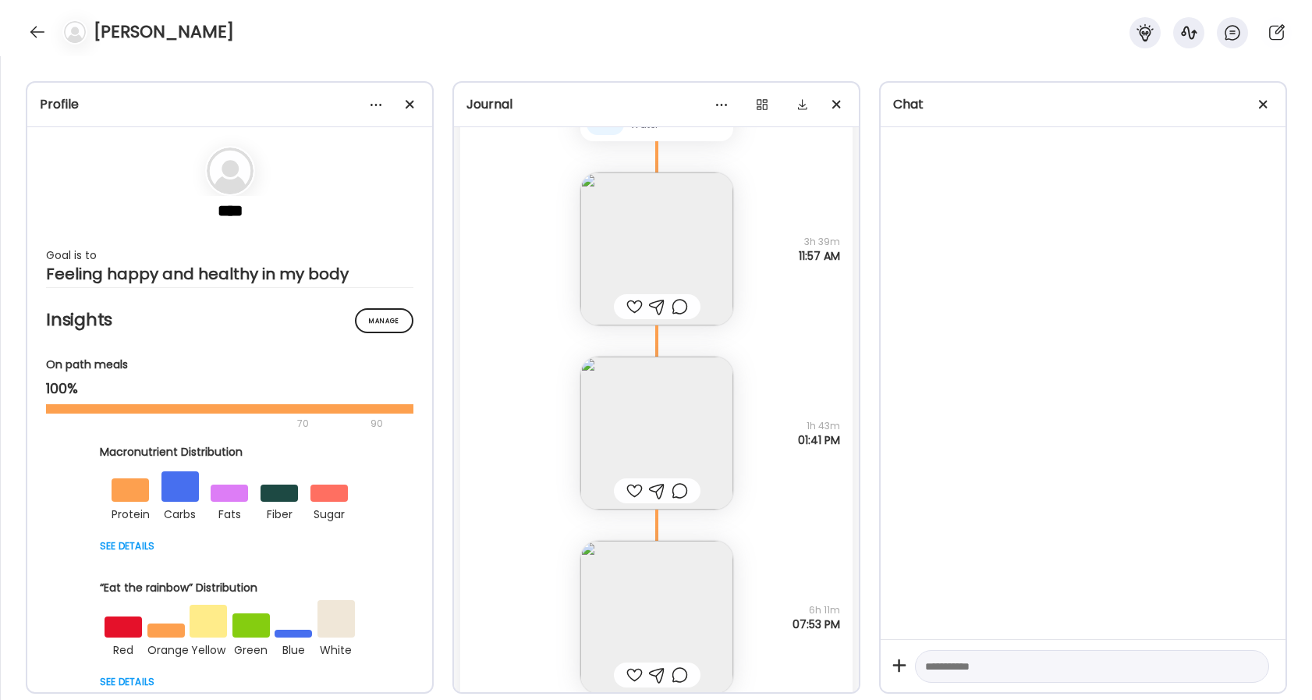
scroll to position [42975, 0]
click at [680, 650] on img at bounding box center [656, 618] width 153 height 153
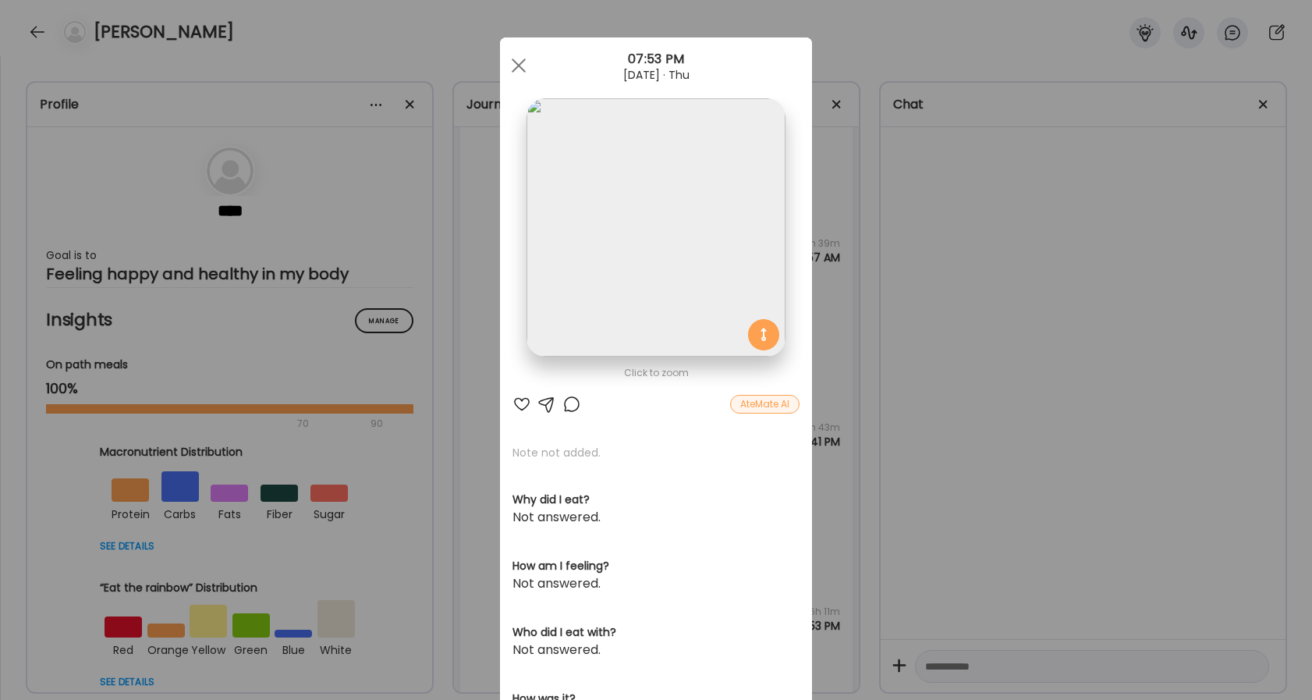
click at [519, 415] on div "Click to zoom AteMate AI Note not added. Why did I eat? Not answered. How am I …" at bounding box center [656, 496] width 312 height 918
click at [534, 406] on div "AteMate AI" at bounding box center [655, 404] width 287 height 19
click at [529, 406] on div at bounding box center [521, 404] width 19 height 19
click at [573, 401] on div at bounding box center [571, 404] width 19 height 19
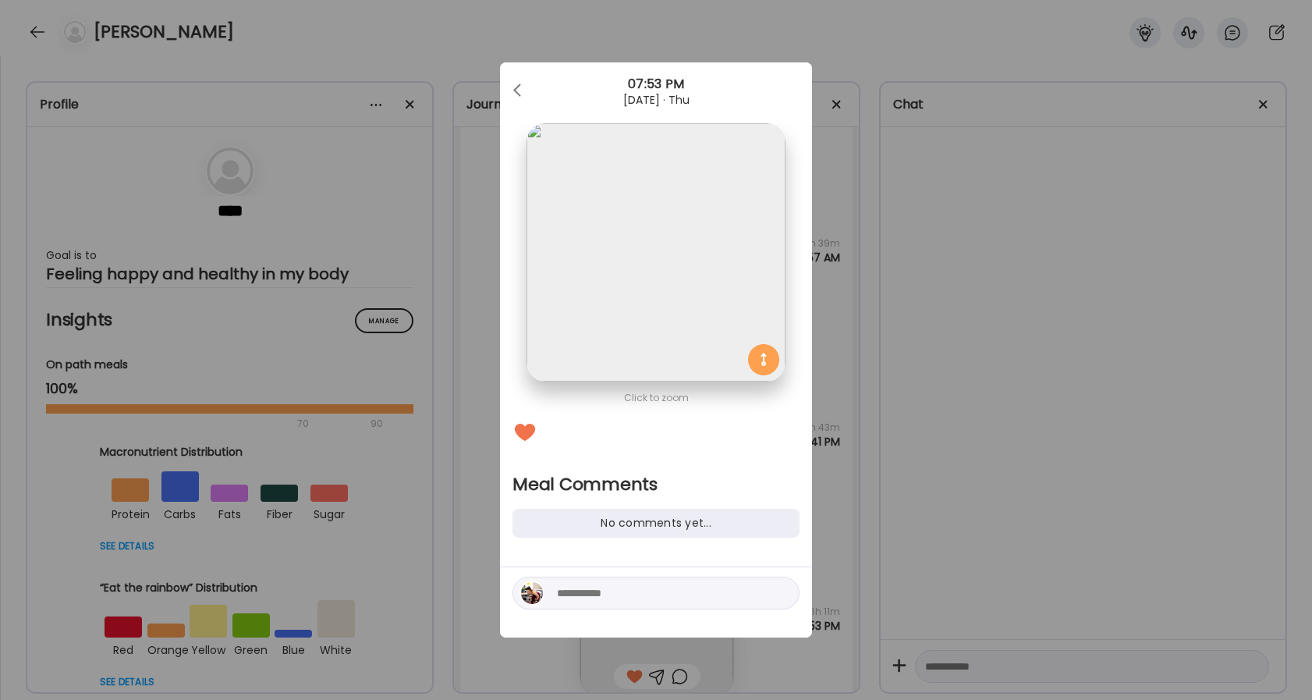
click at [619, 598] on textarea at bounding box center [662, 592] width 211 height 19
type textarea "**********"
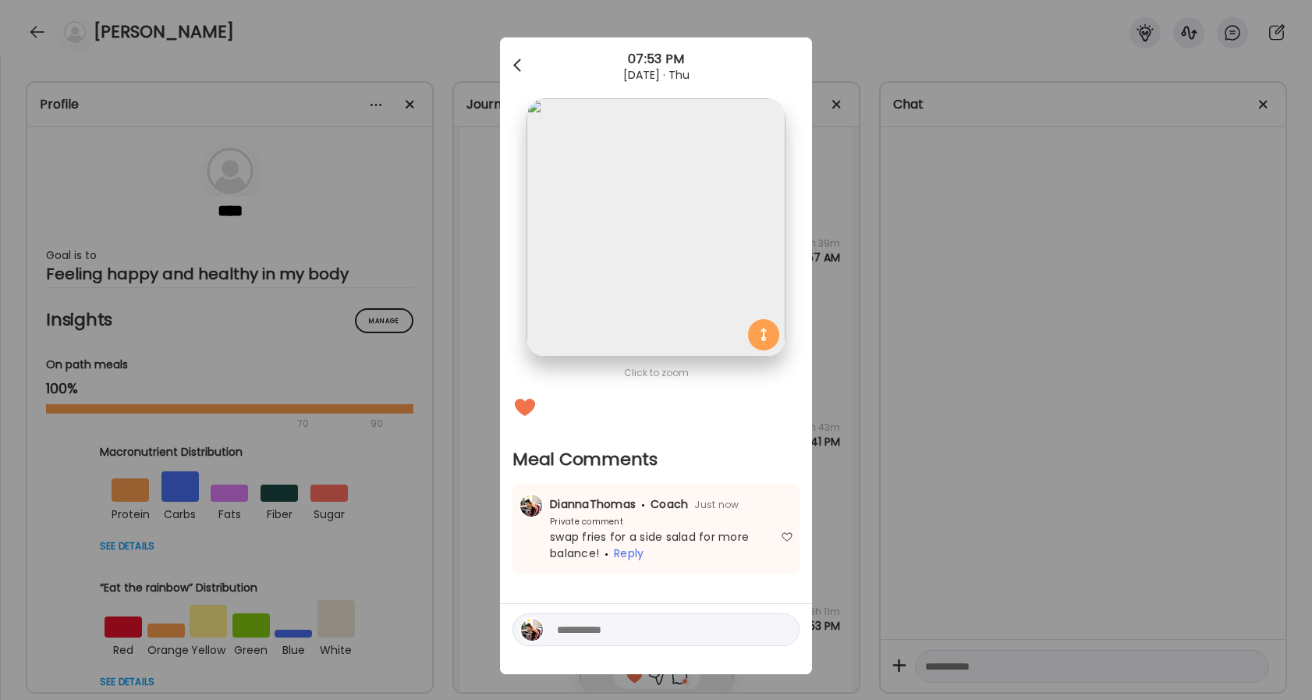
click at [517, 60] on div at bounding box center [518, 65] width 31 height 31
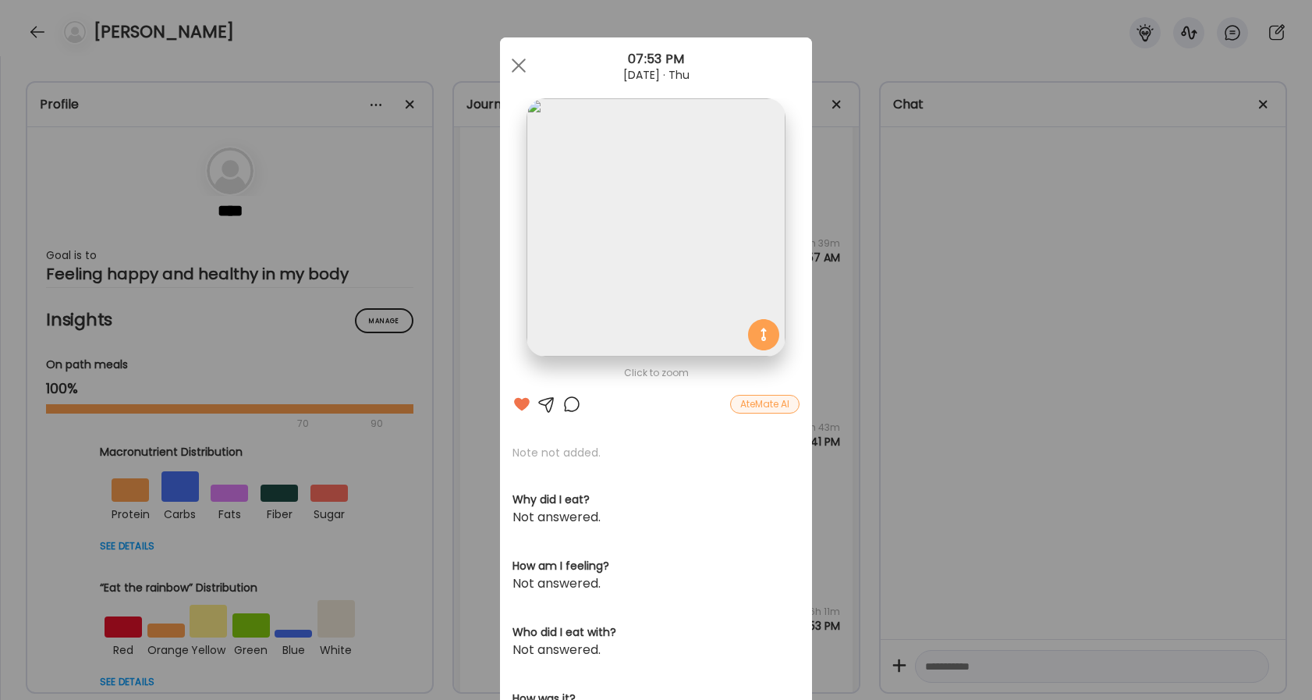
click at [517, 60] on div at bounding box center [518, 65] width 31 height 31
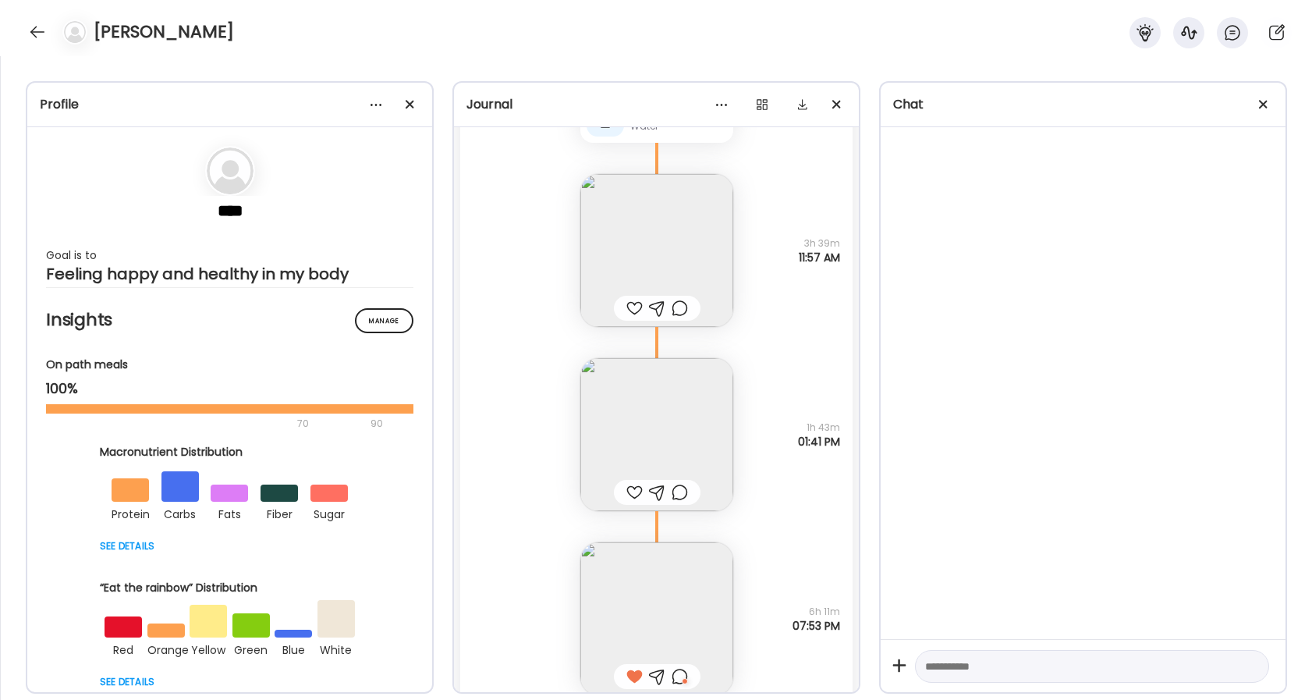
click at [639, 278] on img at bounding box center [656, 250] width 153 height 153
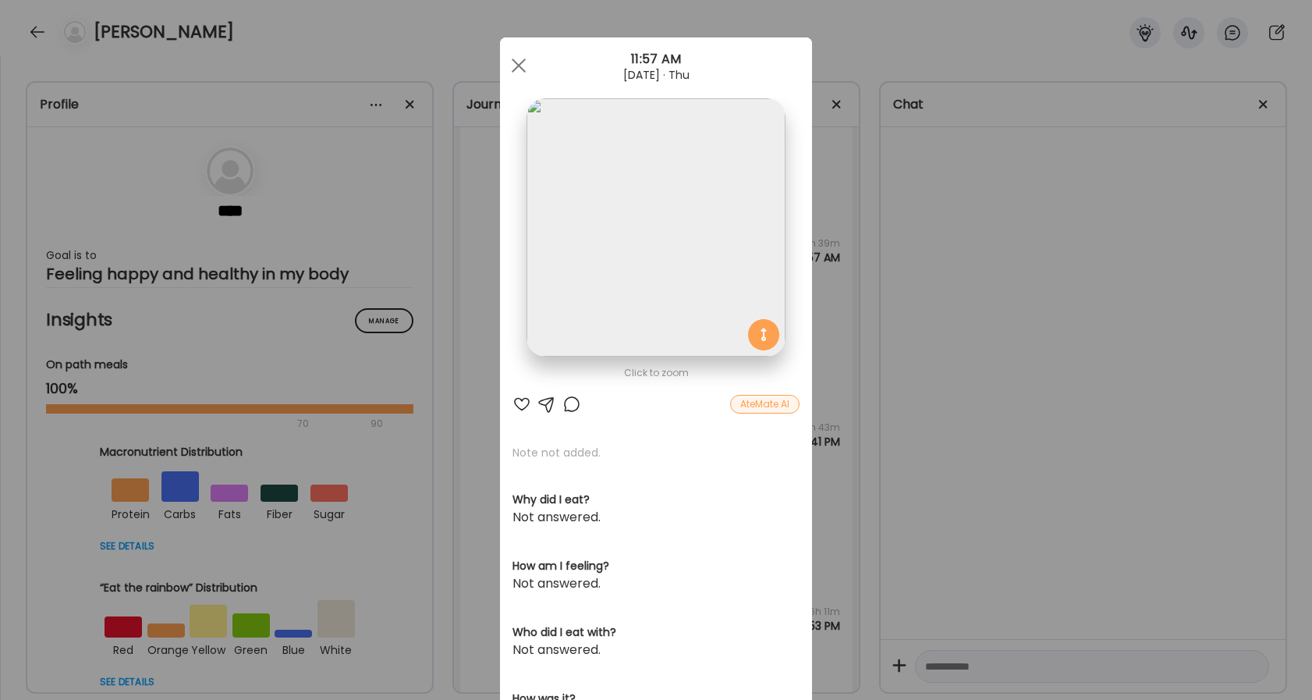
click at [516, 400] on div at bounding box center [521, 404] width 19 height 19
click at [569, 407] on div at bounding box center [571, 404] width 19 height 19
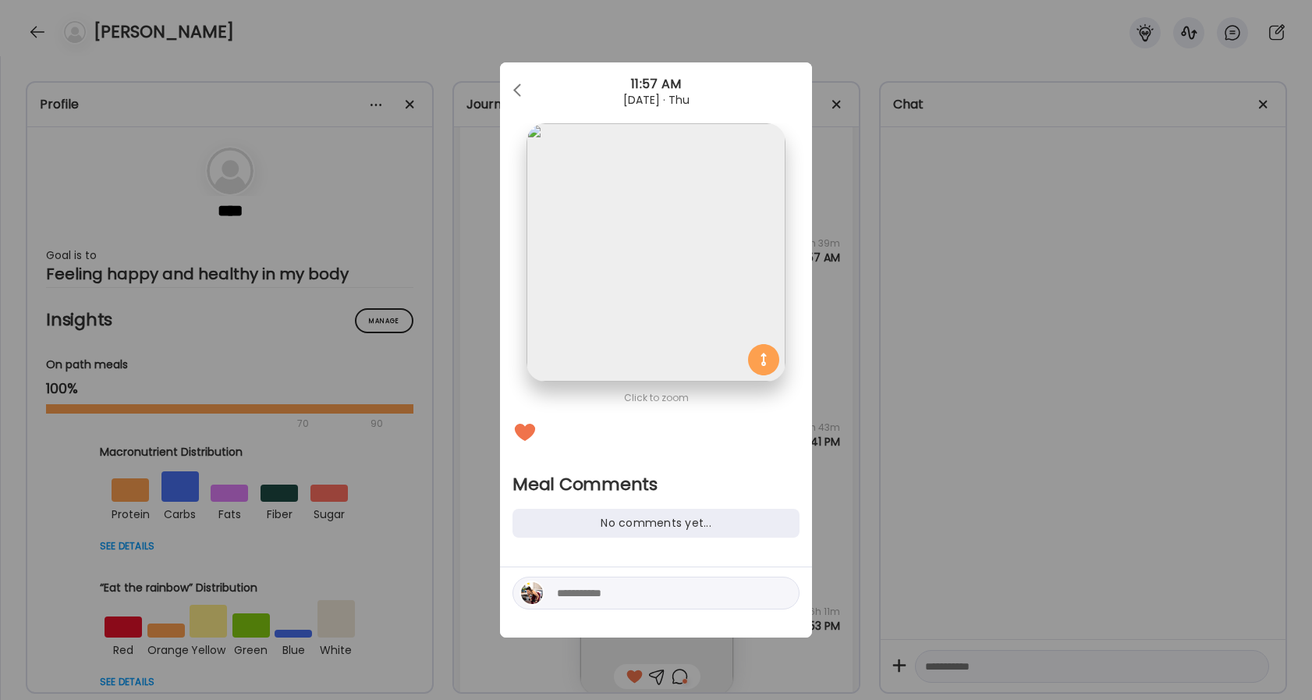
click at [597, 595] on textarea at bounding box center [662, 592] width 211 height 19
type textarea "*"
type textarea "**********"
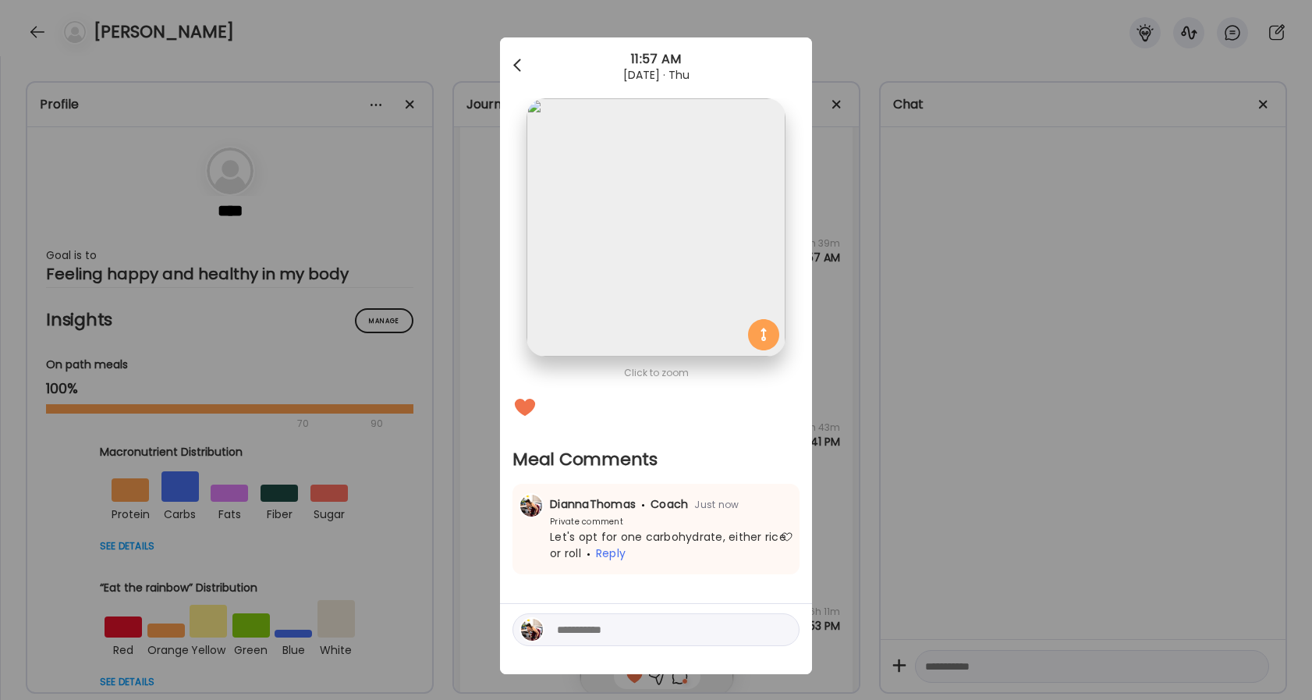
click at [527, 61] on div at bounding box center [518, 65] width 31 height 31
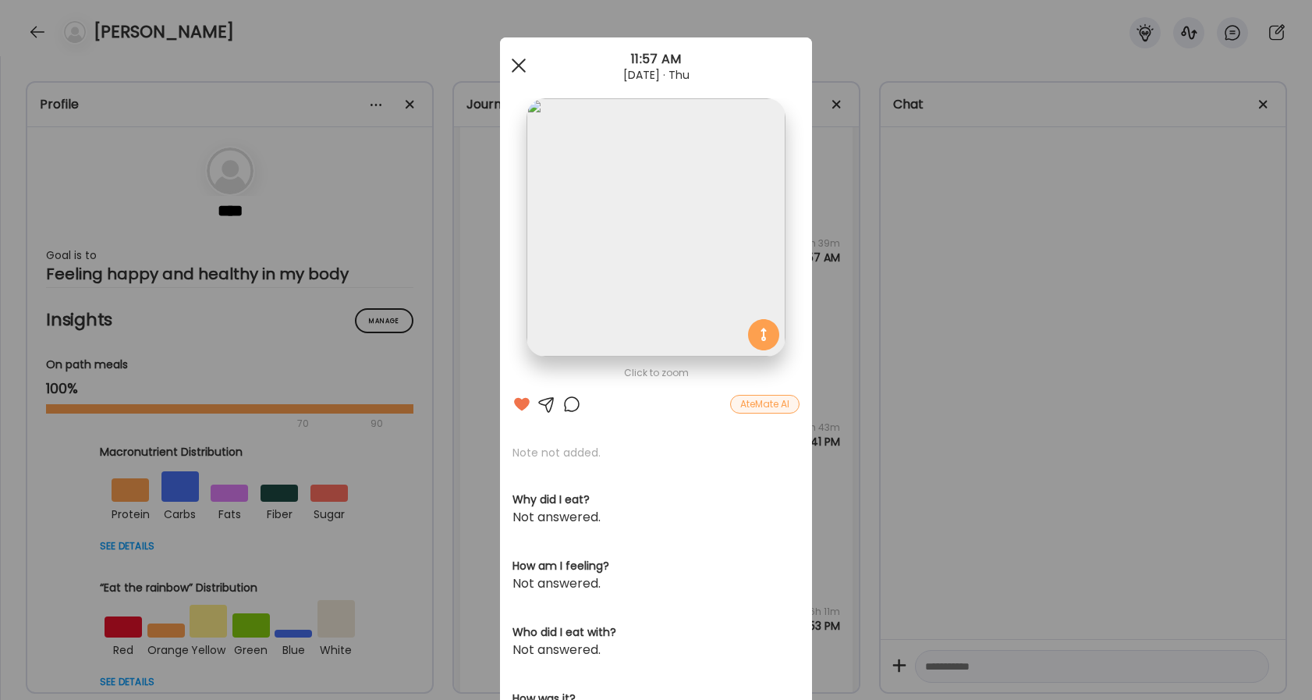
click at [527, 61] on div at bounding box center [518, 65] width 31 height 31
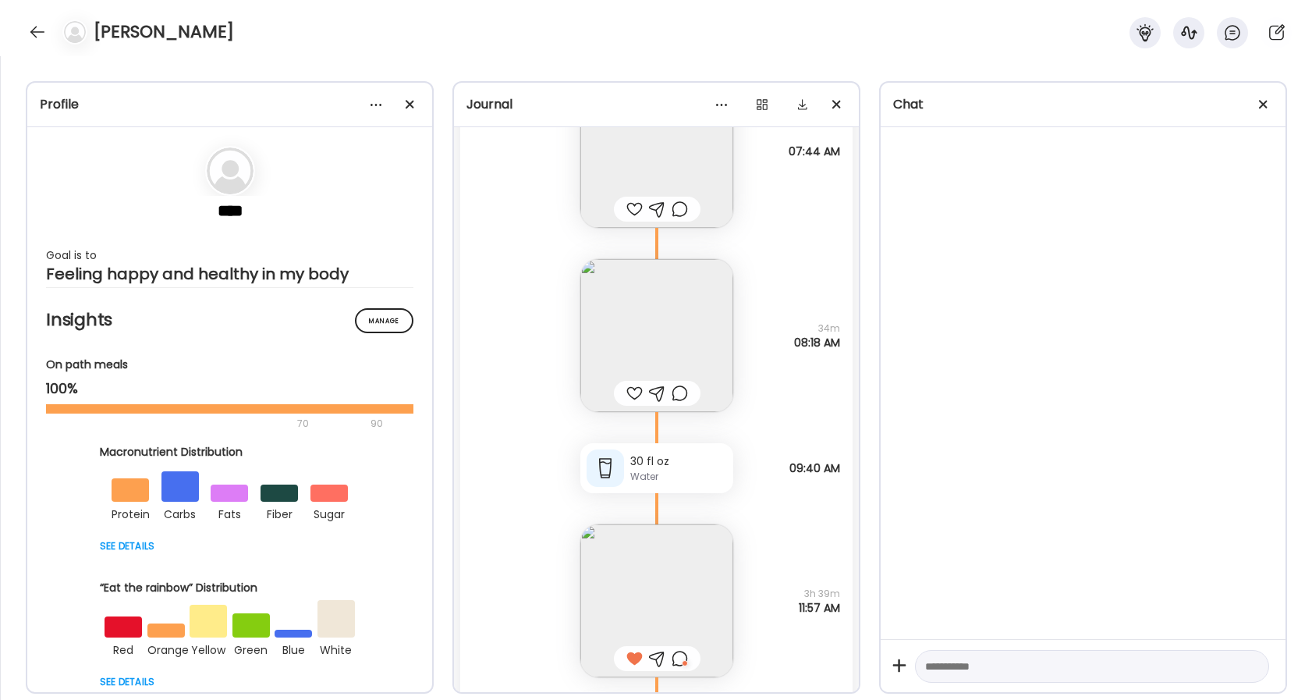
scroll to position [42624, 0]
click at [634, 395] on div at bounding box center [634, 394] width 16 height 19
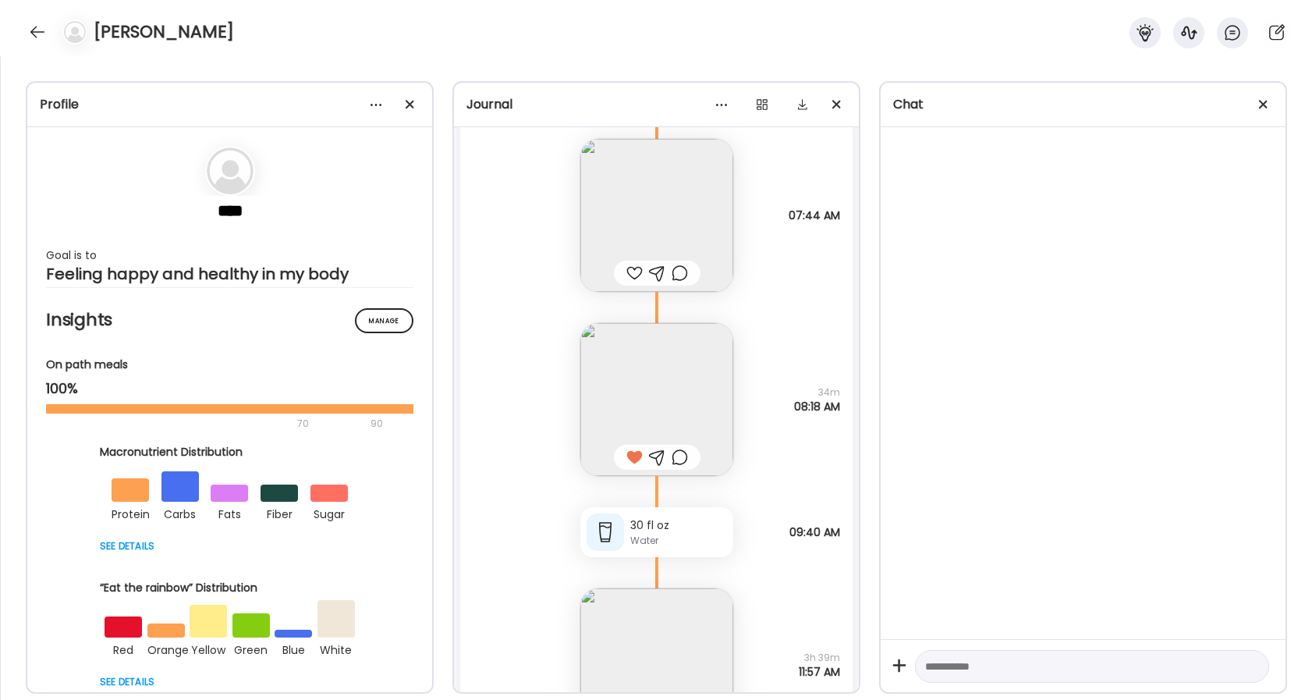
click at [678, 459] on div at bounding box center [680, 457] width 16 height 19
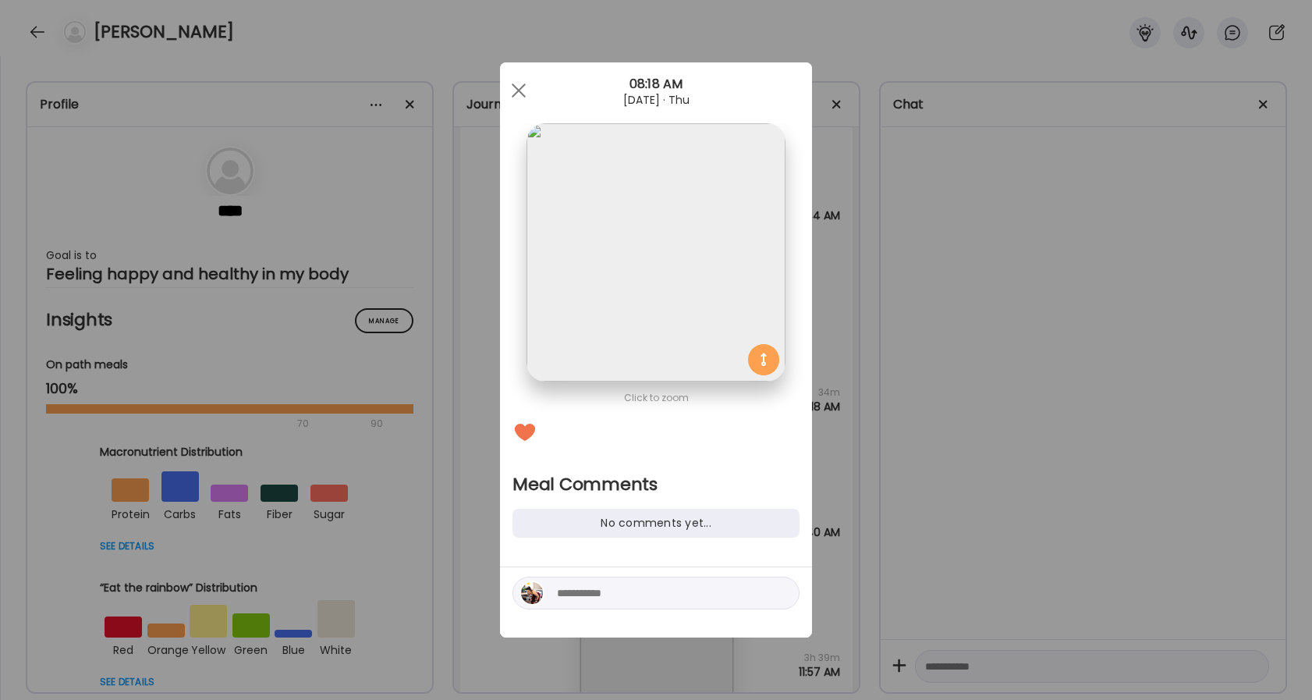
click at [637, 579] on div at bounding box center [655, 592] width 287 height 33
click at [634, 597] on textarea at bounding box center [662, 592] width 211 height 19
type textarea "**********"
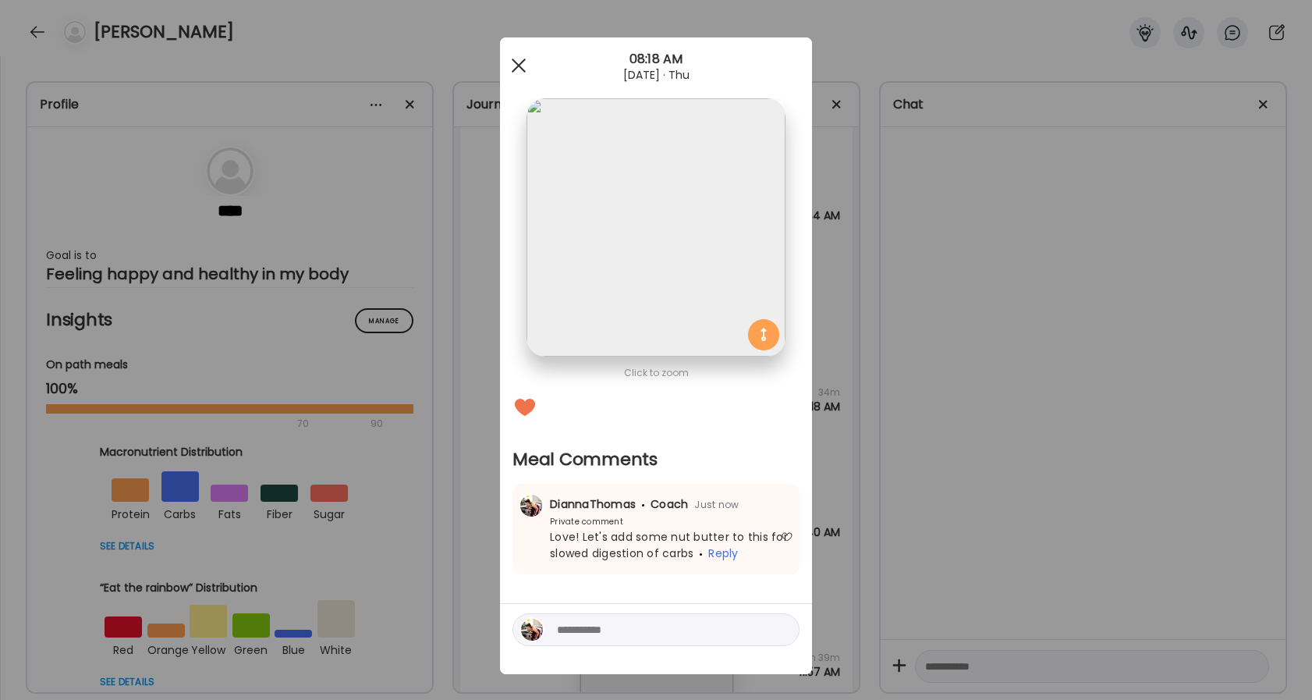
click at [506, 71] on div at bounding box center [518, 65] width 31 height 31
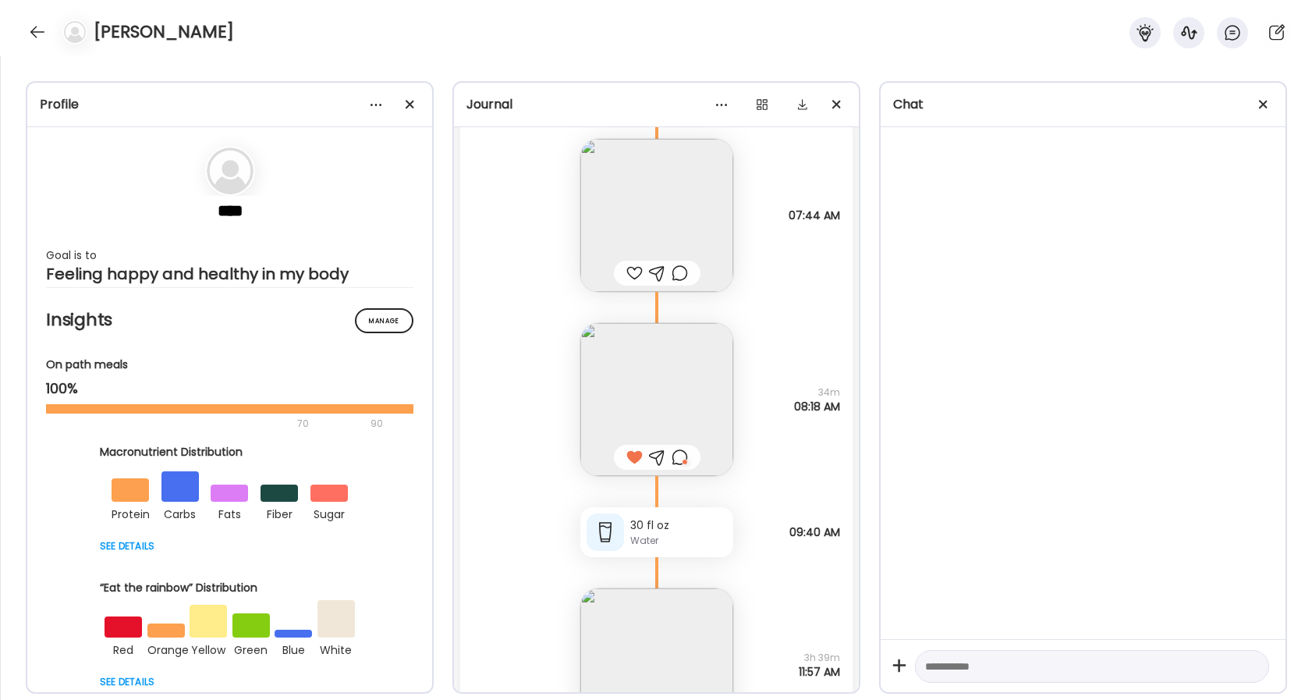
click at [633, 276] on div at bounding box center [634, 273] width 16 height 19
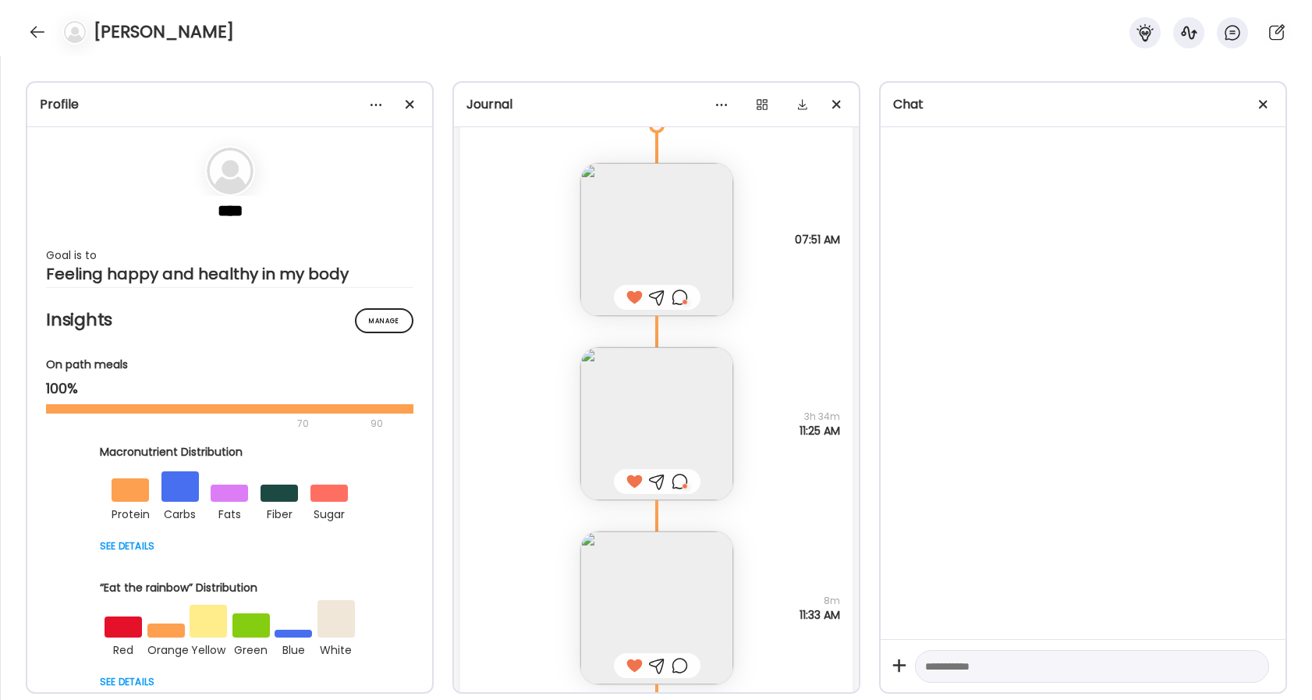
scroll to position [45104, 0]
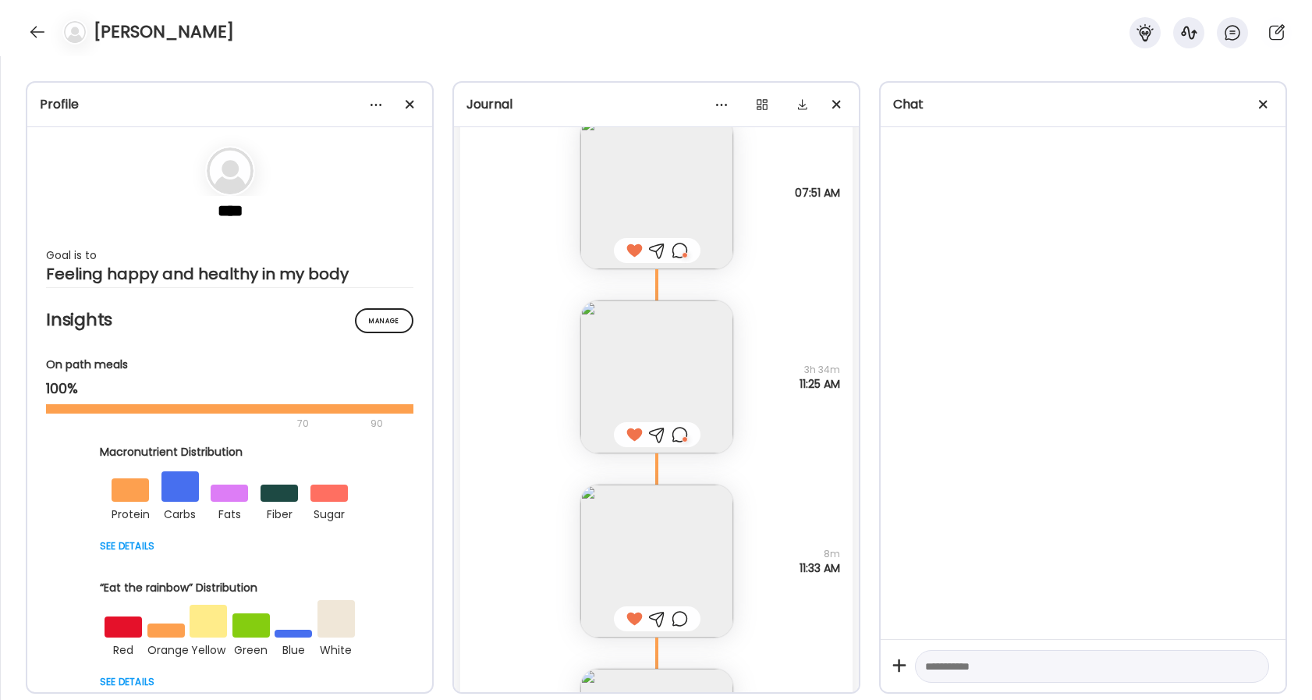
click at [649, 377] on img at bounding box center [656, 376] width 153 height 153
